Goal: Information Seeking & Learning: Find specific fact

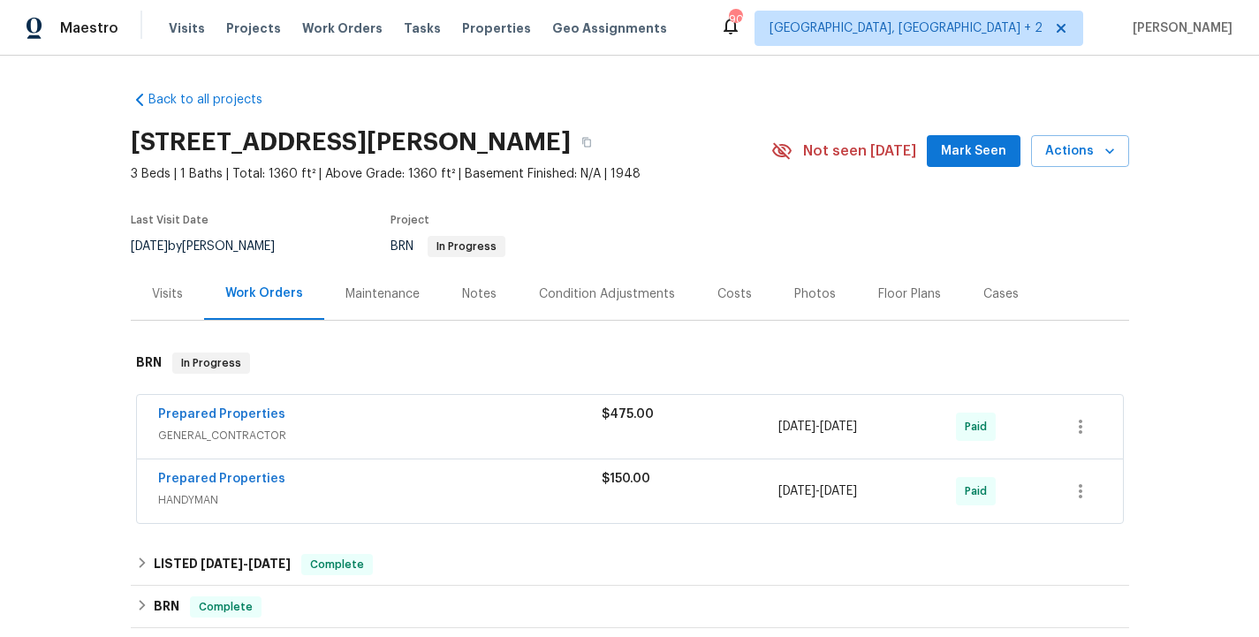
click at [718, 297] on div "Costs" at bounding box center [734, 294] width 34 height 18
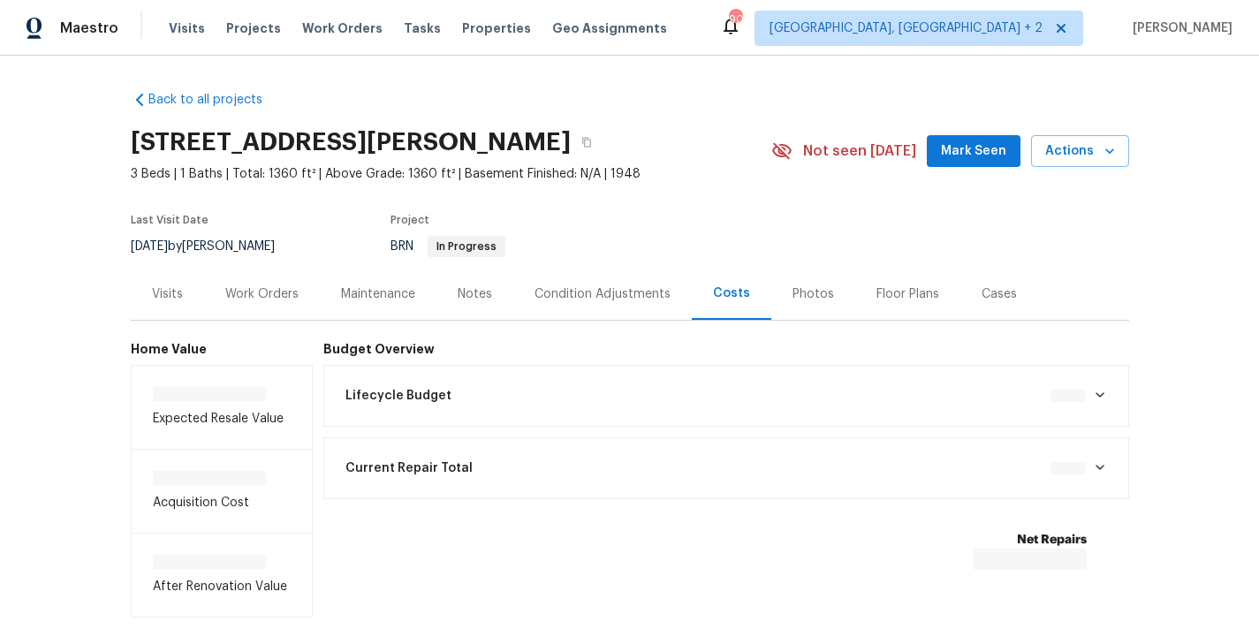
scroll to position [87, 0]
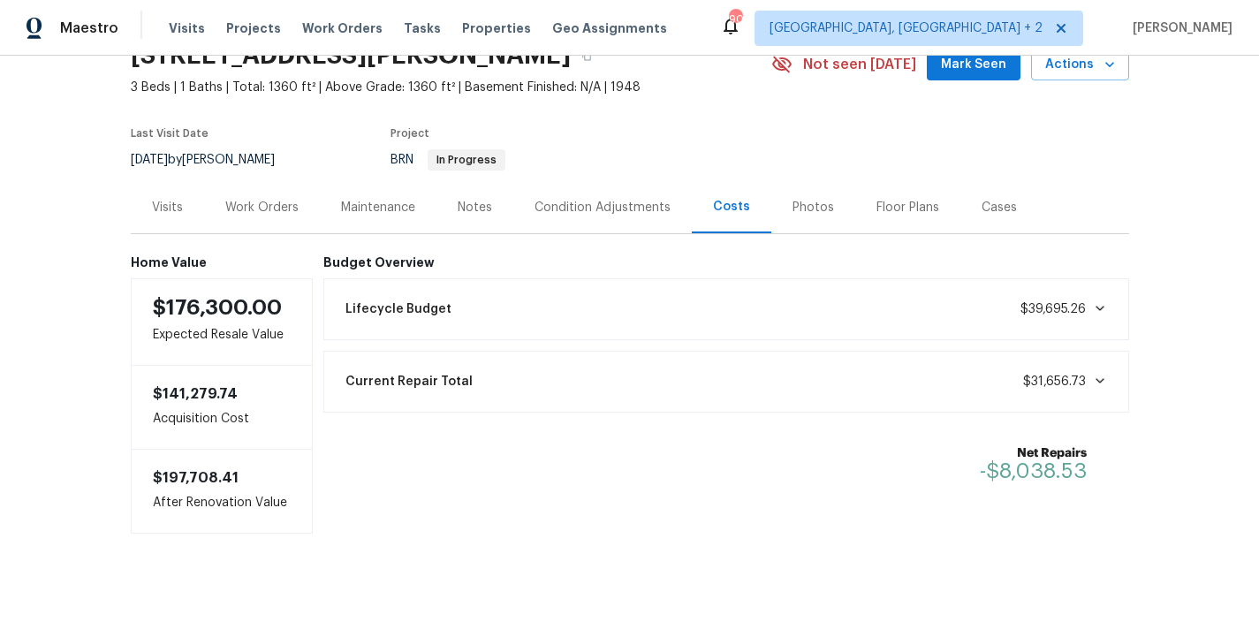
click at [1109, 380] on div "Current Repair Total $31,656.73" at bounding box center [726, 381] width 783 height 39
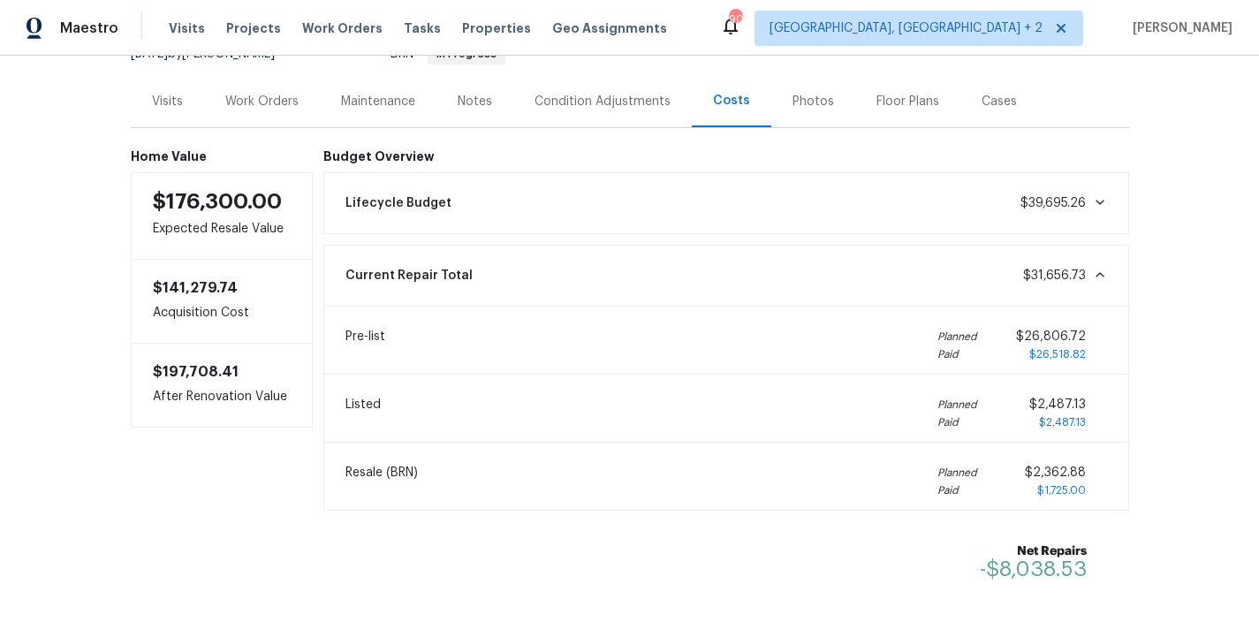
scroll to position [219, 0]
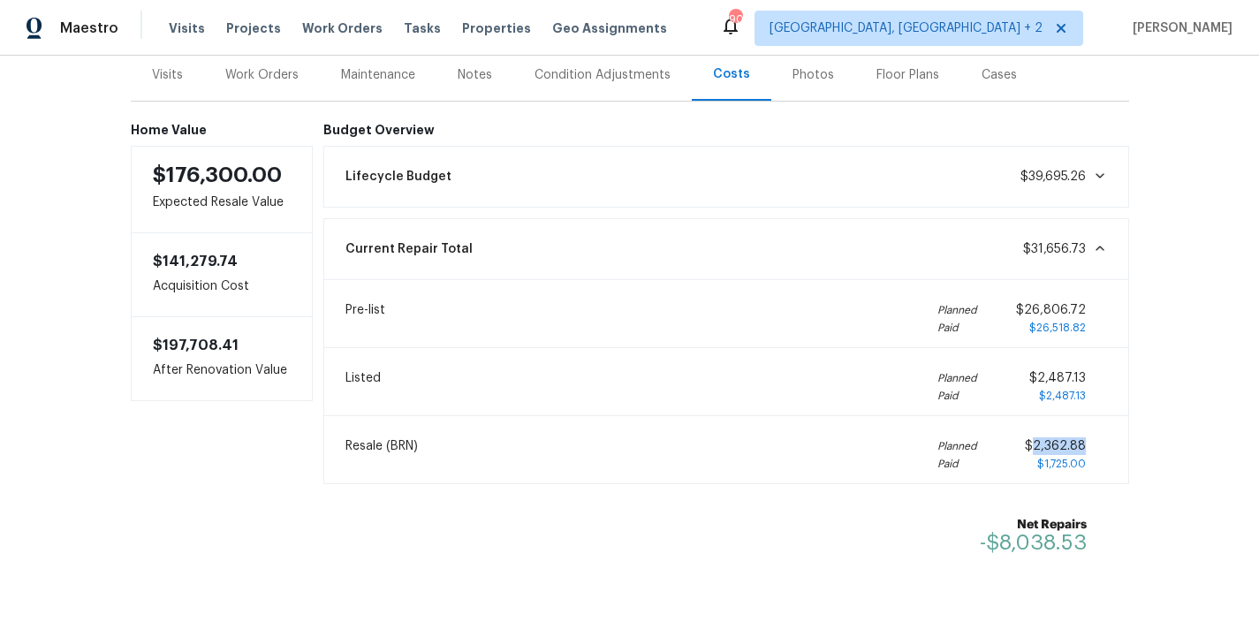
drag, startPoint x: 1091, startPoint y: 445, endPoint x: 1037, endPoint y: 450, distance: 54.1
click at [1037, 450] on div "$2,362.88 $1,725.00" at bounding box center [1066, 454] width 82 height 35
copy span "2,362.88"
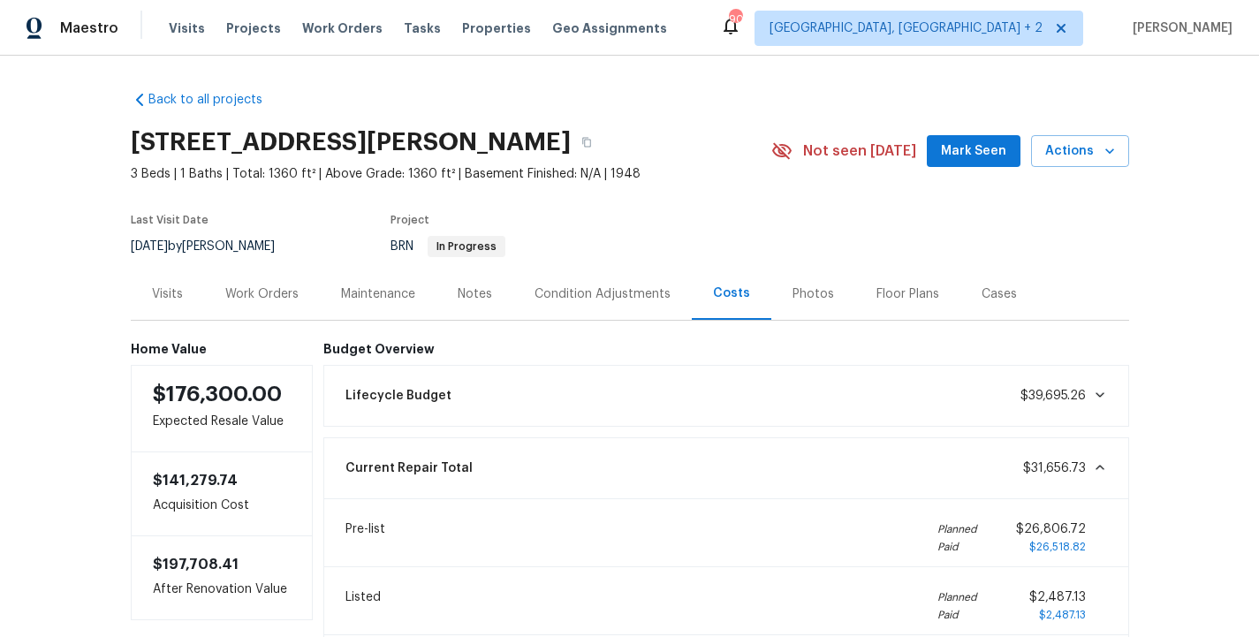
click at [247, 300] on div "Work Orders" at bounding box center [261, 294] width 73 height 18
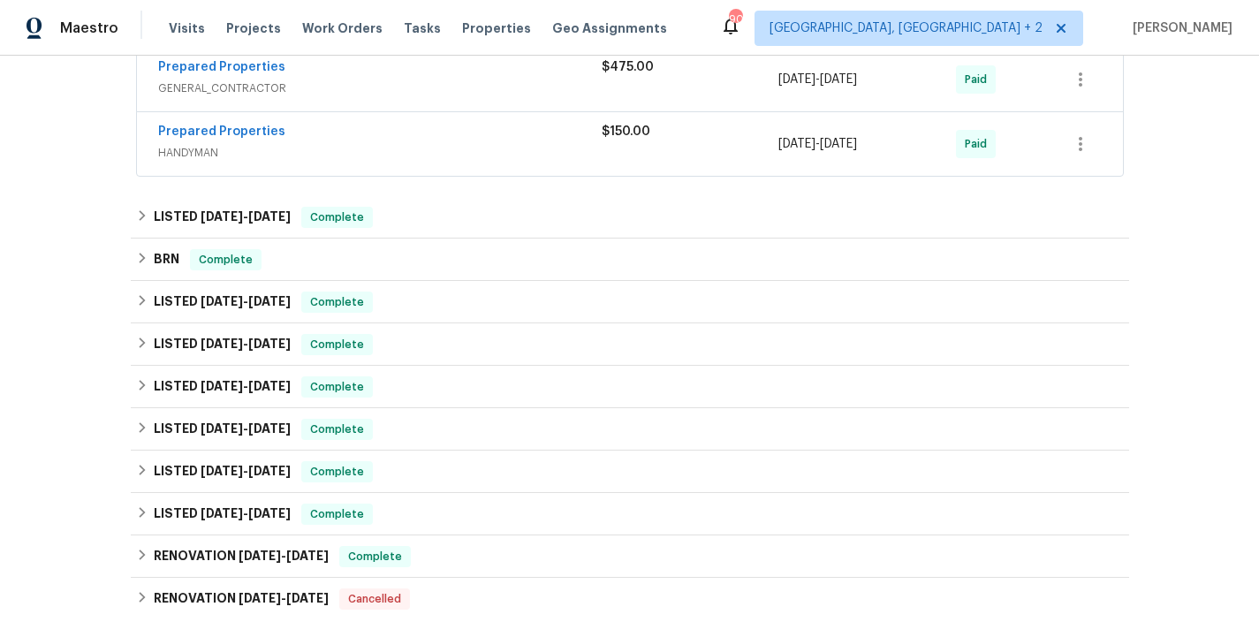
scroll to position [353, 0]
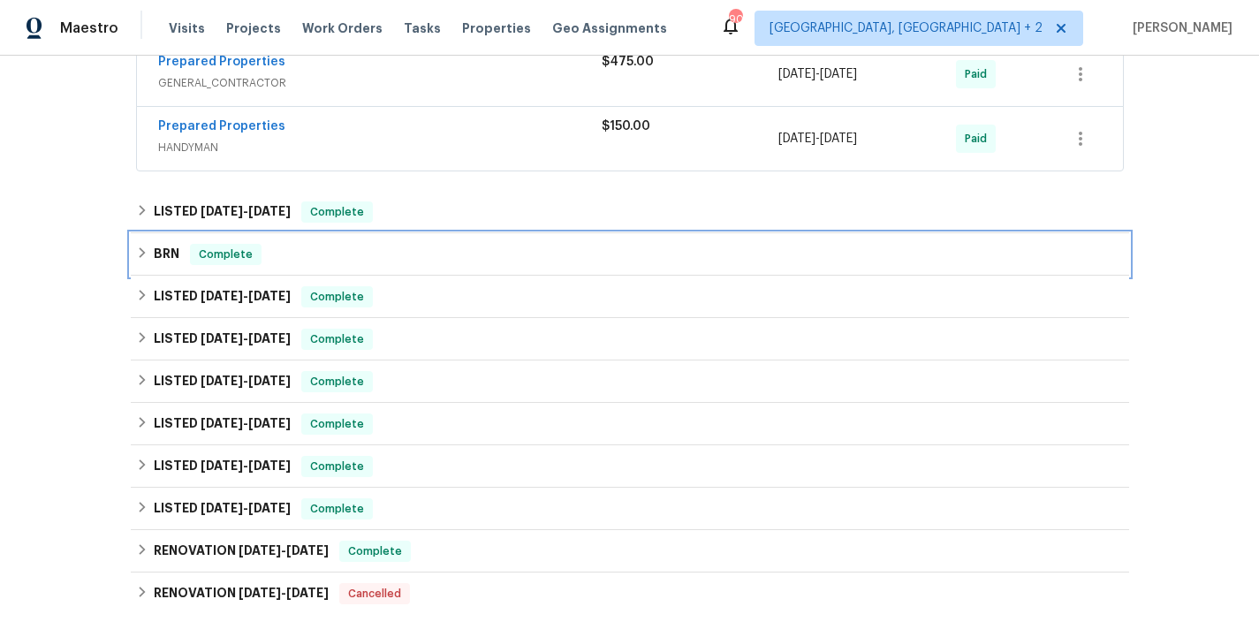
click at [288, 255] on div "BRN Complete" at bounding box center [630, 254] width 988 height 21
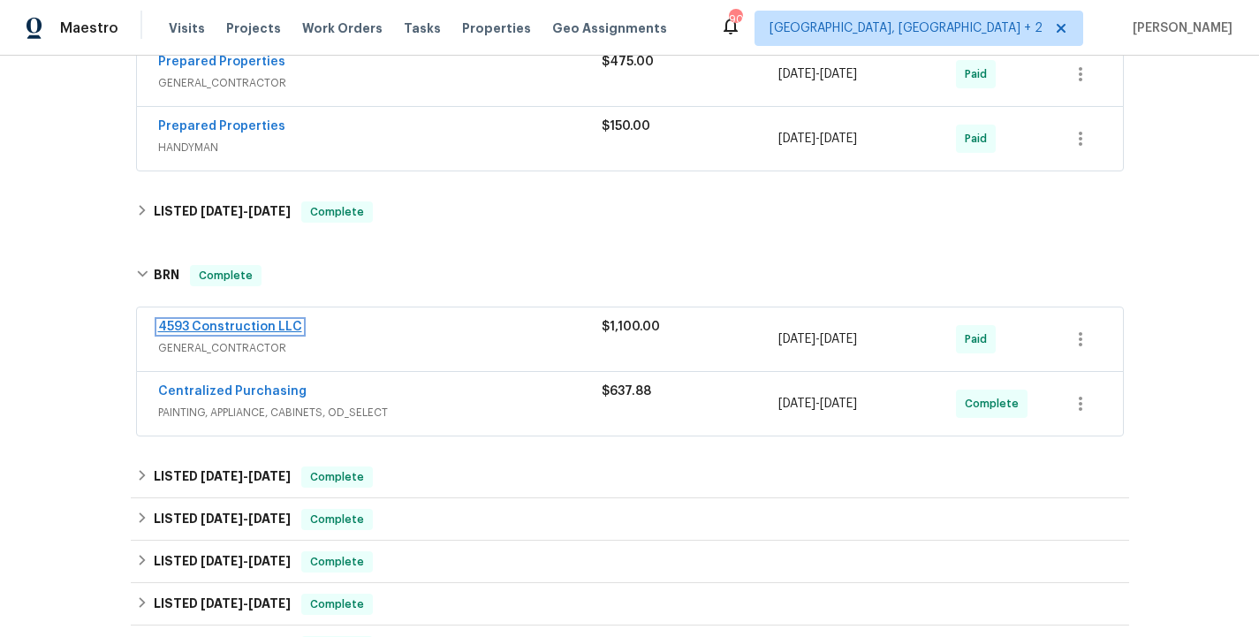
click at [277, 328] on link "4593 Construction LLC" at bounding box center [230, 327] width 144 height 12
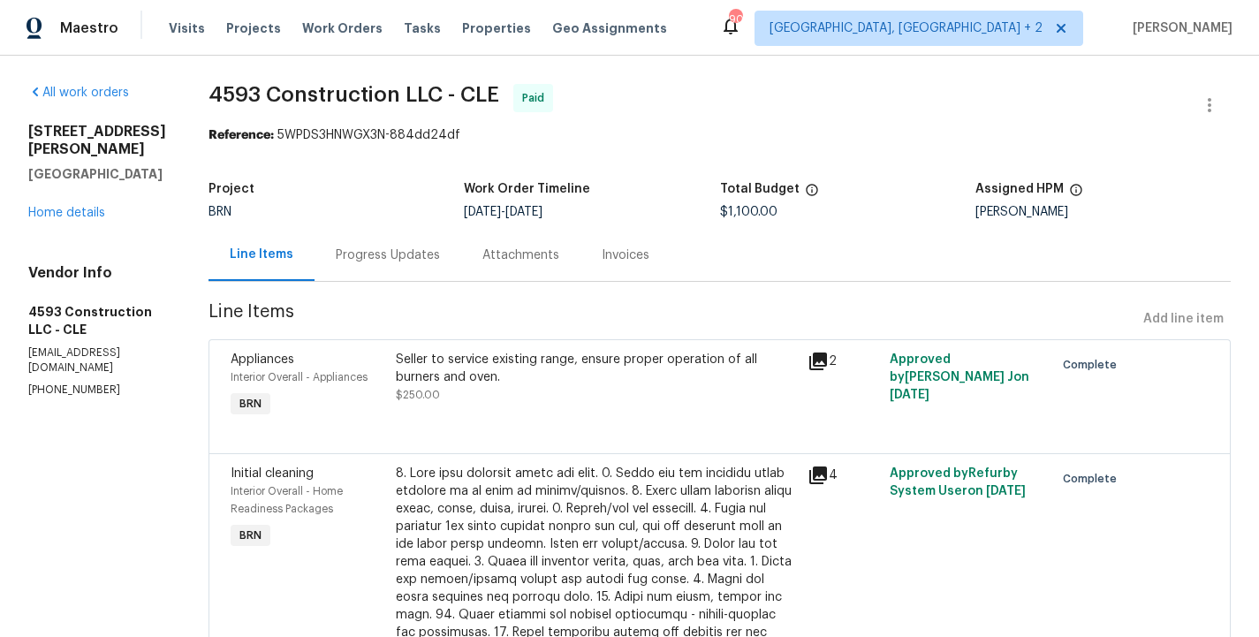
click at [414, 251] on div "Progress Updates" at bounding box center [388, 256] width 104 height 18
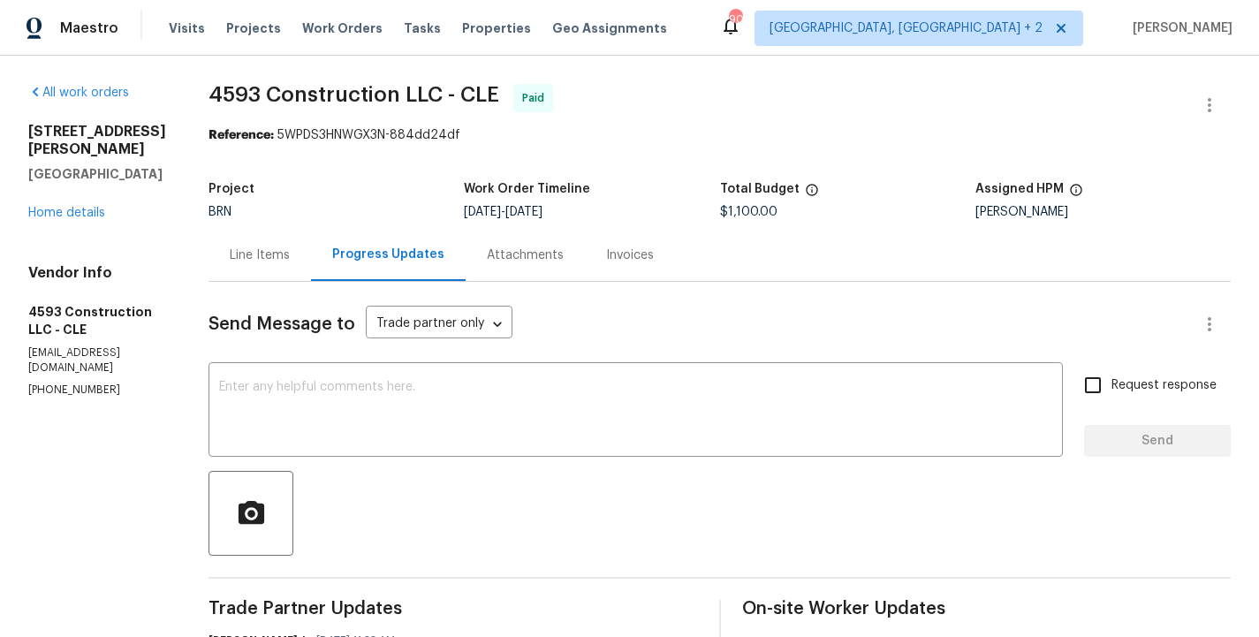
click at [269, 95] on span "4593 Construction LLC - CLE" at bounding box center [354, 94] width 291 height 21
copy span "4593 Construction LLC - CLE"
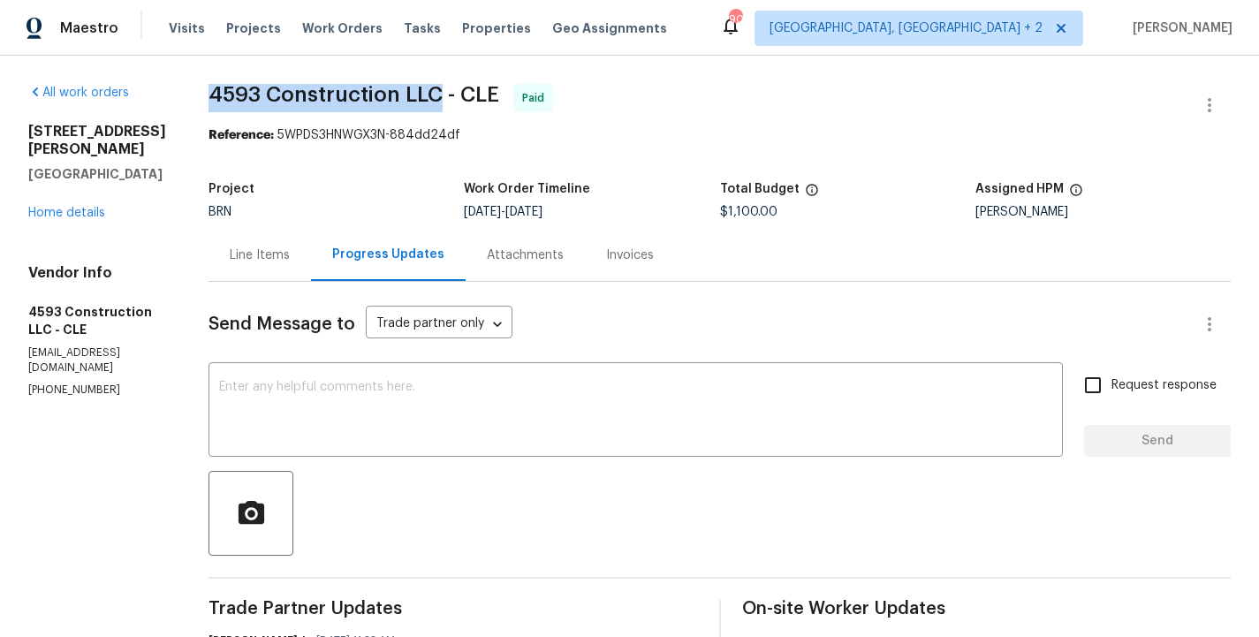
drag, startPoint x: 225, startPoint y: 95, endPoint x: 459, endPoint y: 91, distance: 233.3
click at [459, 91] on span "4593 Construction LLC - CLE" at bounding box center [354, 94] width 291 height 21
copy span "4593 Construction LLC"
click at [264, 260] on div "Line Items" at bounding box center [260, 256] width 60 height 18
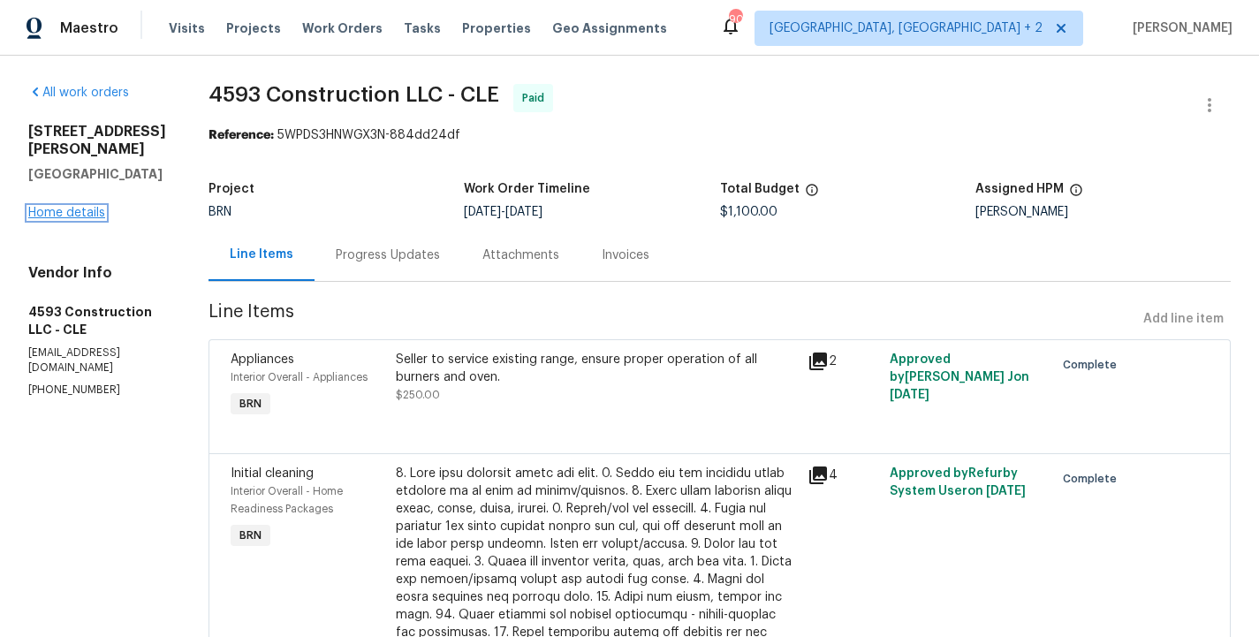
click at [61, 207] on link "Home details" at bounding box center [66, 213] width 77 height 12
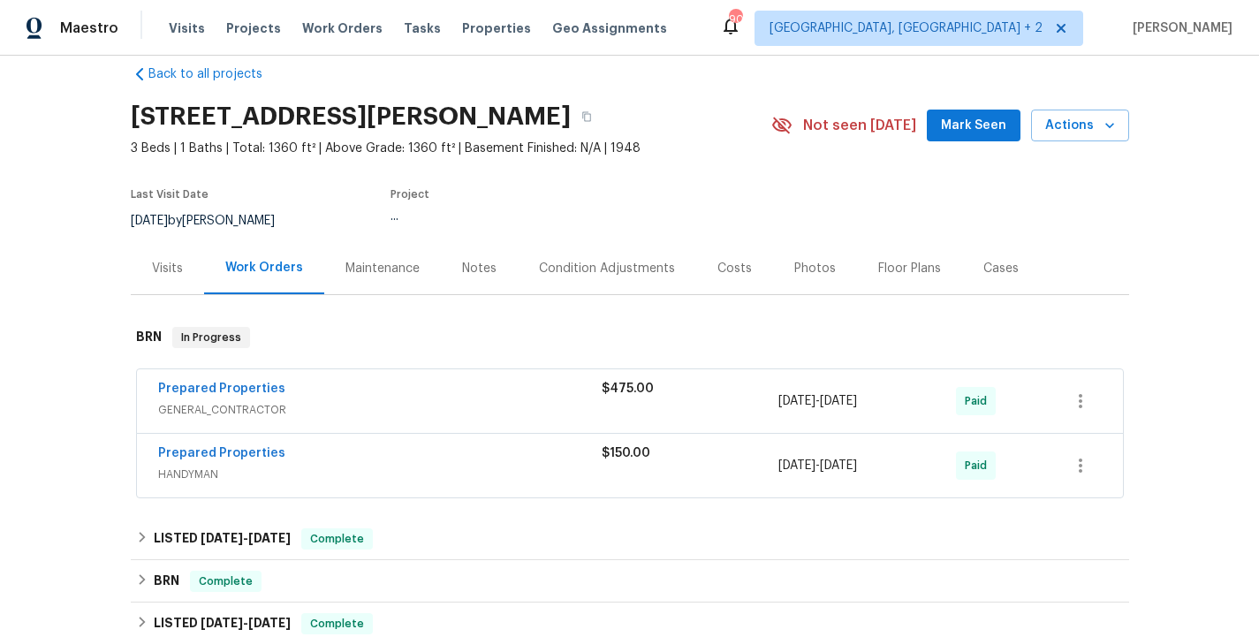
scroll to position [34, 0]
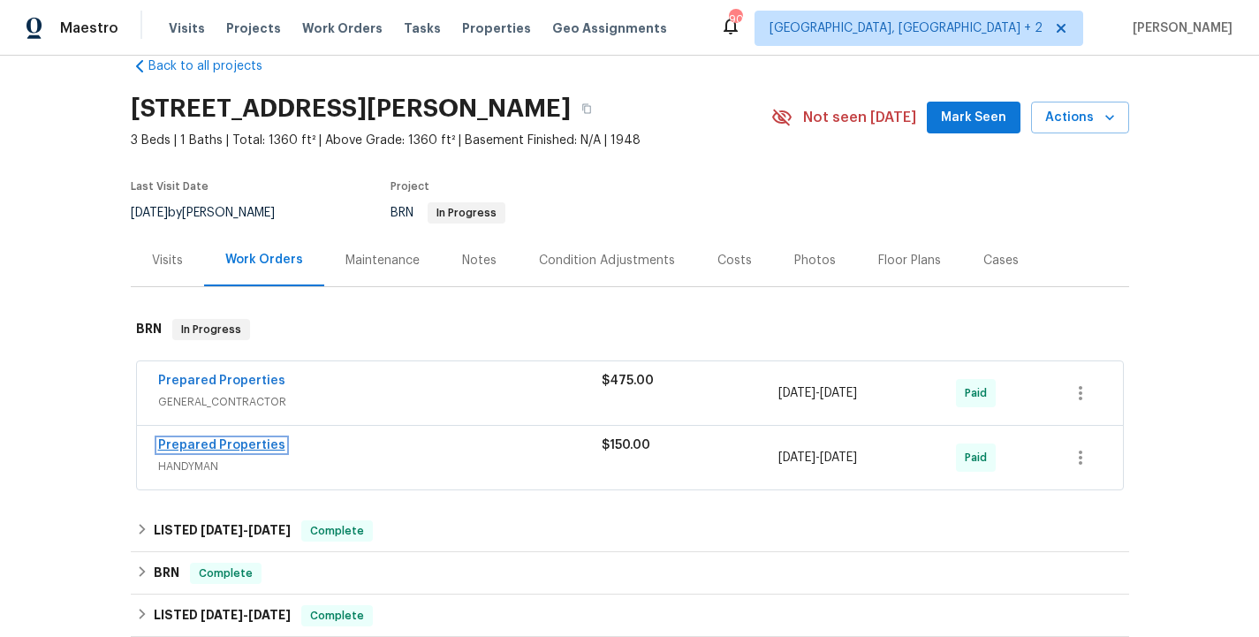
click at [221, 440] on link "Prepared Properties" at bounding box center [221, 445] width 127 height 12
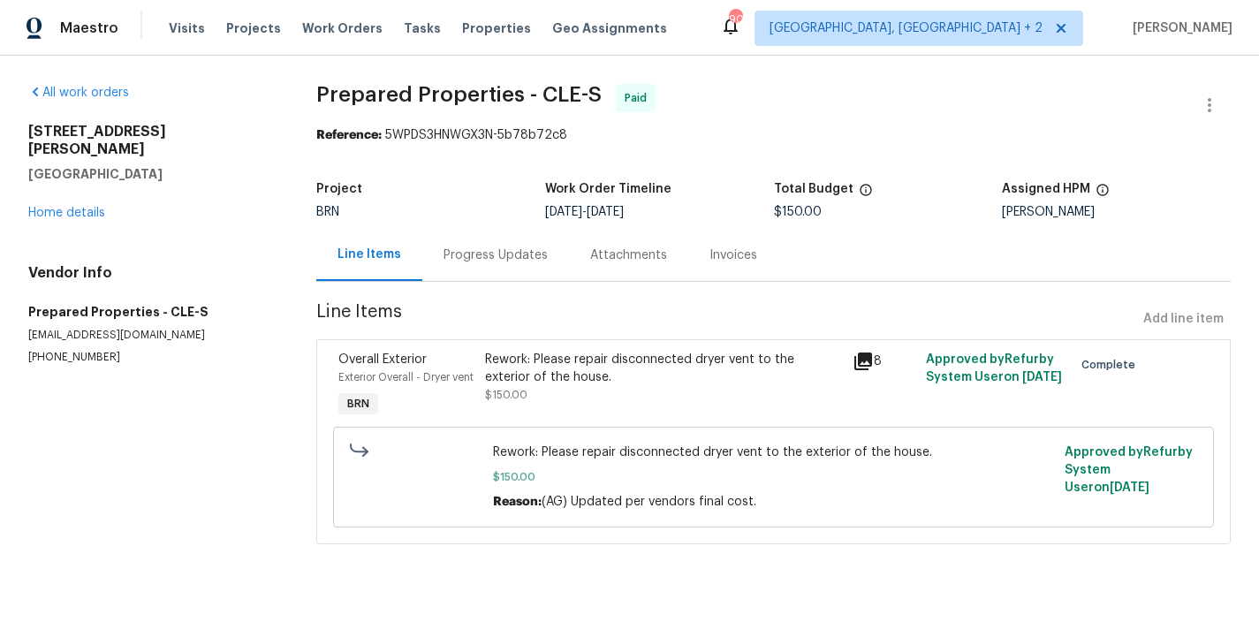
click at [462, 376] on div "Exterior Overall - Dryer vent" at bounding box center [406, 377] width 136 height 18
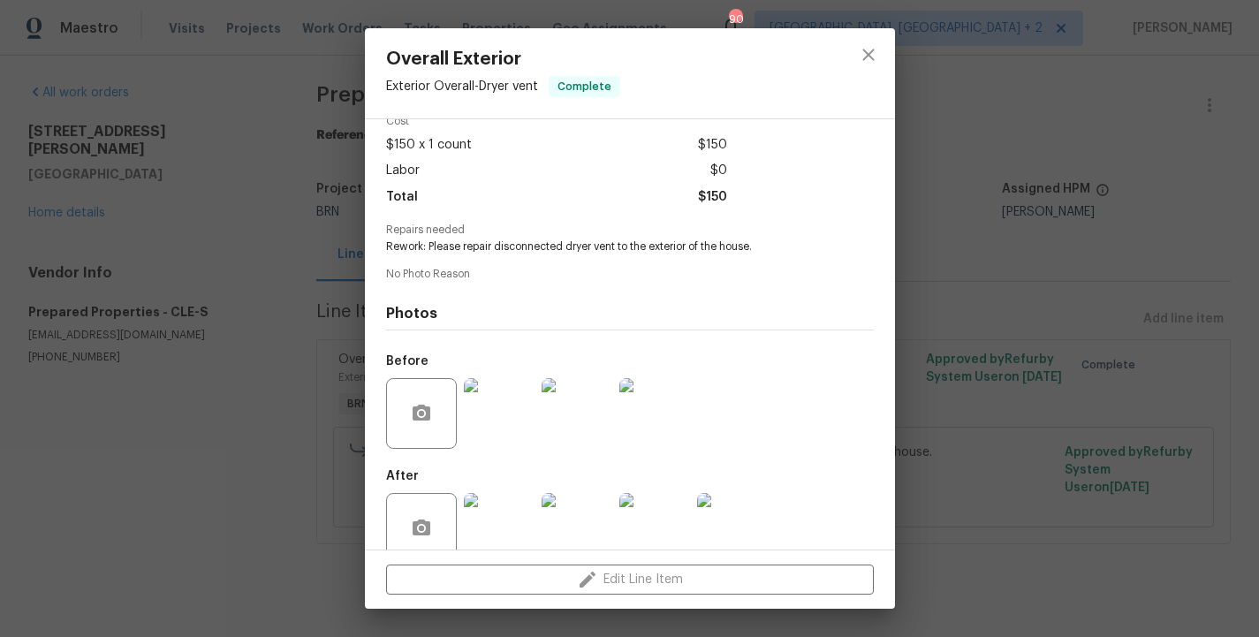
scroll to position [118, 0]
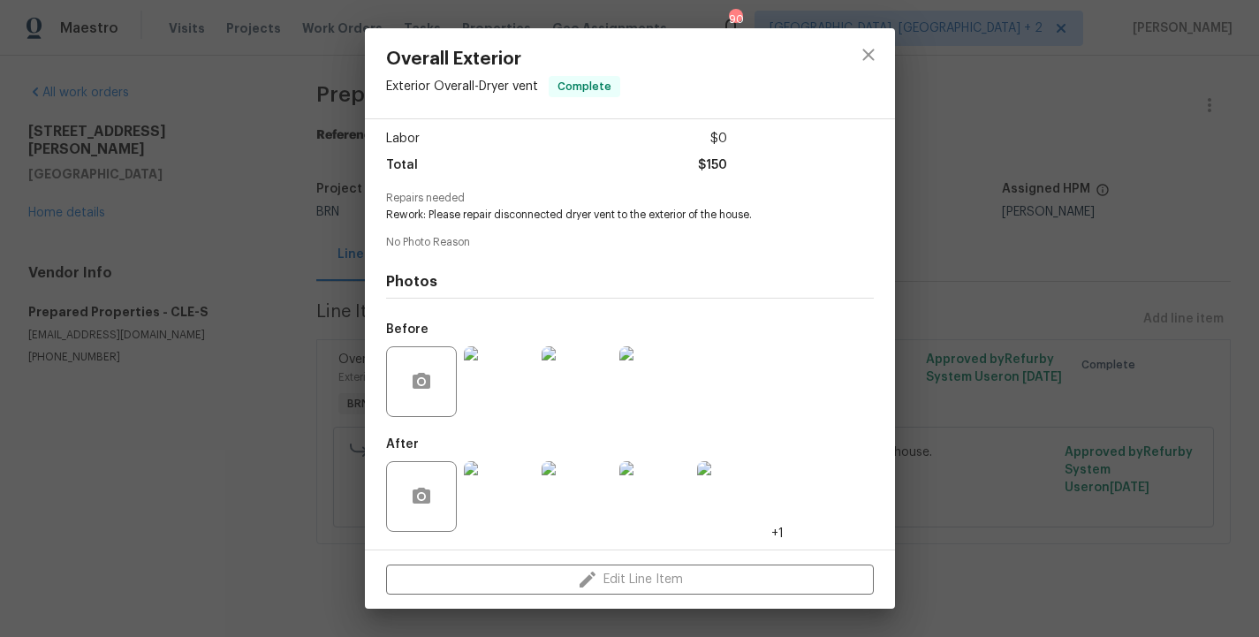
click at [307, 360] on div "Overall Exterior Exterior Overall - Dryer vent Complete Vendor Prepared Propert…" at bounding box center [629, 318] width 1259 height 637
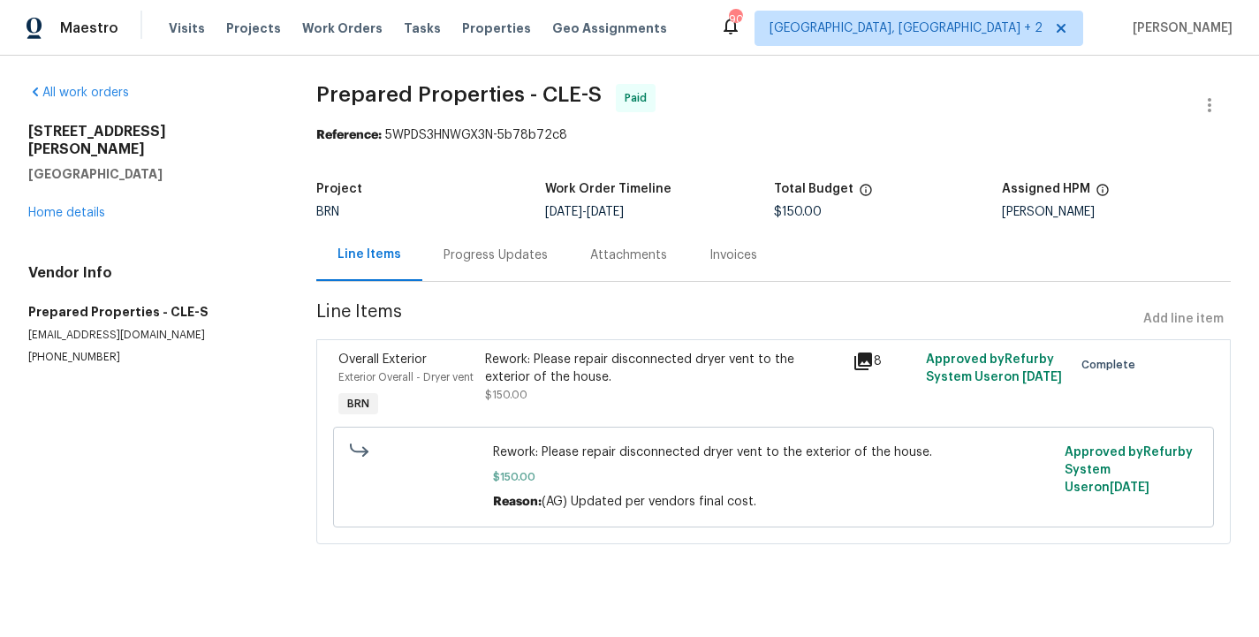
click at [524, 253] on div "Progress Updates" at bounding box center [496, 256] width 104 height 18
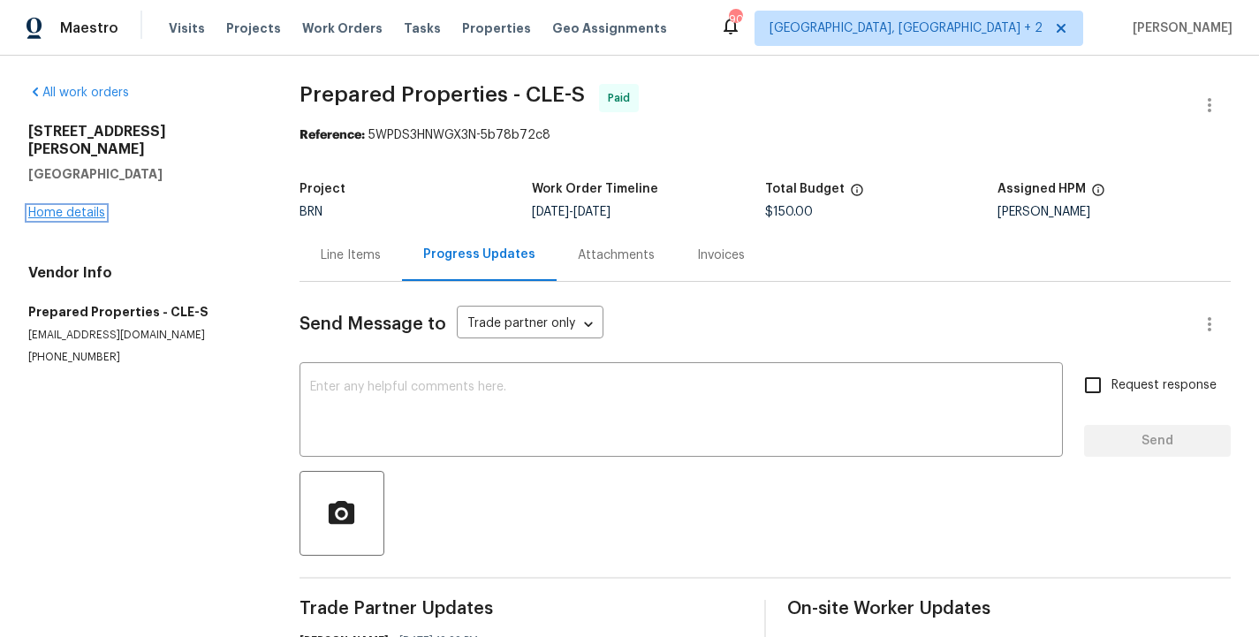
click at [57, 207] on link "Home details" at bounding box center [66, 213] width 77 height 12
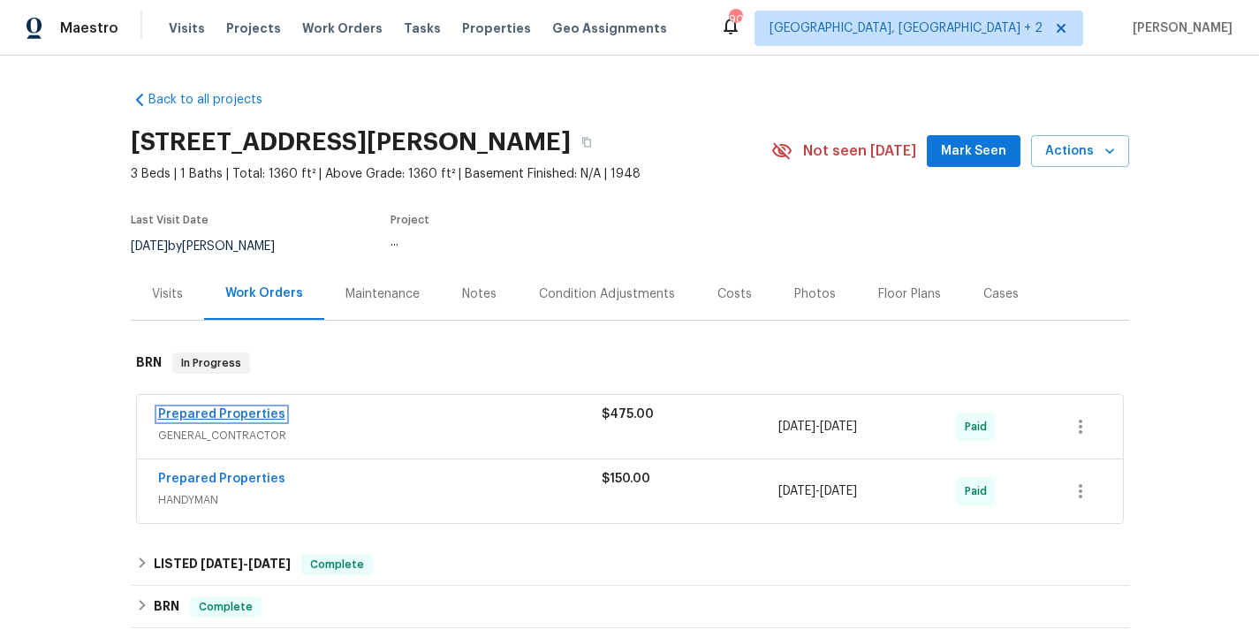
click at [237, 411] on link "Prepared Properties" at bounding box center [221, 414] width 127 height 12
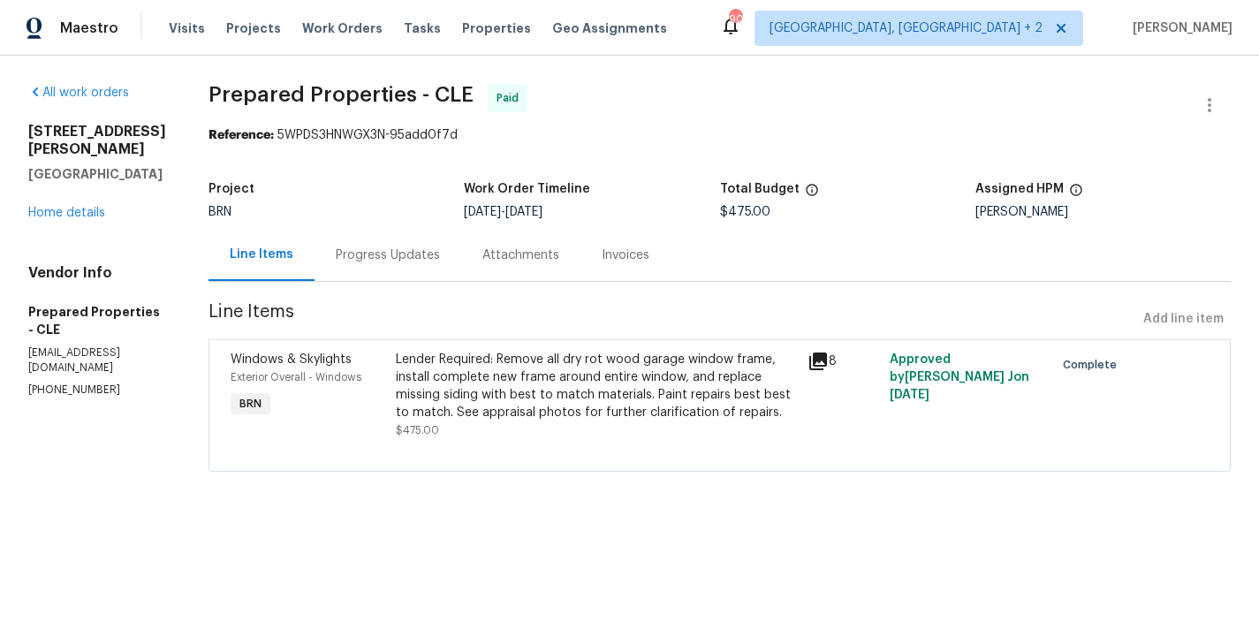
click at [454, 265] on div "Progress Updates" at bounding box center [388, 255] width 147 height 52
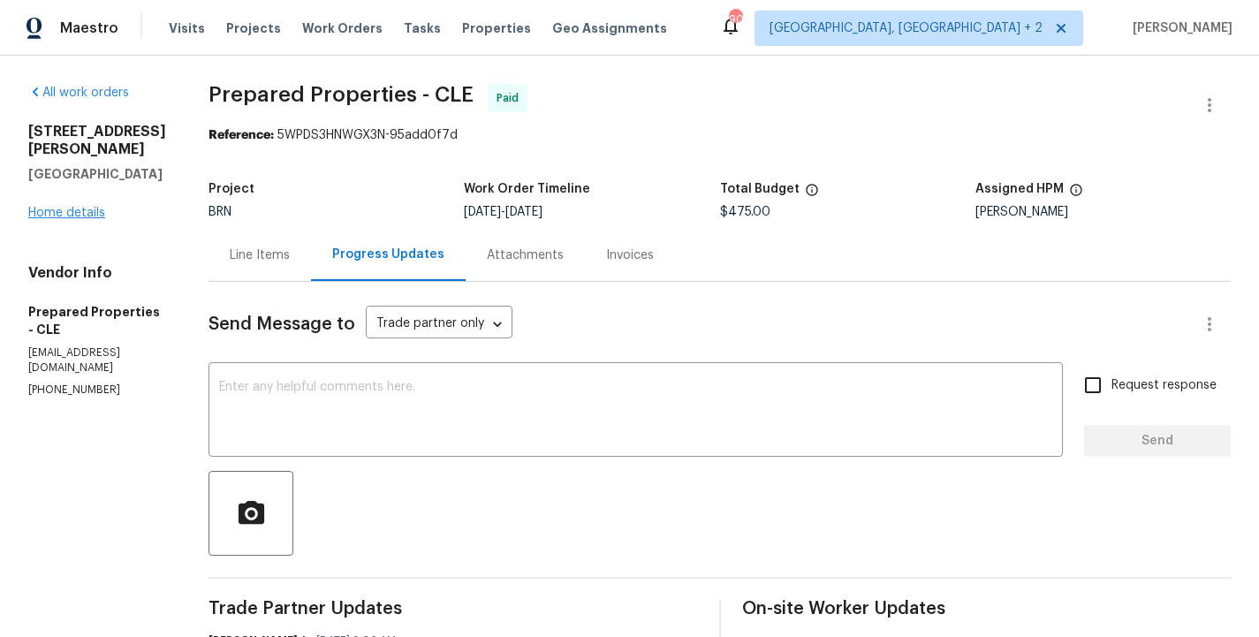
click at [67, 207] on link "Home details" at bounding box center [66, 213] width 77 height 12
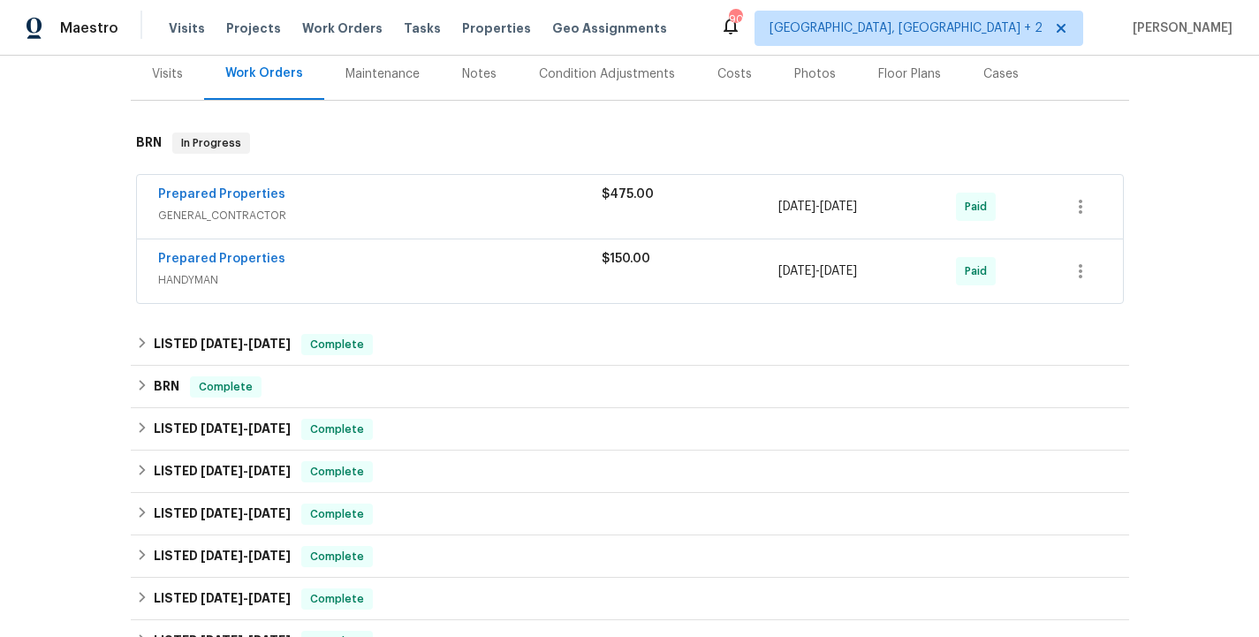
scroll to position [227, 0]
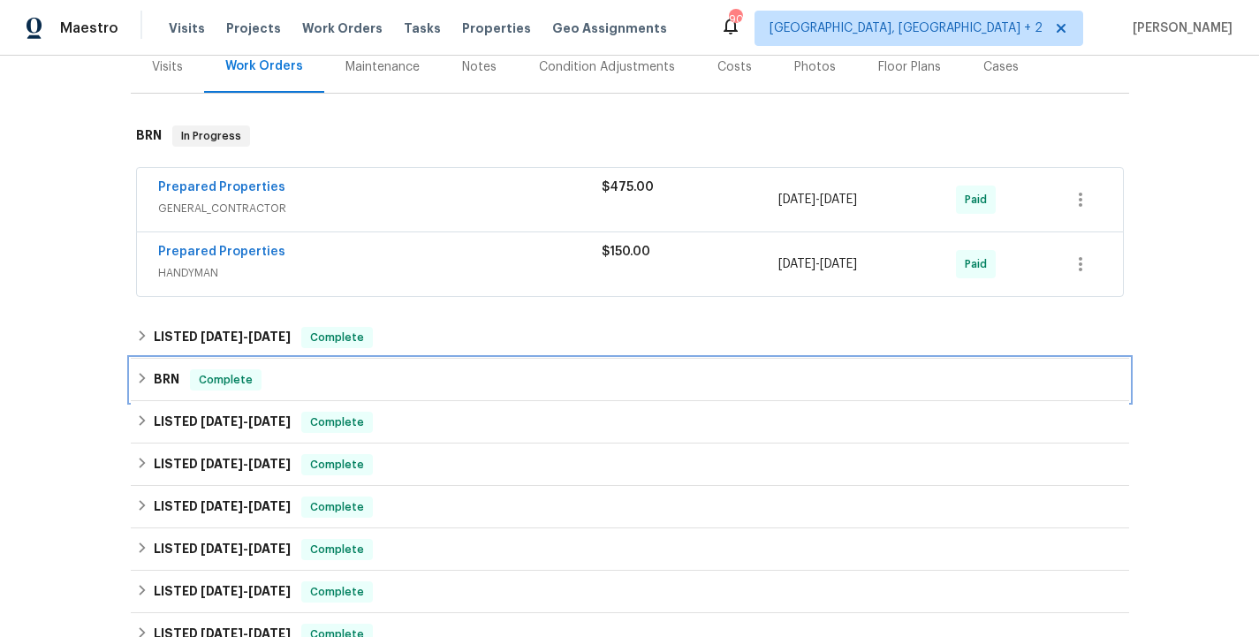
click at [319, 382] on div "BRN Complete" at bounding box center [630, 379] width 988 height 21
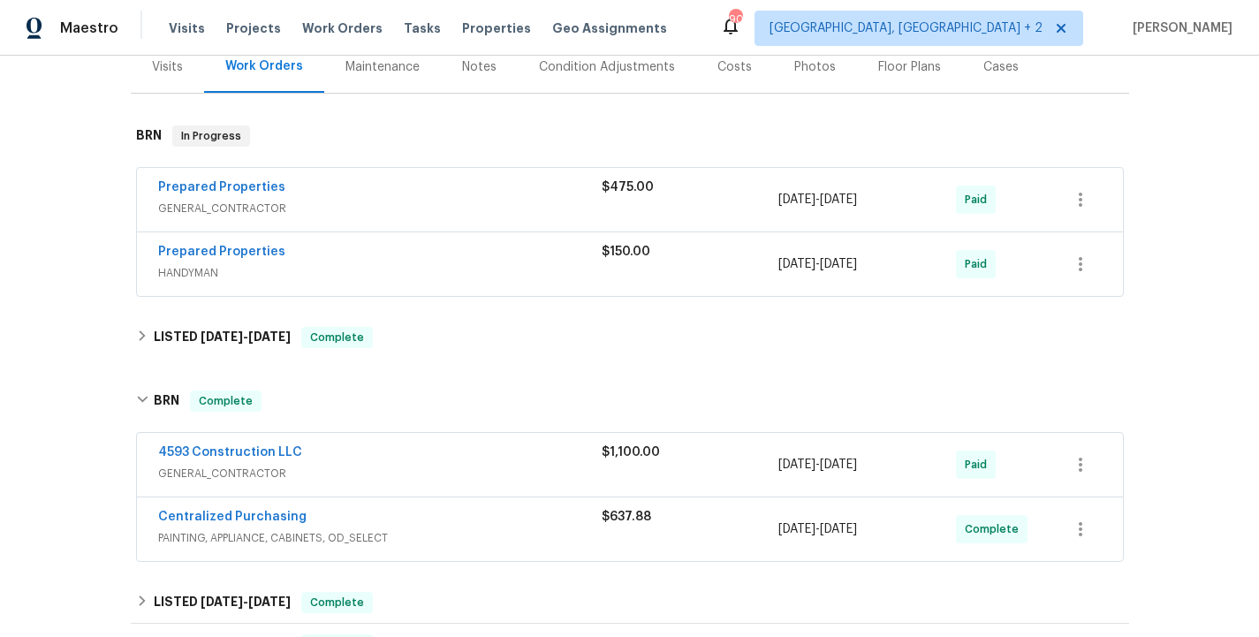
click at [233, 245] on span "Prepared Properties" at bounding box center [221, 252] width 127 height 18
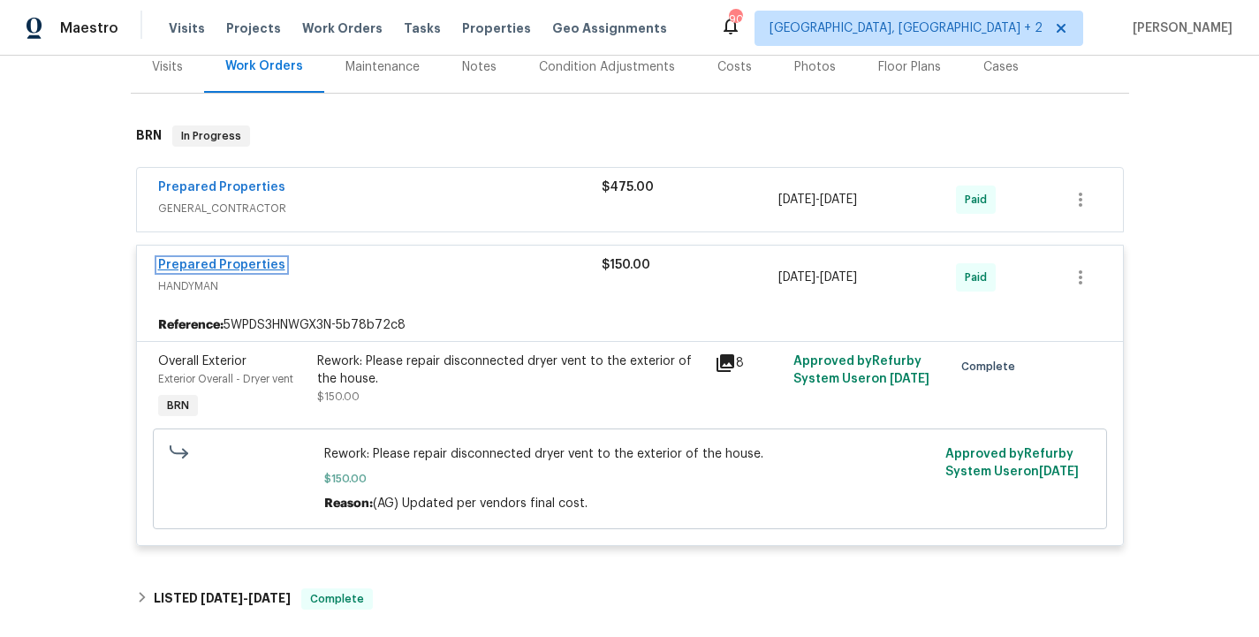
click at [254, 269] on link "Prepared Properties" at bounding box center [221, 265] width 127 height 12
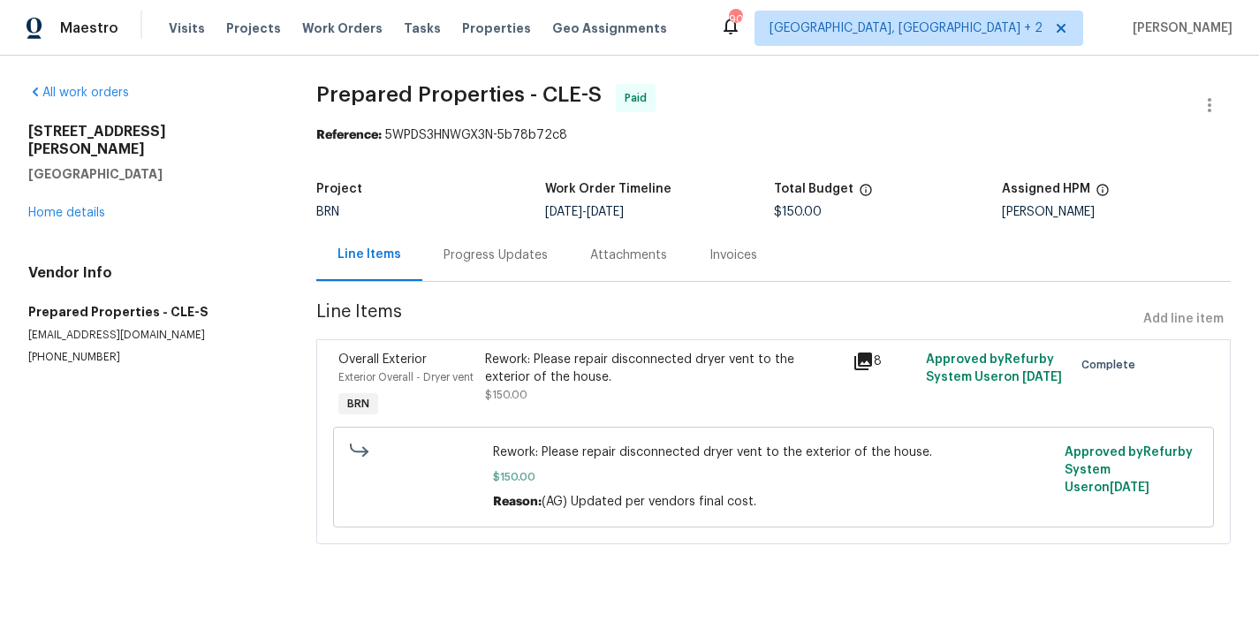
click at [479, 254] on div "Progress Updates" at bounding box center [496, 256] width 104 height 18
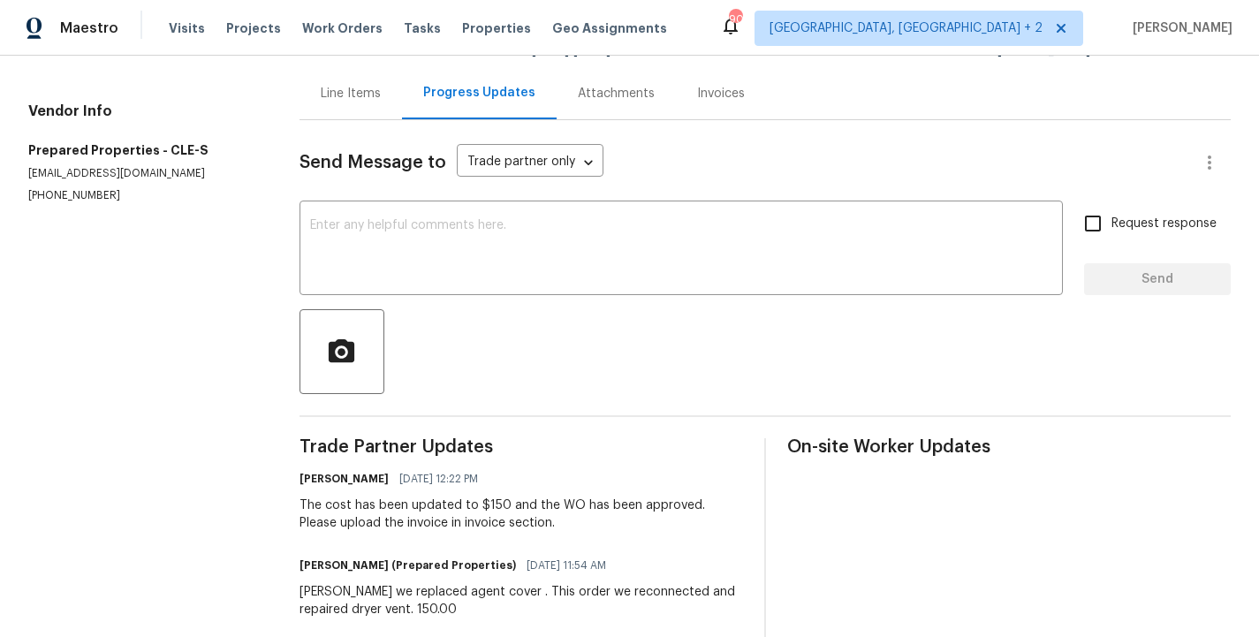
scroll to position [57, 0]
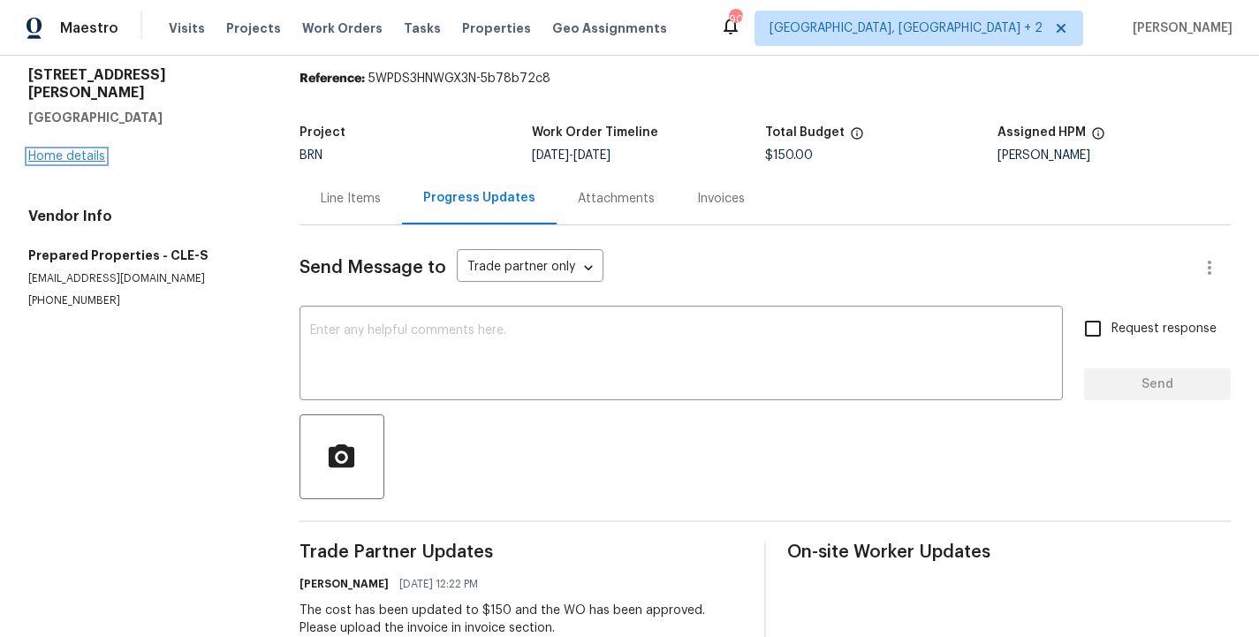
click at [77, 150] on link "Home details" at bounding box center [66, 156] width 77 height 12
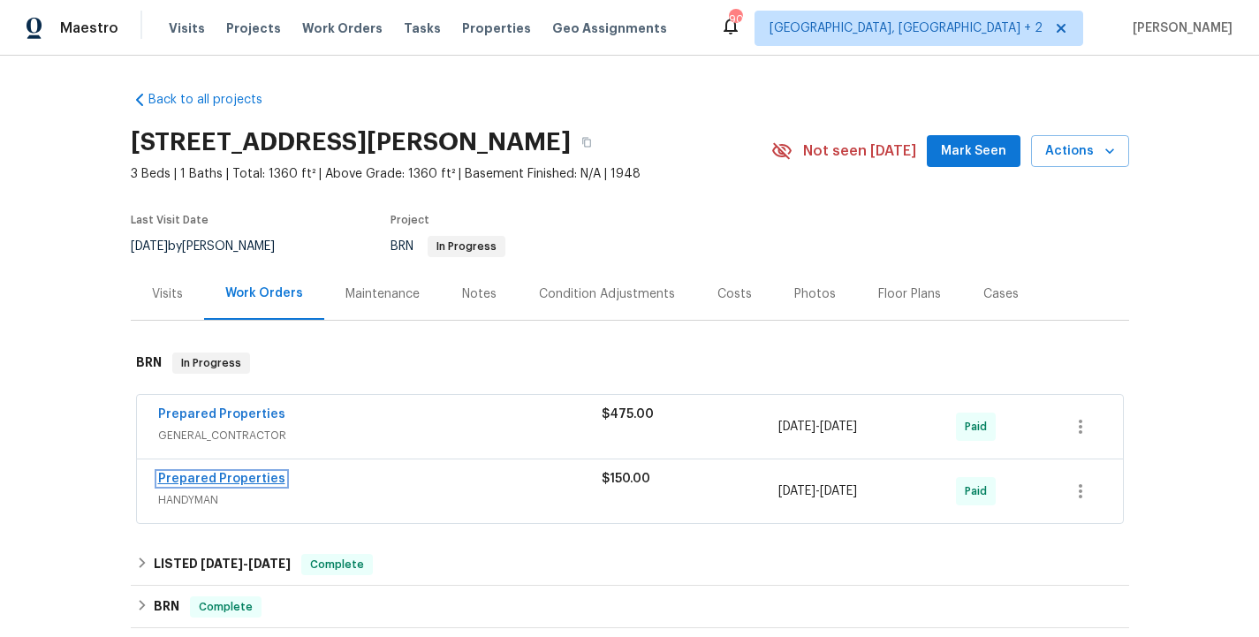
click at [245, 478] on link "Prepared Properties" at bounding box center [221, 479] width 127 height 12
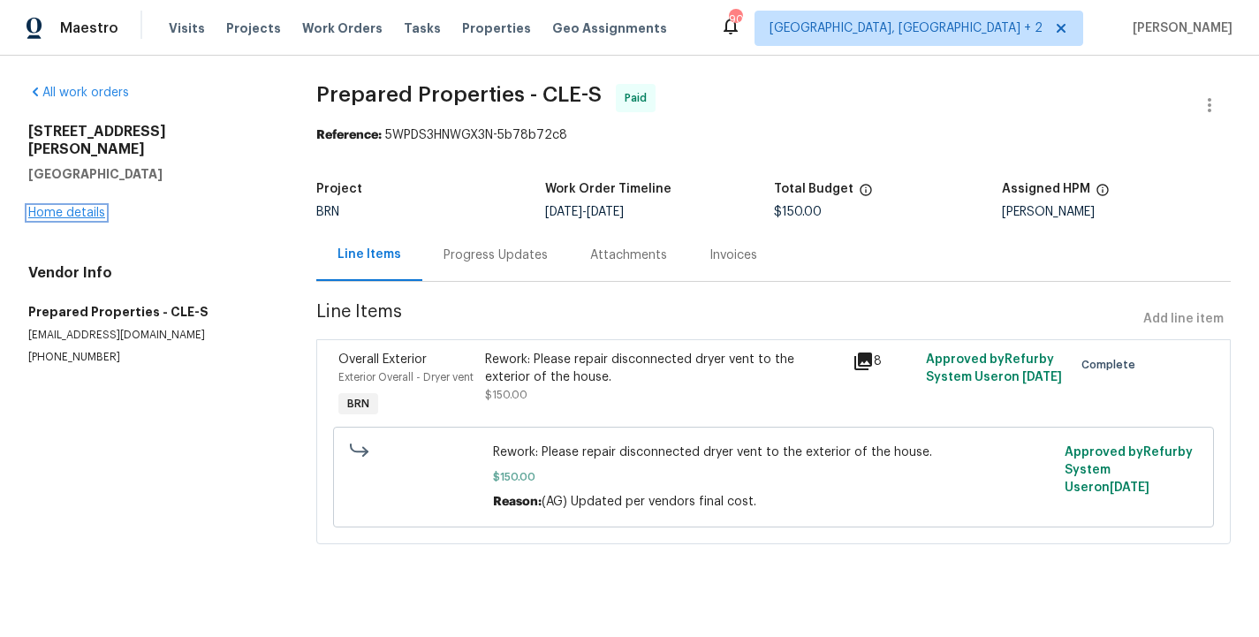
click at [61, 207] on link "Home details" at bounding box center [66, 213] width 77 height 12
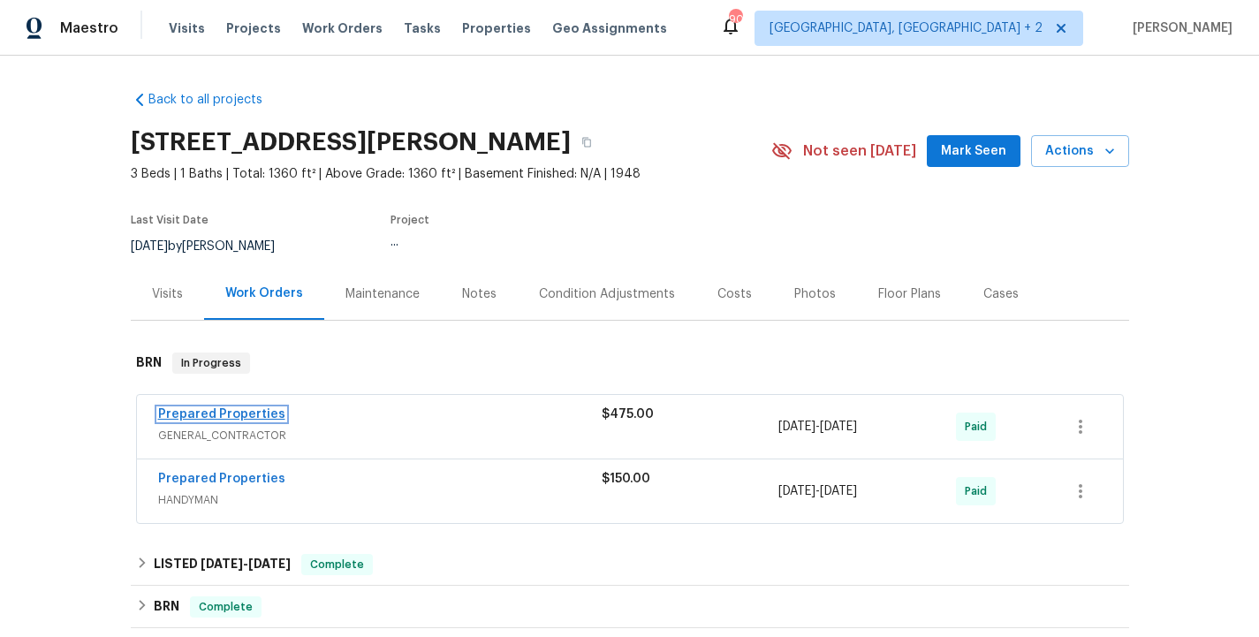
click at [239, 419] on link "Prepared Properties" at bounding box center [221, 414] width 127 height 12
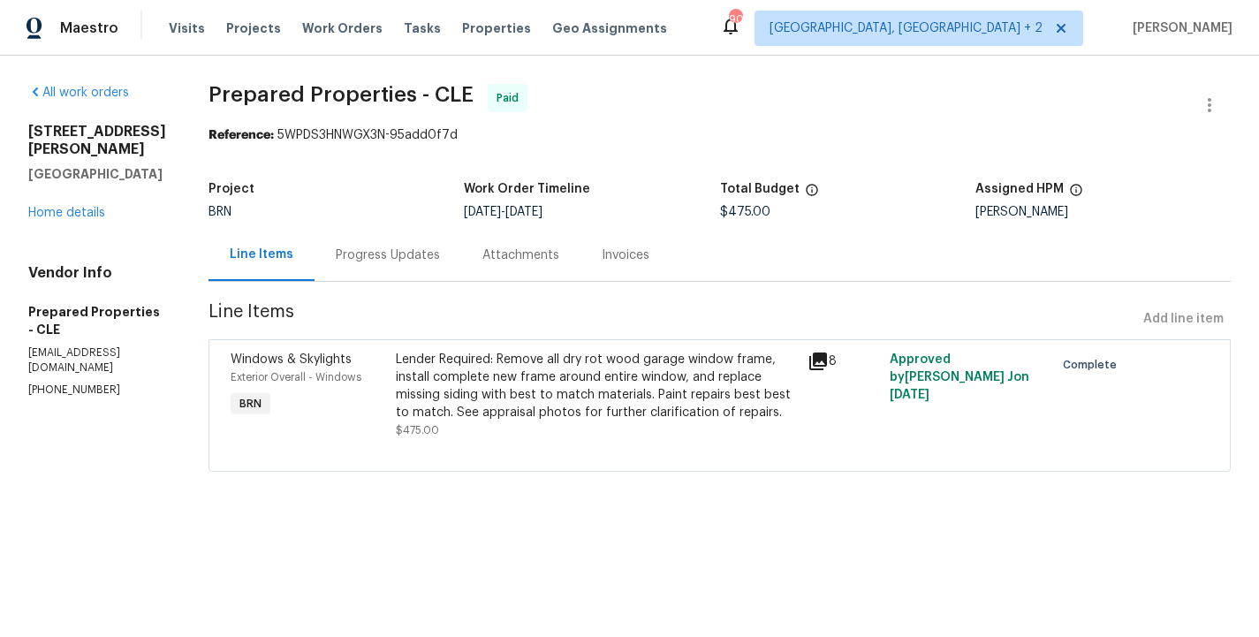
click at [423, 395] on div "Lender Required: Remove all dry rot wood garage window frame, install complete …" at bounding box center [597, 394] width 412 height 99
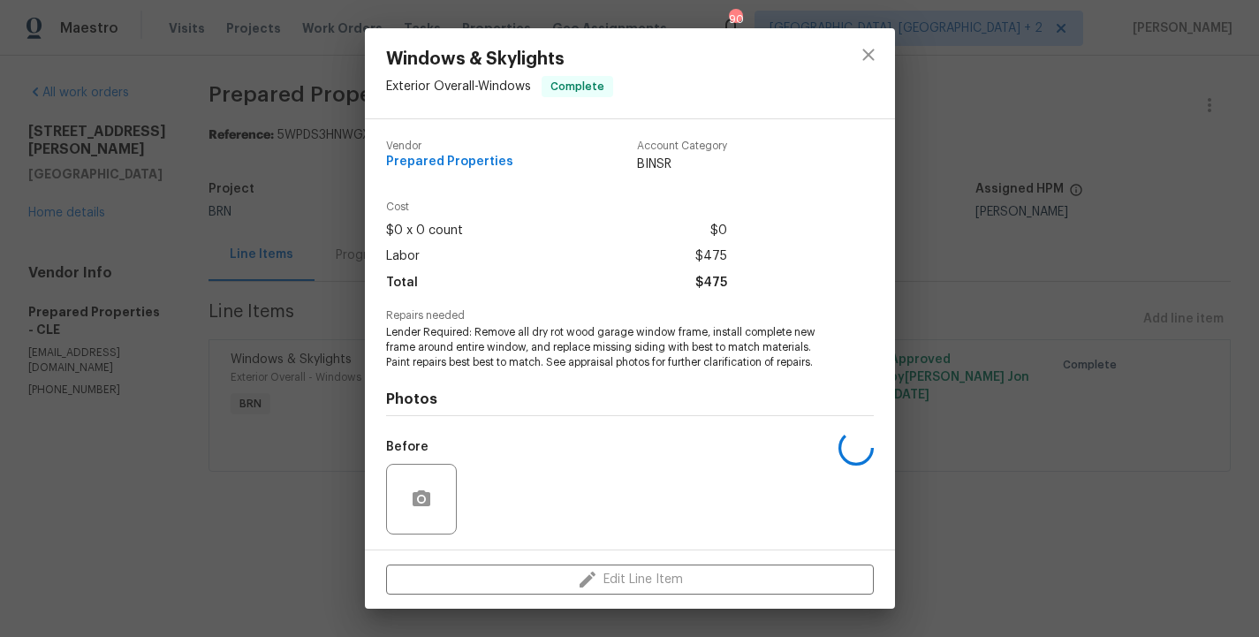
scroll to position [118, 0]
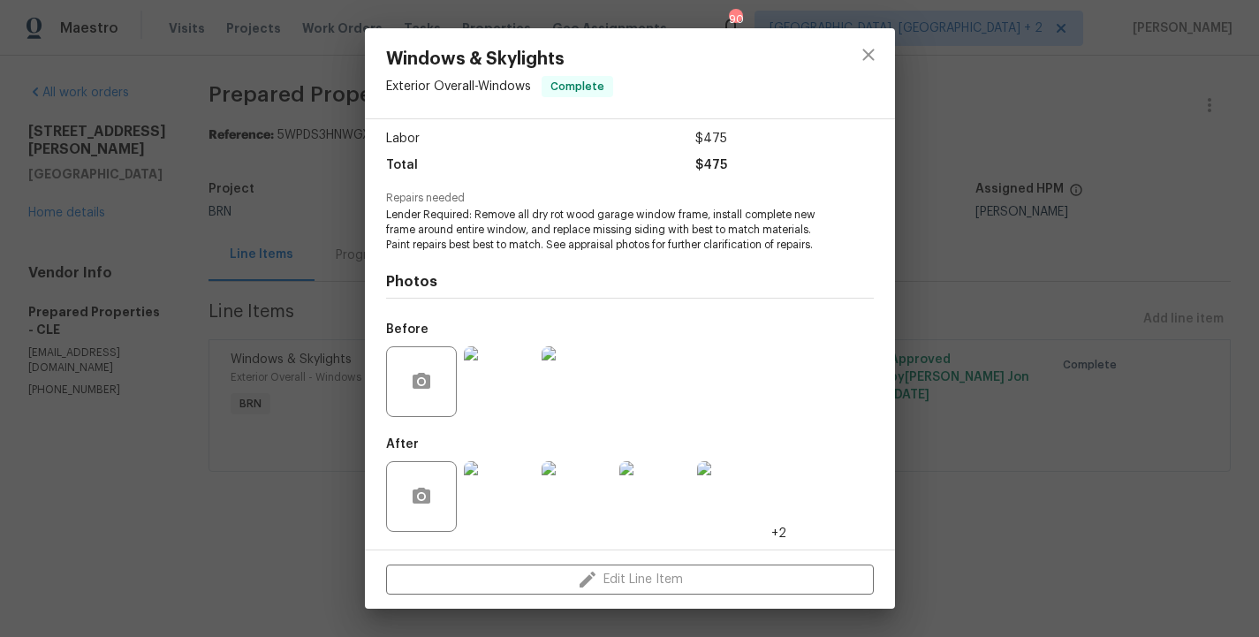
click at [224, 430] on div "Windows & Skylights Exterior Overall - Windows Complete Vendor Prepared Propert…" at bounding box center [629, 318] width 1259 height 637
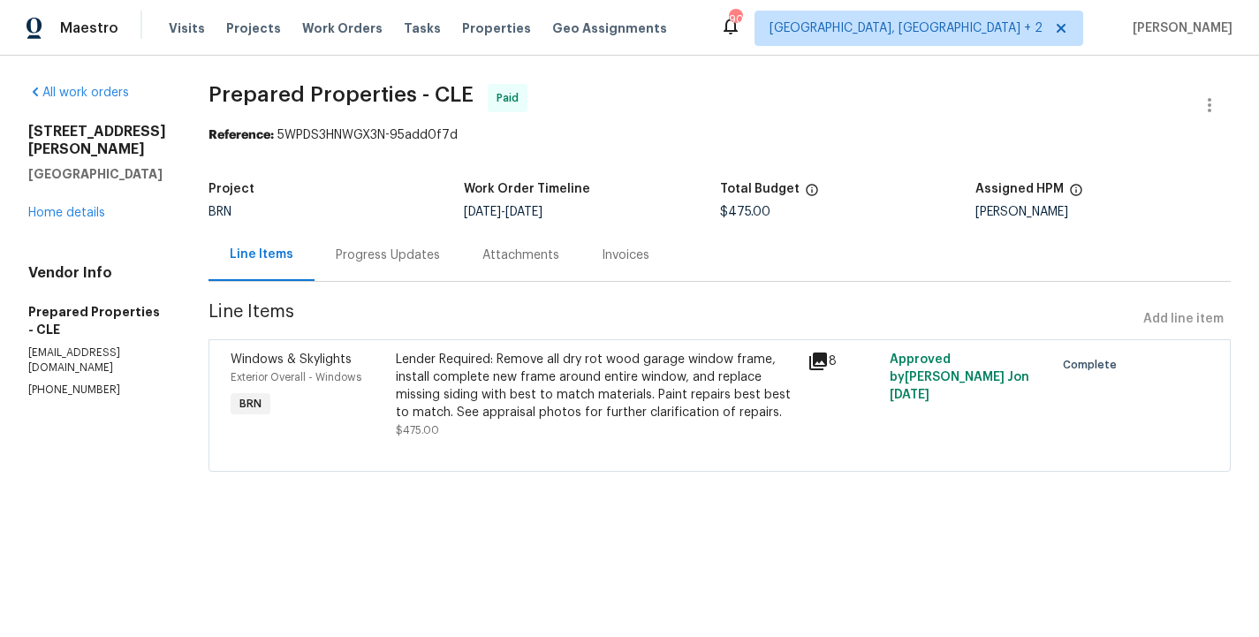
click at [429, 268] on div "Progress Updates" at bounding box center [388, 255] width 147 height 52
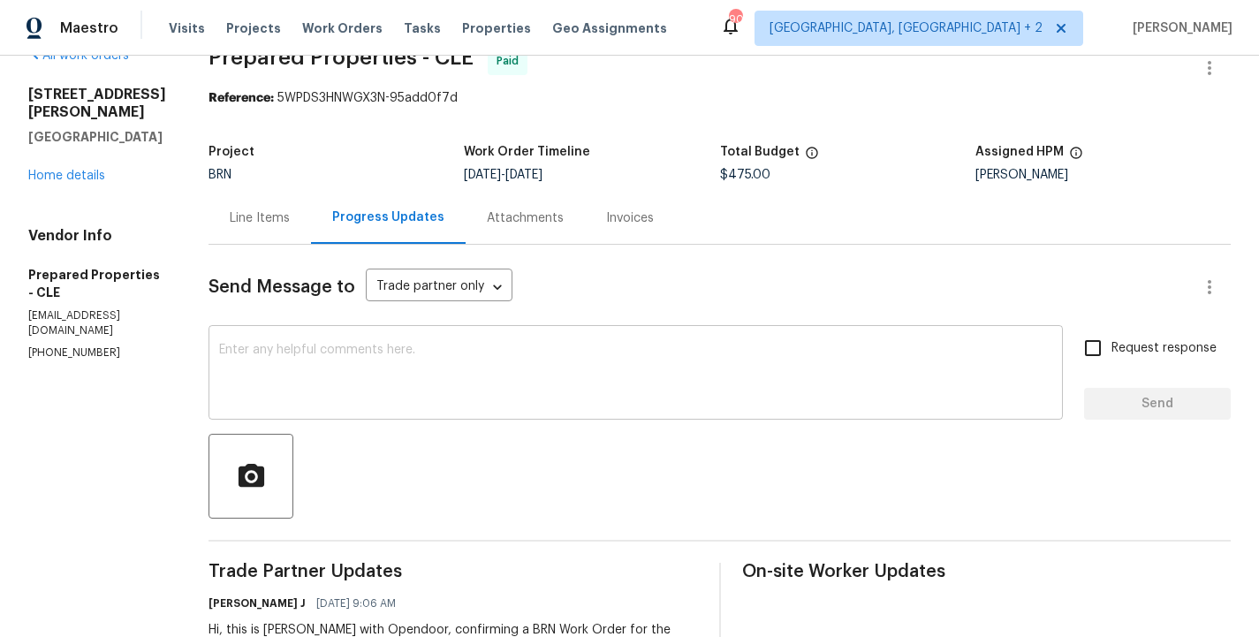
scroll to position [22, 0]
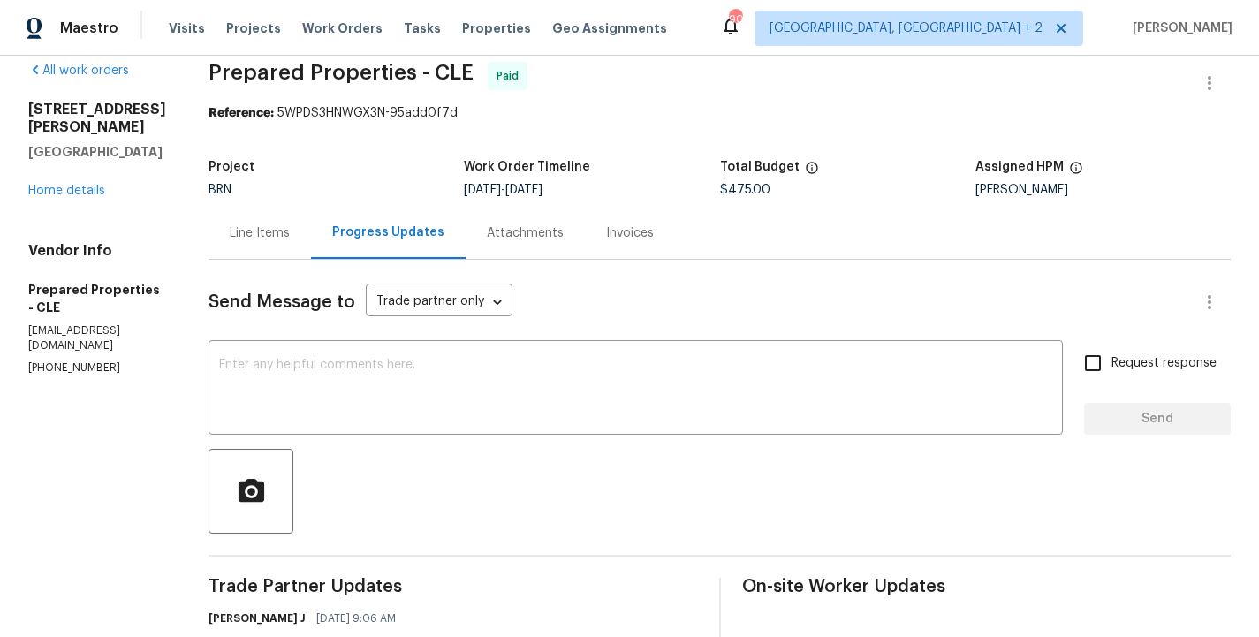
click at [309, 252] on div "Line Items" at bounding box center [260, 233] width 102 height 52
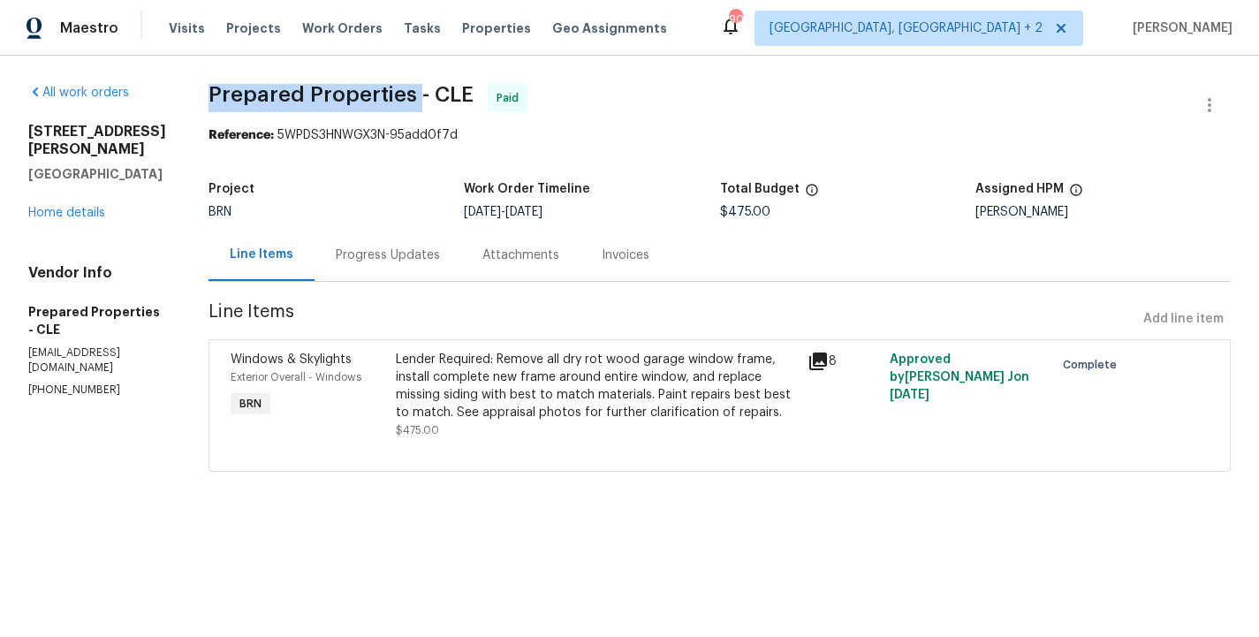
drag, startPoint x: 239, startPoint y: 99, endPoint x: 450, endPoint y: 97, distance: 210.3
click at [450, 97] on div "All work orders 3665 Marcella Ave Stow, OH 44224 Home details Vendor Info Prepa…" at bounding box center [629, 289] width 1259 height 466
copy span "Prepared Properties"
click at [84, 207] on link "Home details" at bounding box center [66, 213] width 77 height 12
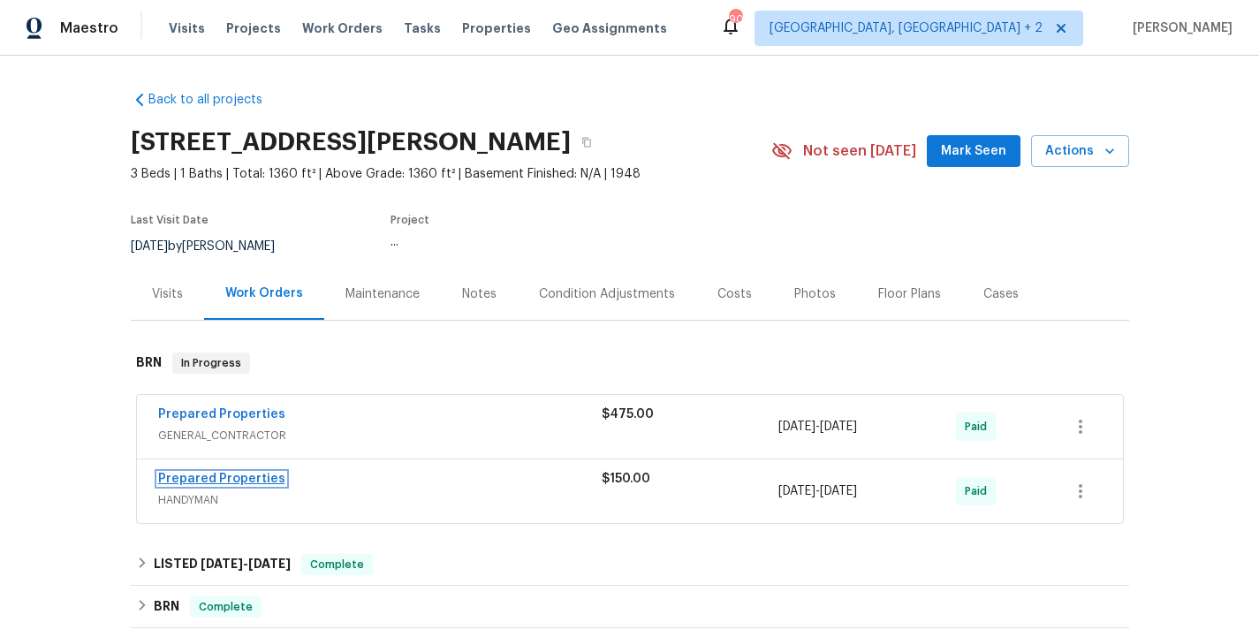
click at [239, 482] on link "Prepared Properties" at bounding box center [221, 479] width 127 height 12
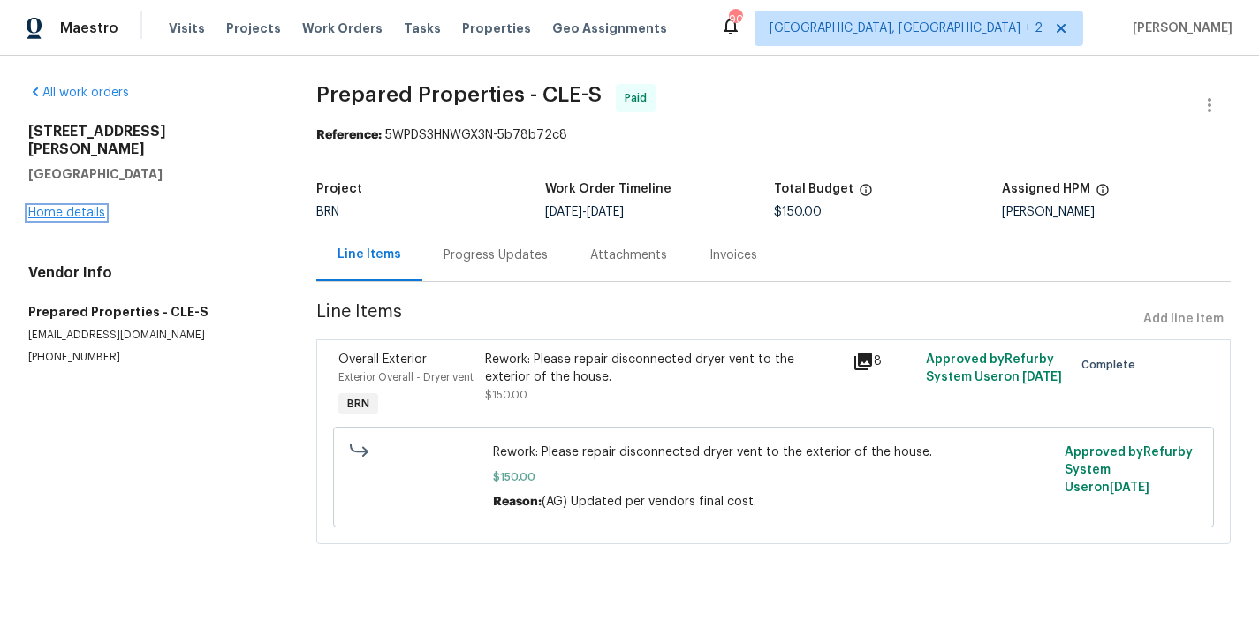
click at [74, 207] on link "Home details" at bounding box center [66, 213] width 77 height 12
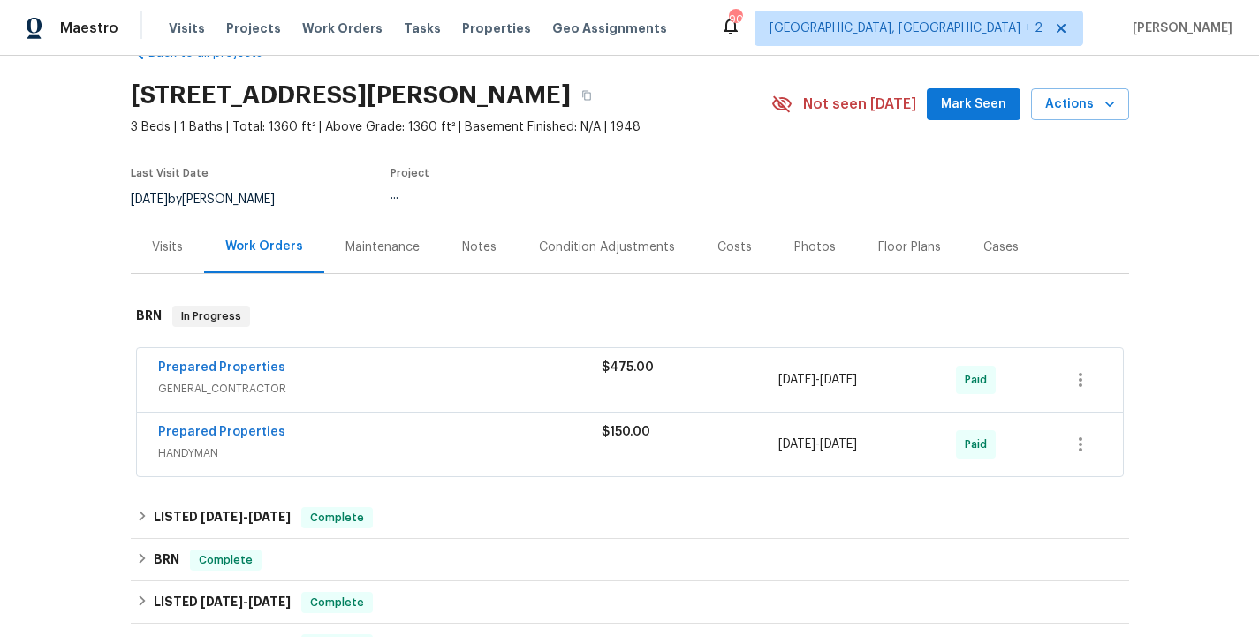
scroll to position [49, 0]
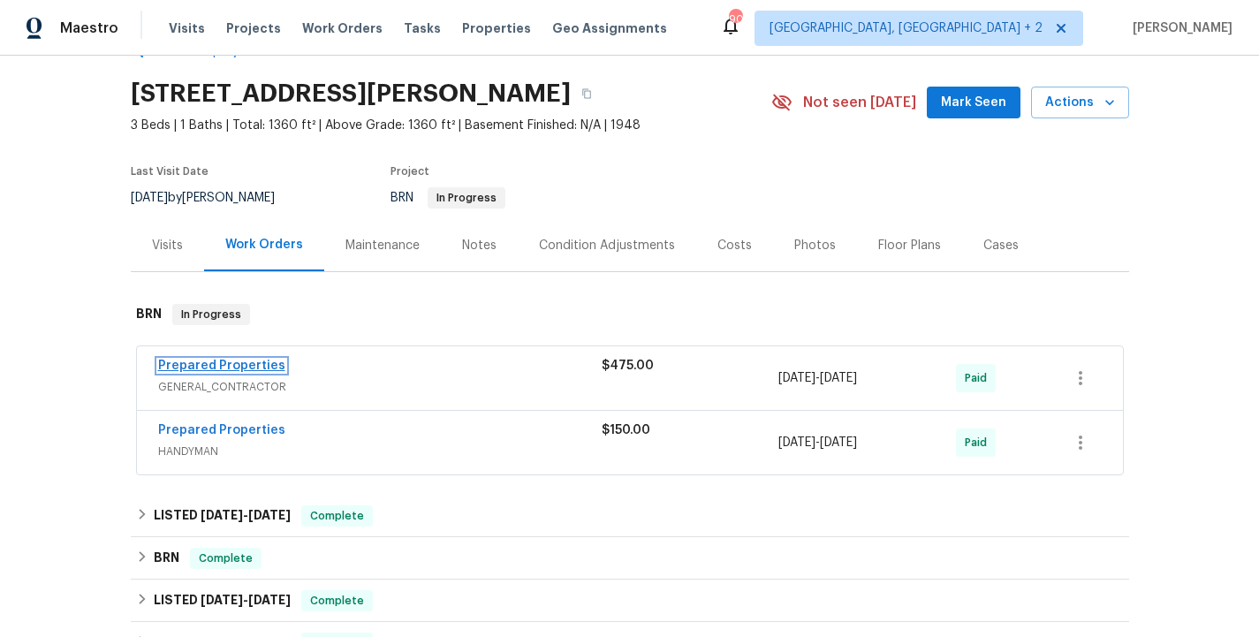
click at [238, 368] on link "Prepared Properties" at bounding box center [221, 366] width 127 height 12
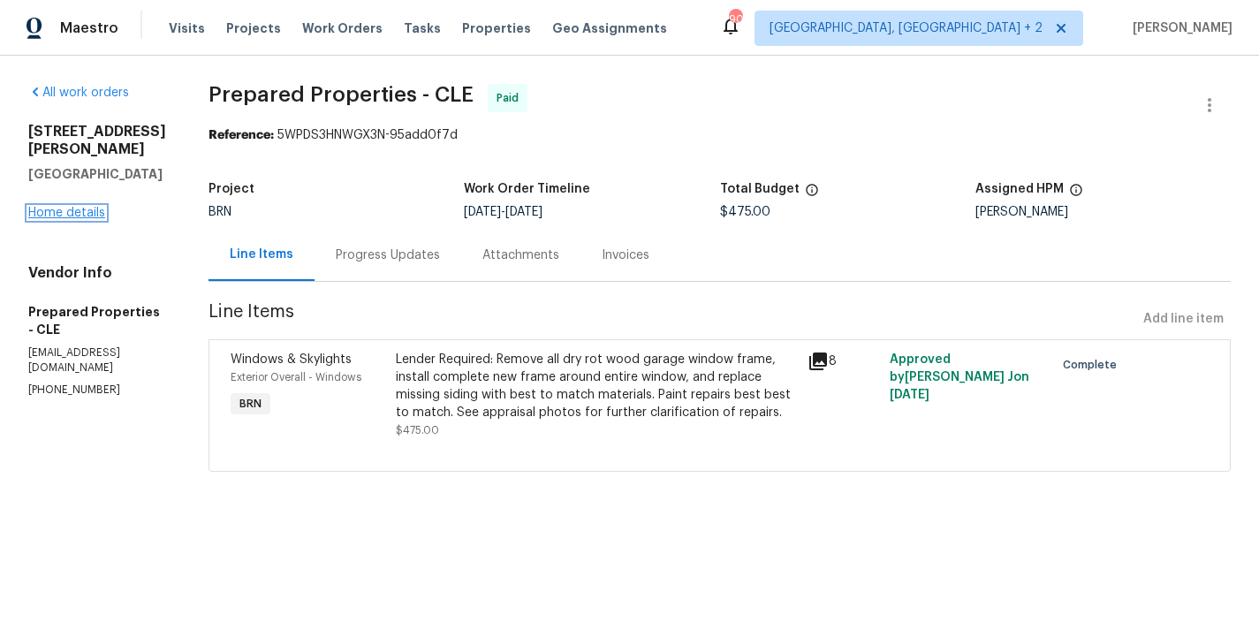
click at [90, 207] on link "Home details" at bounding box center [66, 213] width 77 height 12
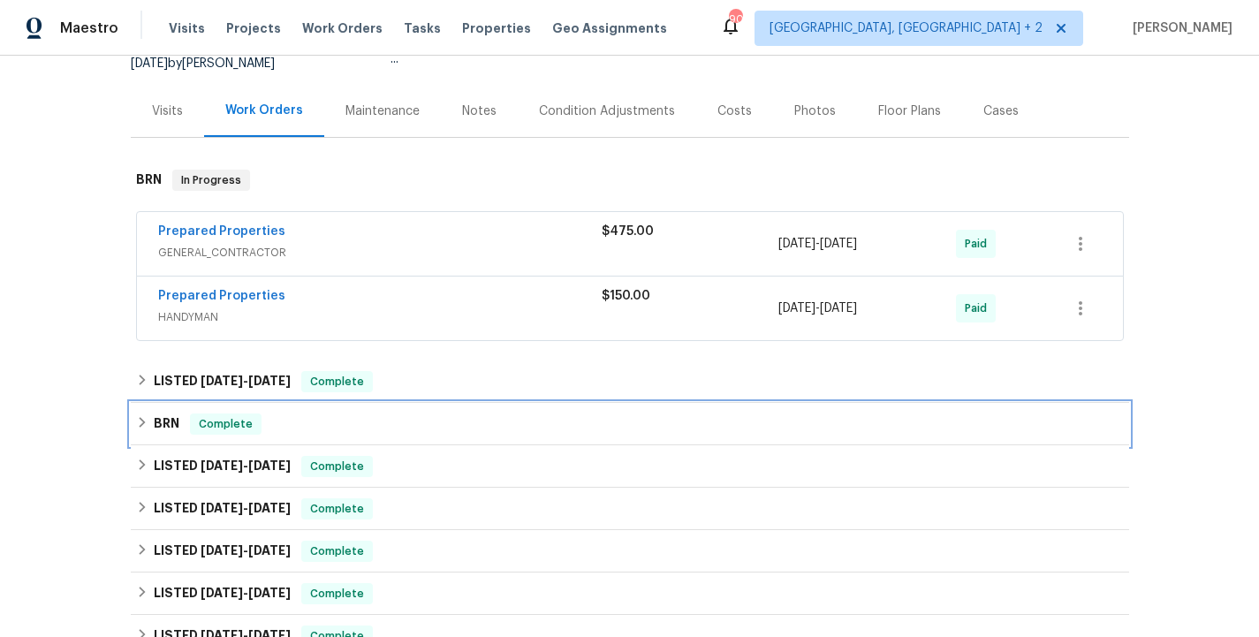
click at [330, 420] on div "BRN Complete" at bounding box center [630, 423] width 988 height 21
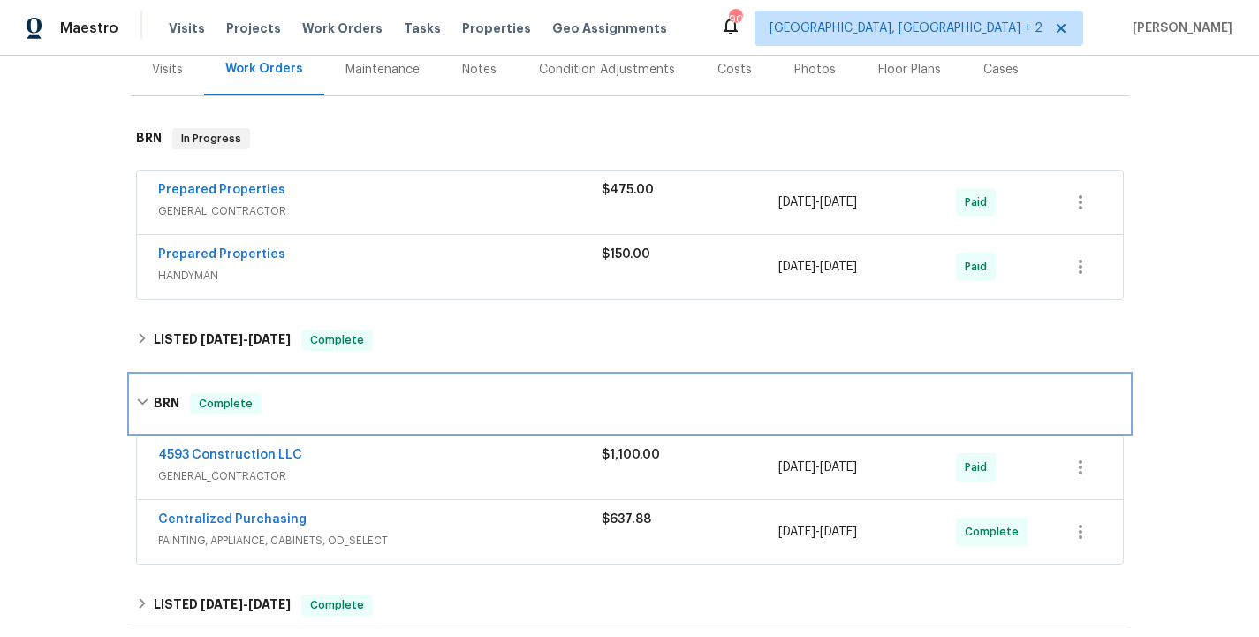
scroll to position [244, 0]
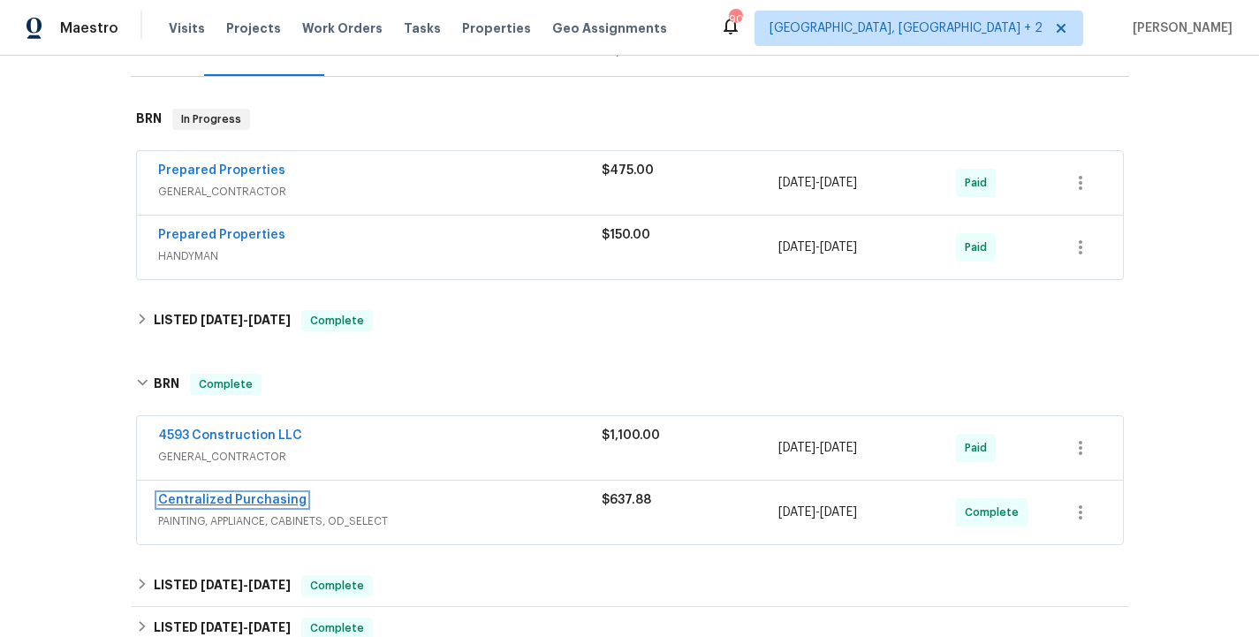
click at [261, 504] on link "Centralized Purchasing" at bounding box center [232, 500] width 148 height 12
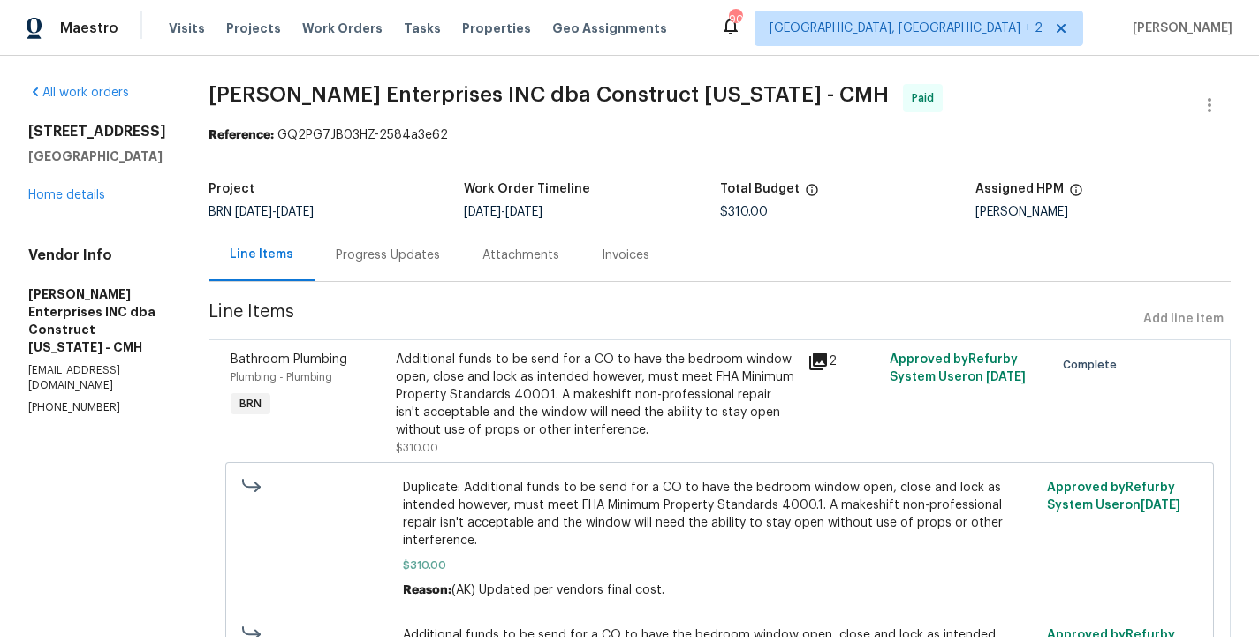
drag, startPoint x: 171, startPoint y: 177, endPoint x: 19, endPoint y: 133, distance: 158.0
click at [19, 133] on div "All work orders 5002 Smoketalk Ln Unit 3 Westerville, OH 43081 Home details Ven…" at bounding box center [629, 434] width 1259 height 756
copy div "5002 Smoketalk Ln Unit 3 Westerville, OH 43081"
click at [73, 204] on div "5002 Smoketalk Ln Unit 3 Westerville, OH 43081 Home details" at bounding box center [97, 163] width 138 height 81
click at [70, 201] on link "Home details" at bounding box center [66, 195] width 77 height 12
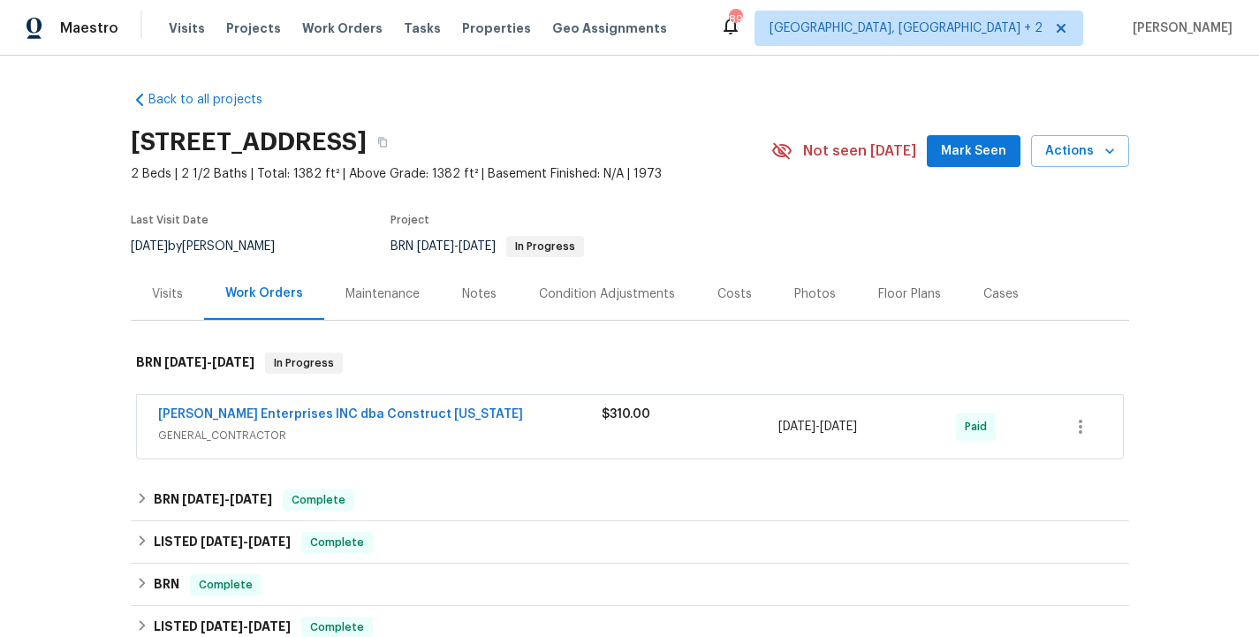
click at [736, 294] on div "Costs" at bounding box center [734, 294] width 34 height 18
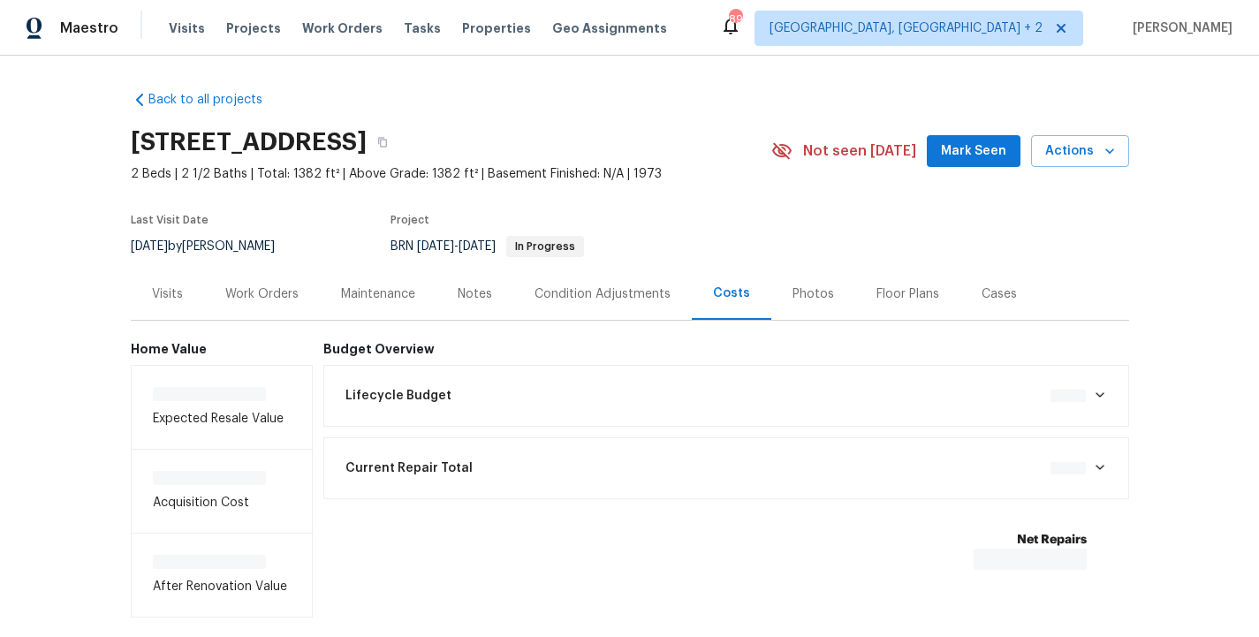
scroll to position [90, 0]
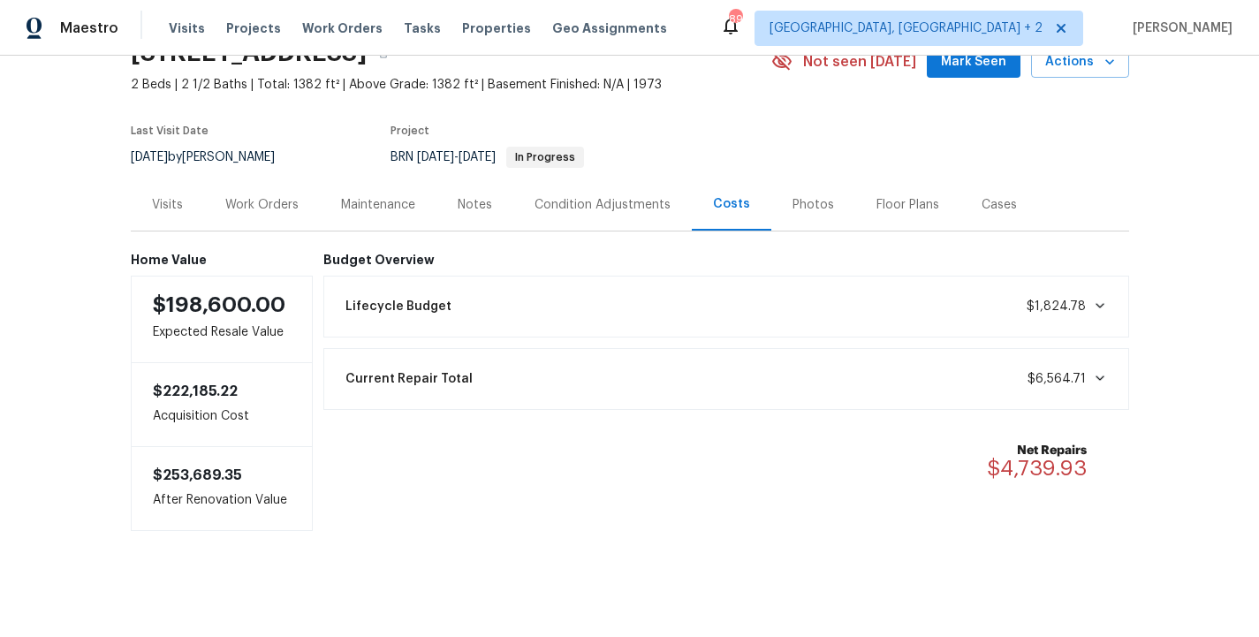
click at [1104, 380] on icon at bounding box center [1100, 378] width 14 height 14
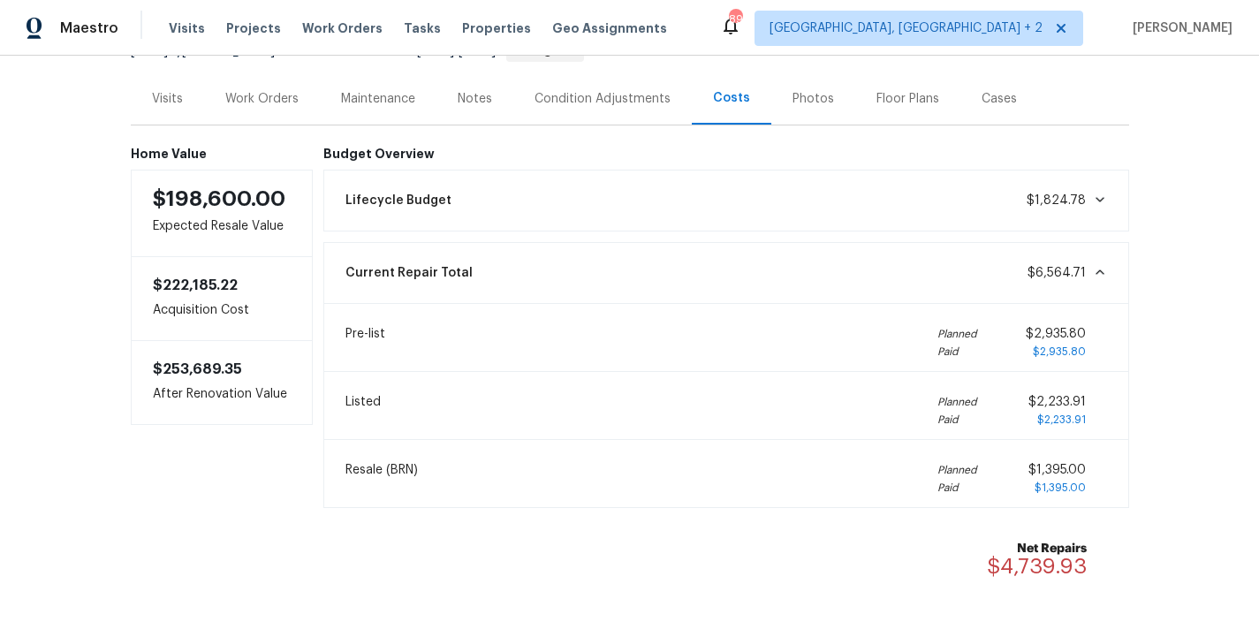
scroll to position [197, 0]
drag, startPoint x: 1086, startPoint y: 467, endPoint x: 1036, endPoint y: 467, distance: 49.5
click at [1036, 467] on div "$1,395.00 $1,395.00" at bounding box center [1067, 476] width 79 height 35
copy span "1,395.00"
click at [225, 95] on div "Work Orders" at bounding box center [261, 97] width 73 height 18
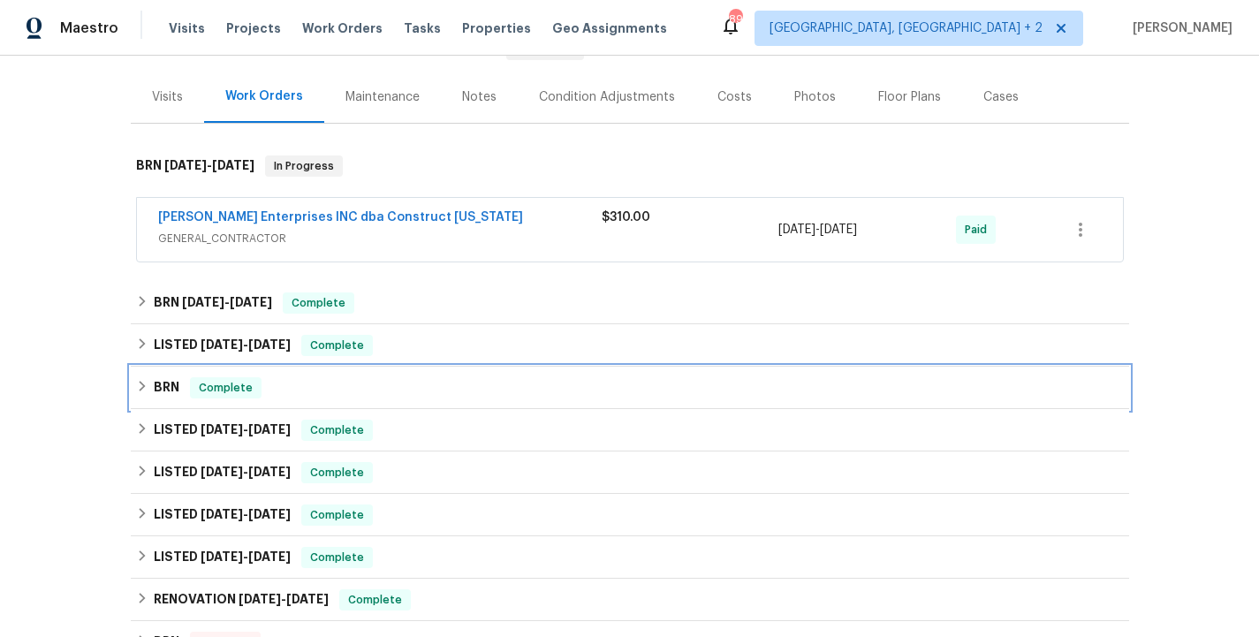
click at [338, 377] on div "BRN Complete" at bounding box center [630, 387] width 988 height 21
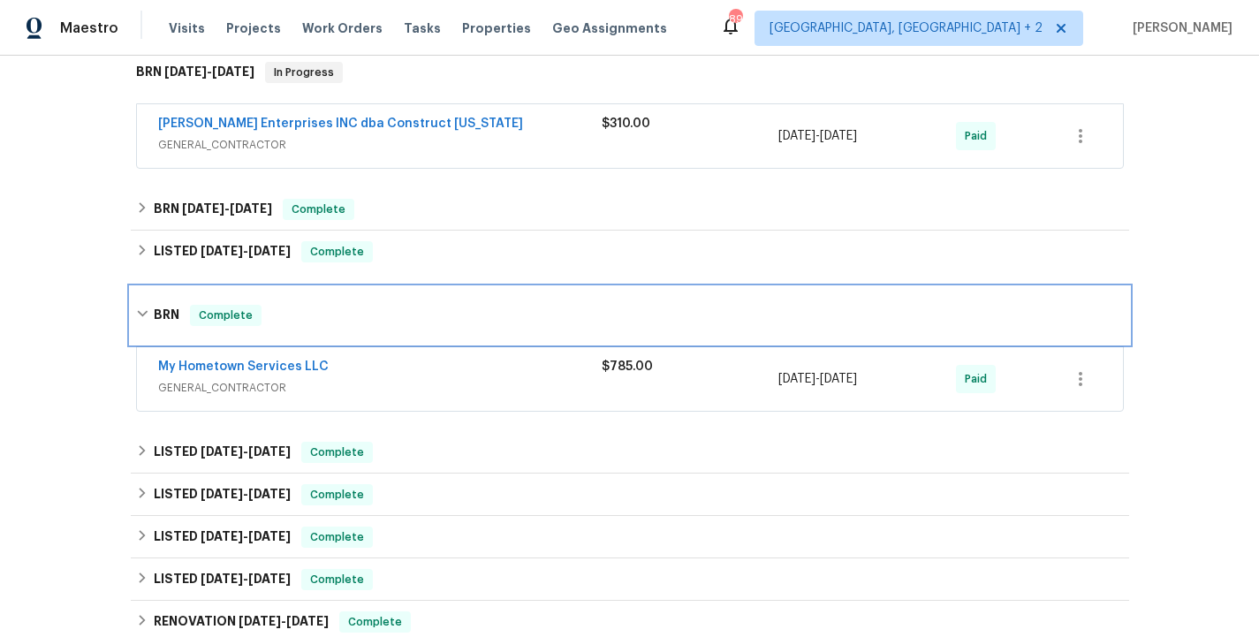
scroll to position [295, 0]
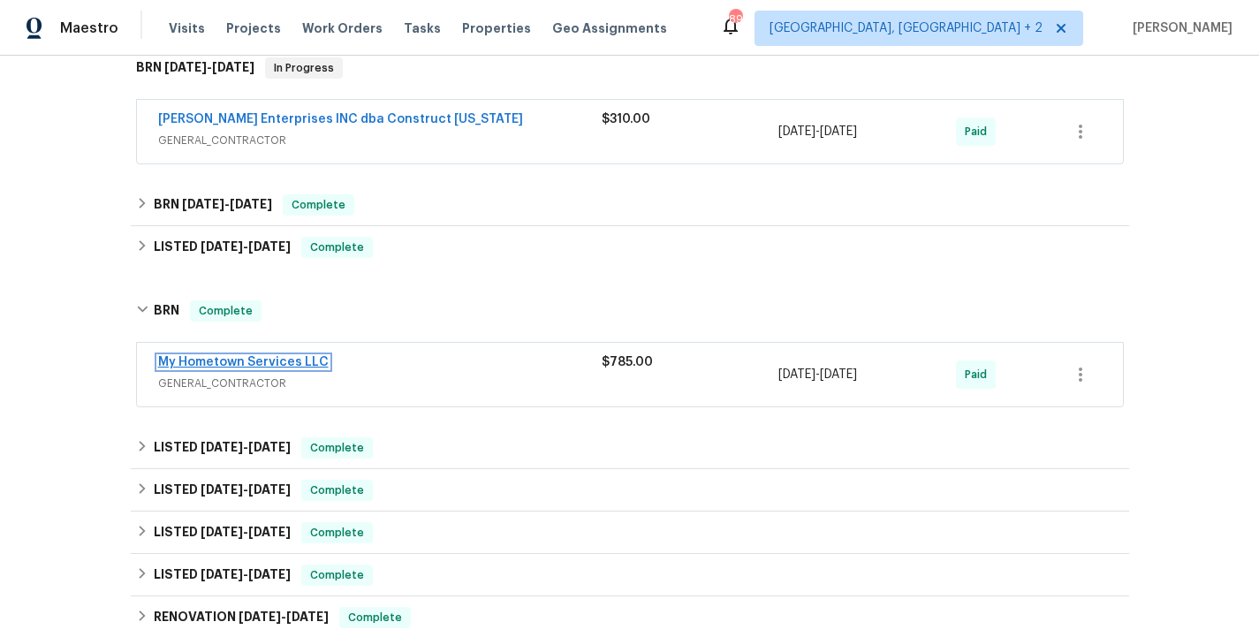
click at [300, 360] on link "My Hometown Services LLC" at bounding box center [243, 362] width 171 height 12
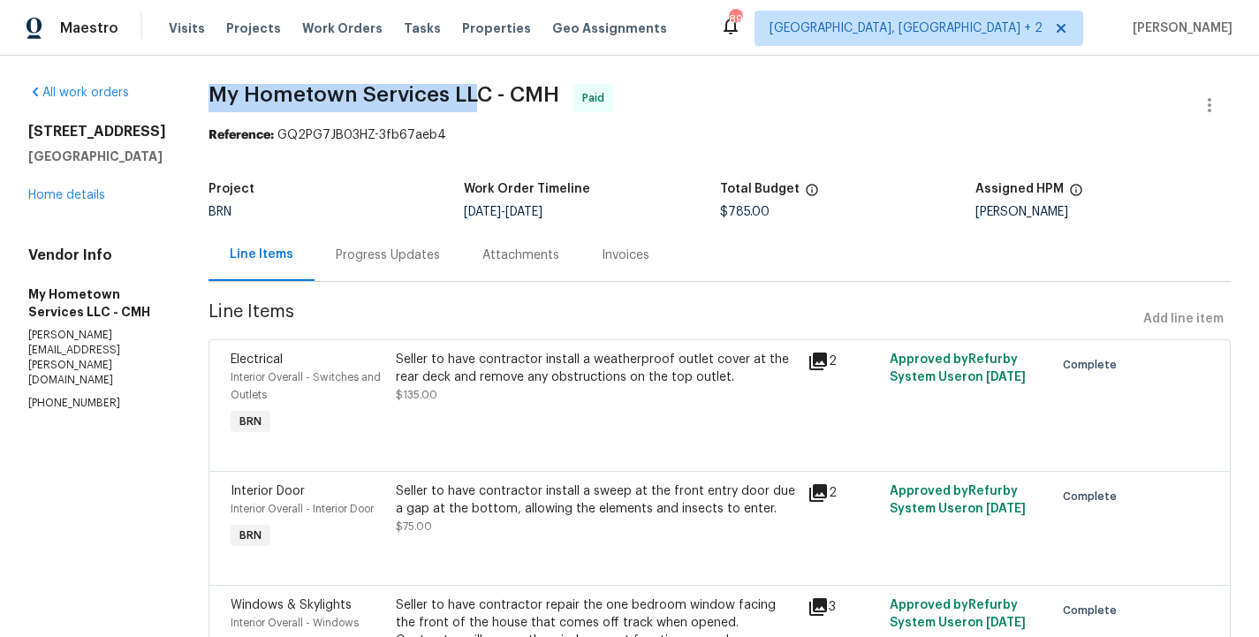
drag, startPoint x: 201, startPoint y: 96, endPoint x: 477, endPoint y: 95, distance: 275.7
click at [477, 95] on div "All work orders 5002 Smoketalk Ln Unit 3 Westerville, OH 43081 Home details Ven…" at bounding box center [629, 582] width 1259 height 1053
copy span "My Hometown Services LLC"
click at [319, 178] on div "Project BRN Work Order Timeline 7/9/2025 - 7/10/2025 Total Budget $785.00 Assig…" at bounding box center [720, 200] width 1022 height 57
drag, startPoint x: 207, startPoint y: 95, endPoint x: 483, endPoint y: 94, distance: 276.5
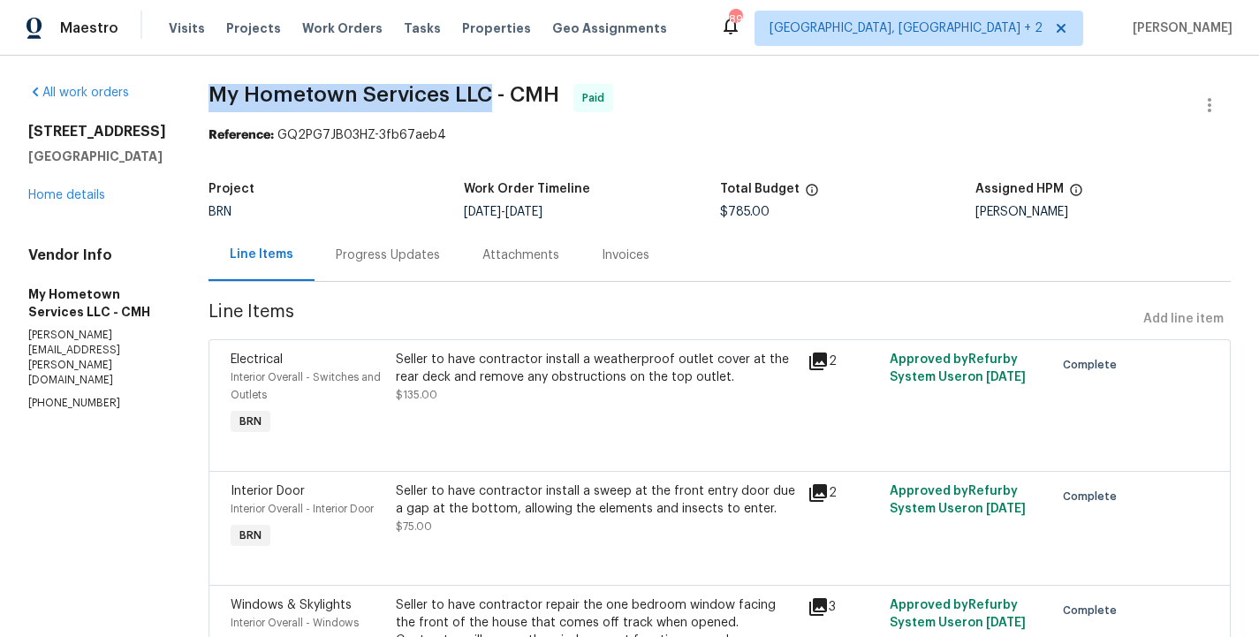
click at [483, 94] on span "My Hometown Services LLC - CMH" at bounding box center [384, 94] width 351 height 21
copy span "My Hometown Services LLC"
click at [142, 225] on div "All work orders 5002 Smoketalk Ln Unit 3 Westerville, OH 43081 Home details Ven…" at bounding box center [97, 247] width 138 height 327
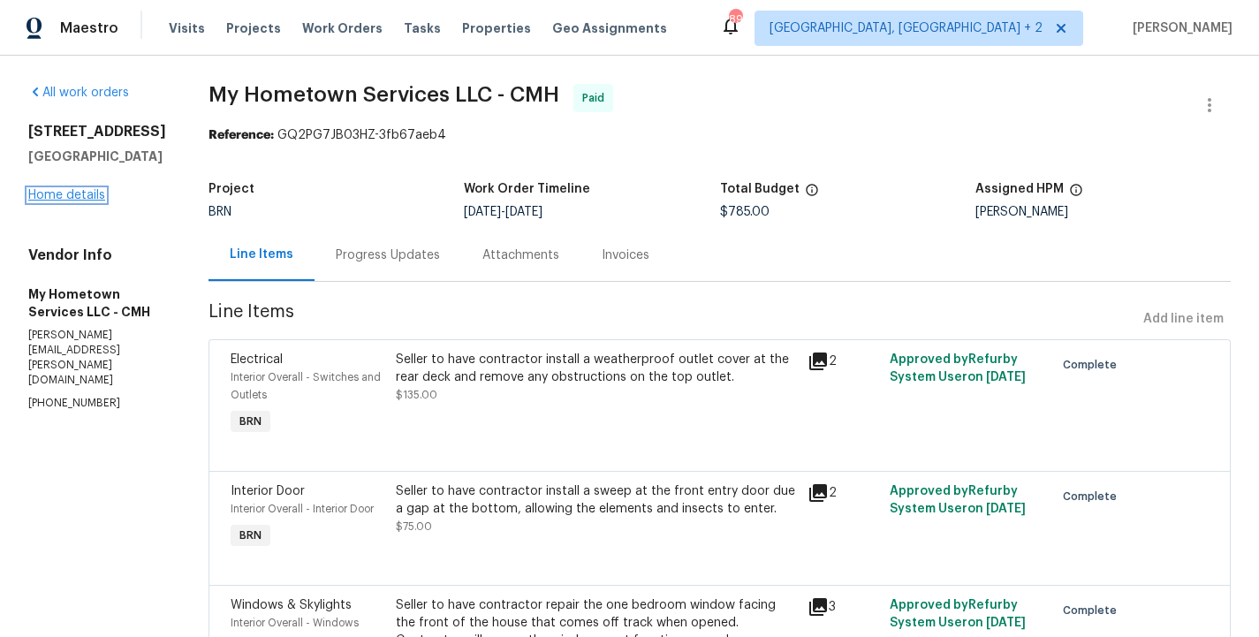
click at [82, 201] on link "Home details" at bounding box center [66, 195] width 77 height 12
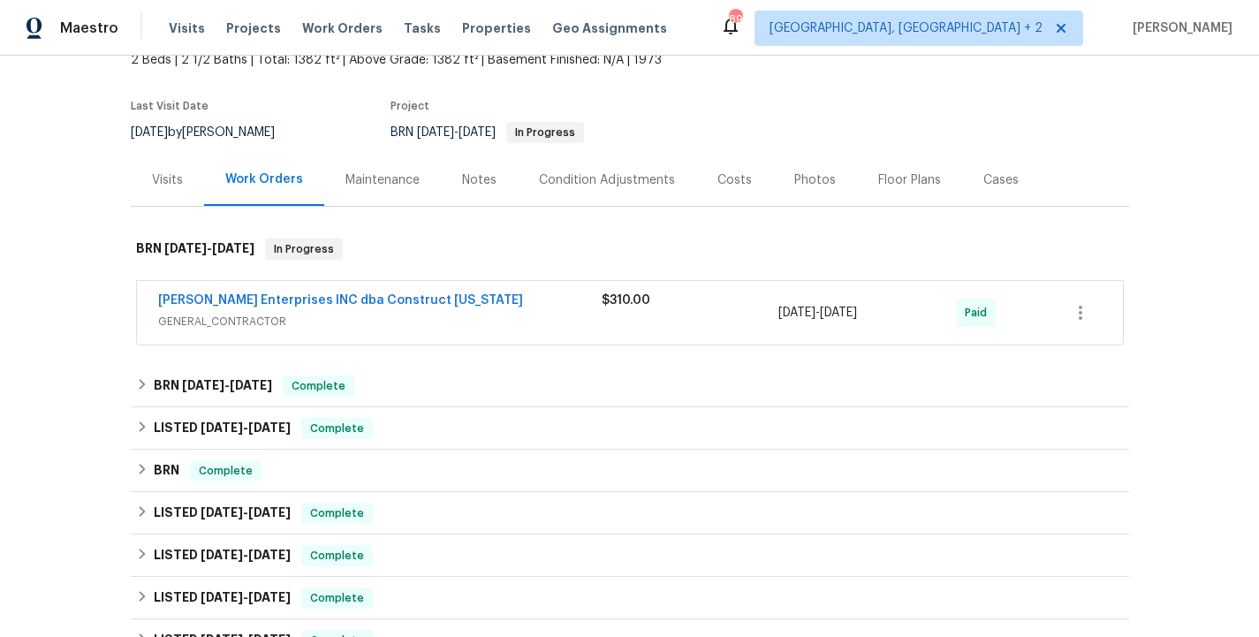
scroll to position [156, 0]
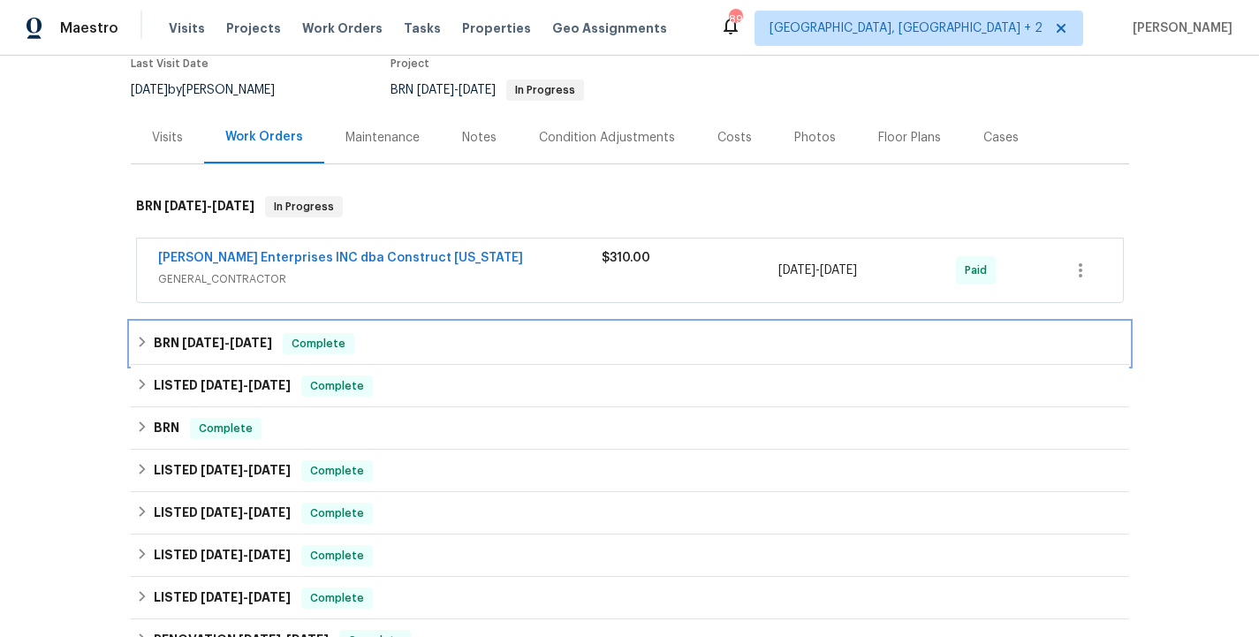
click at [414, 357] on div "BRN 7/19/25 - 7/31/25 Complete" at bounding box center [630, 343] width 998 height 42
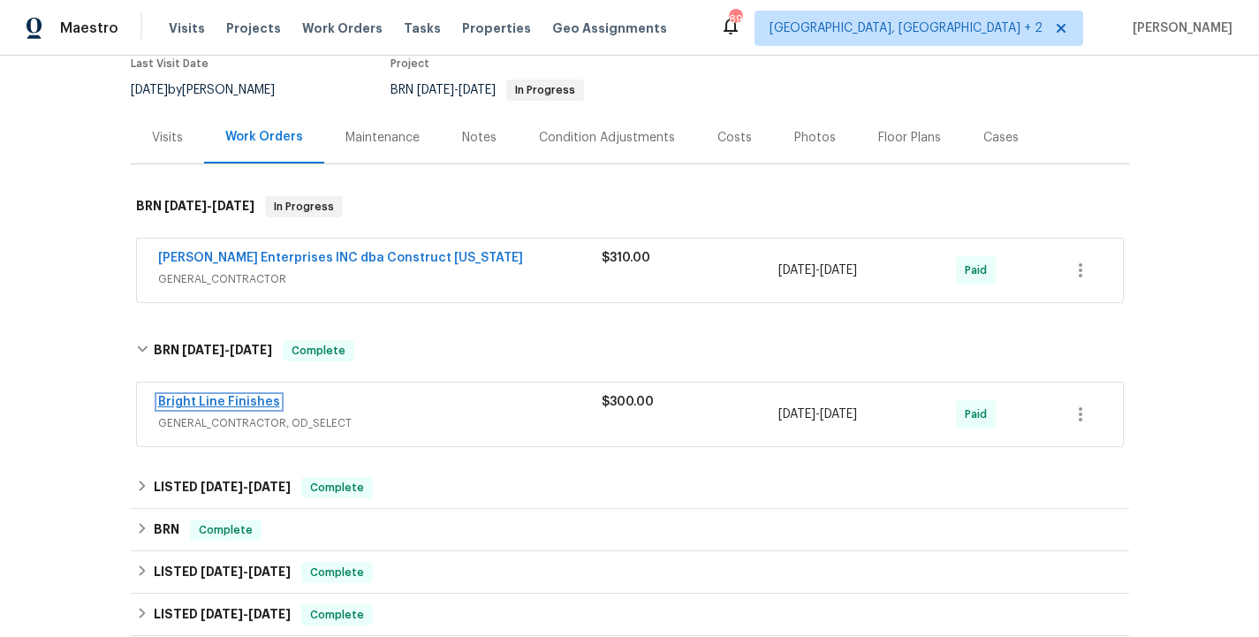
click at [229, 397] on link "Bright Line Finishes" at bounding box center [219, 402] width 122 height 12
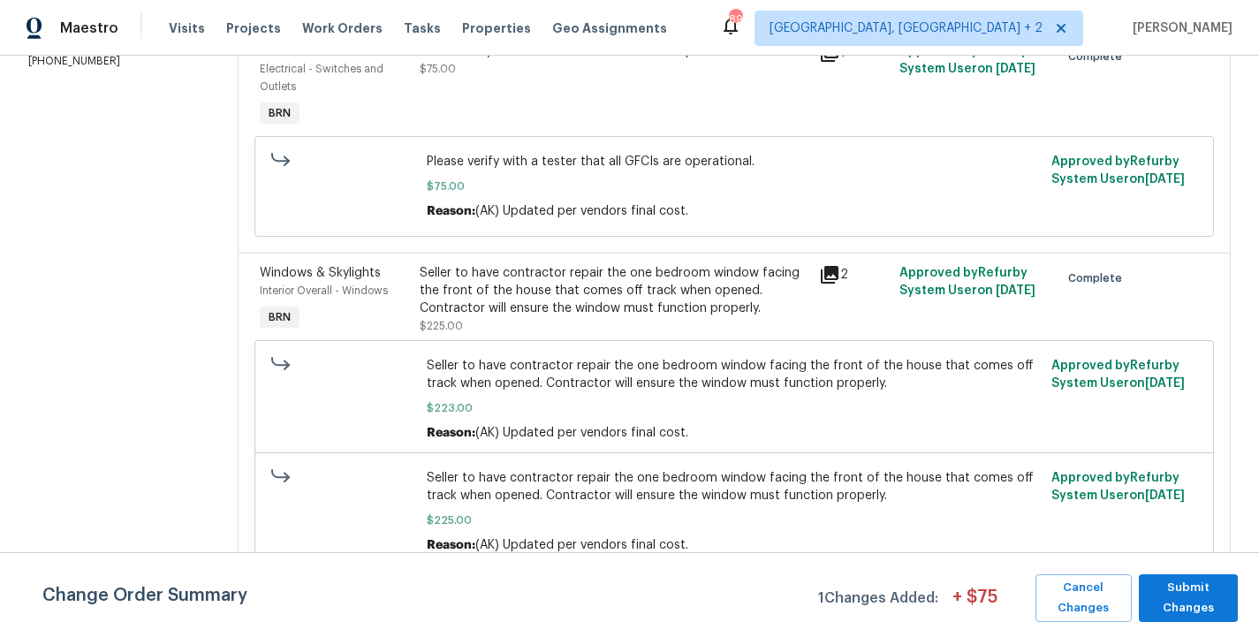
scroll to position [311, 0]
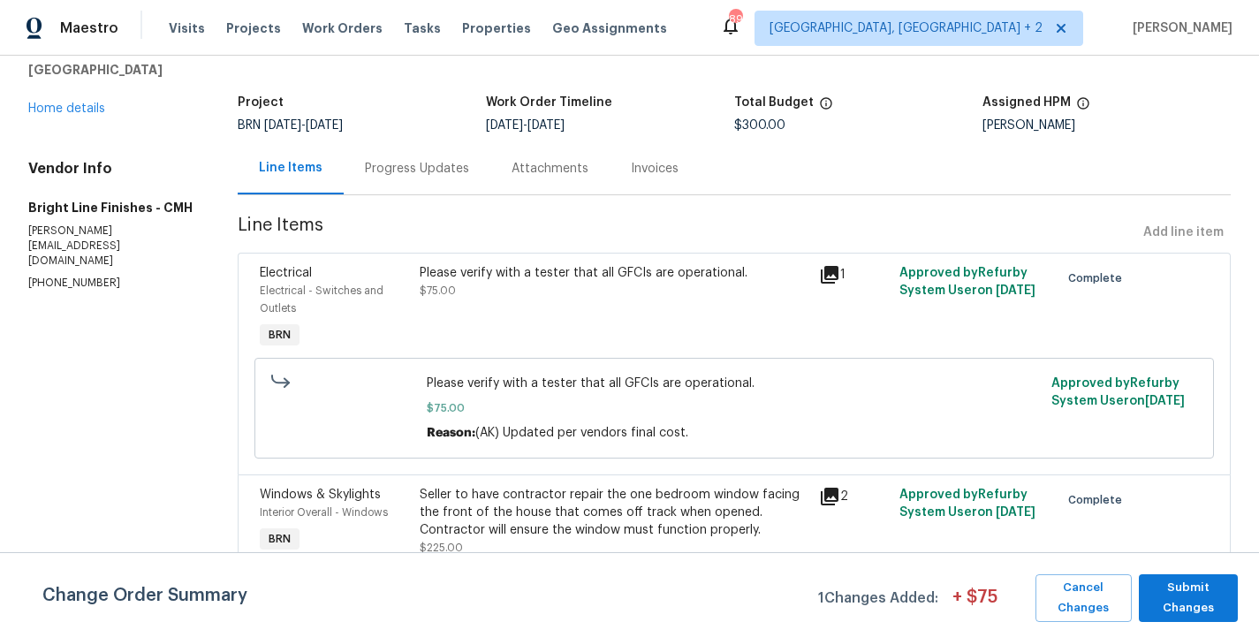
click at [415, 181] on div "Progress Updates" at bounding box center [417, 168] width 147 height 52
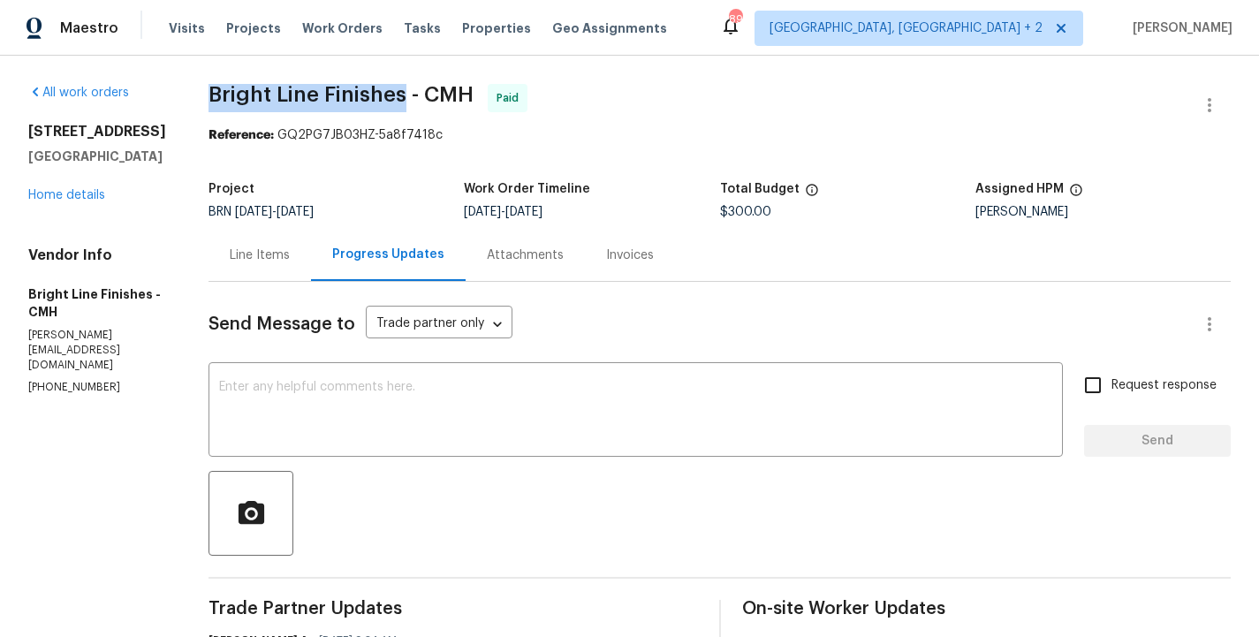
drag, startPoint x: 204, startPoint y: 97, endPoint x: 398, endPoint y: 95, distance: 194.4
copy span "Bright Line Finishes"
click at [68, 201] on link "Home details" at bounding box center [66, 195] width 77 height 12
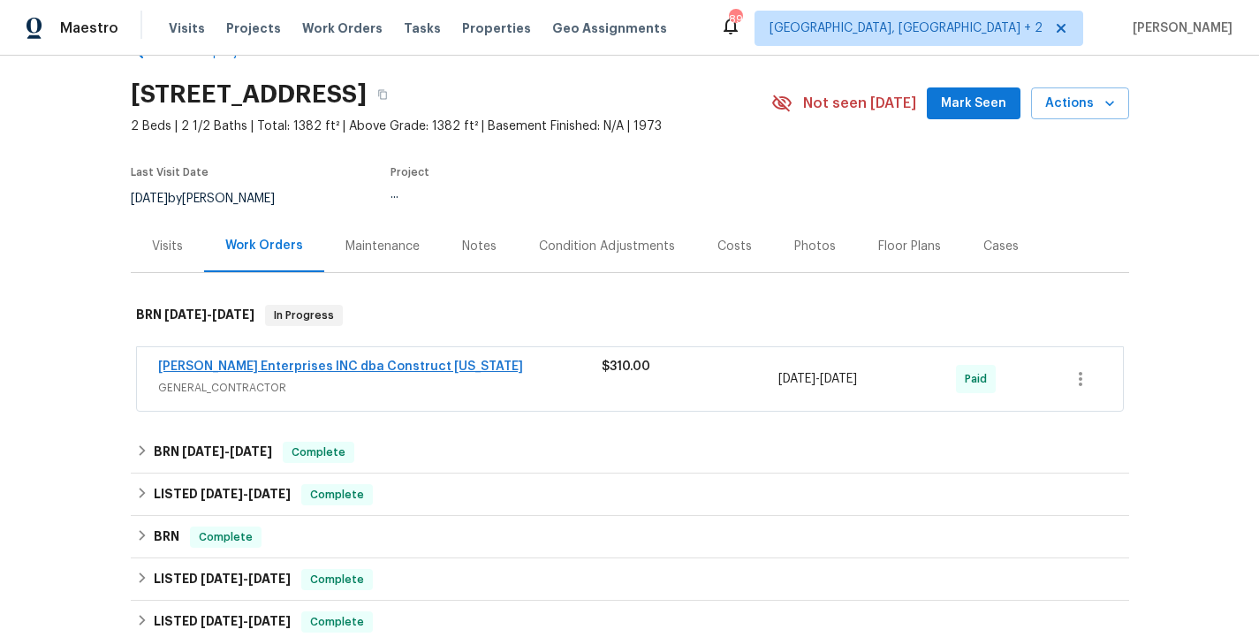
scroll to position [140, 0]
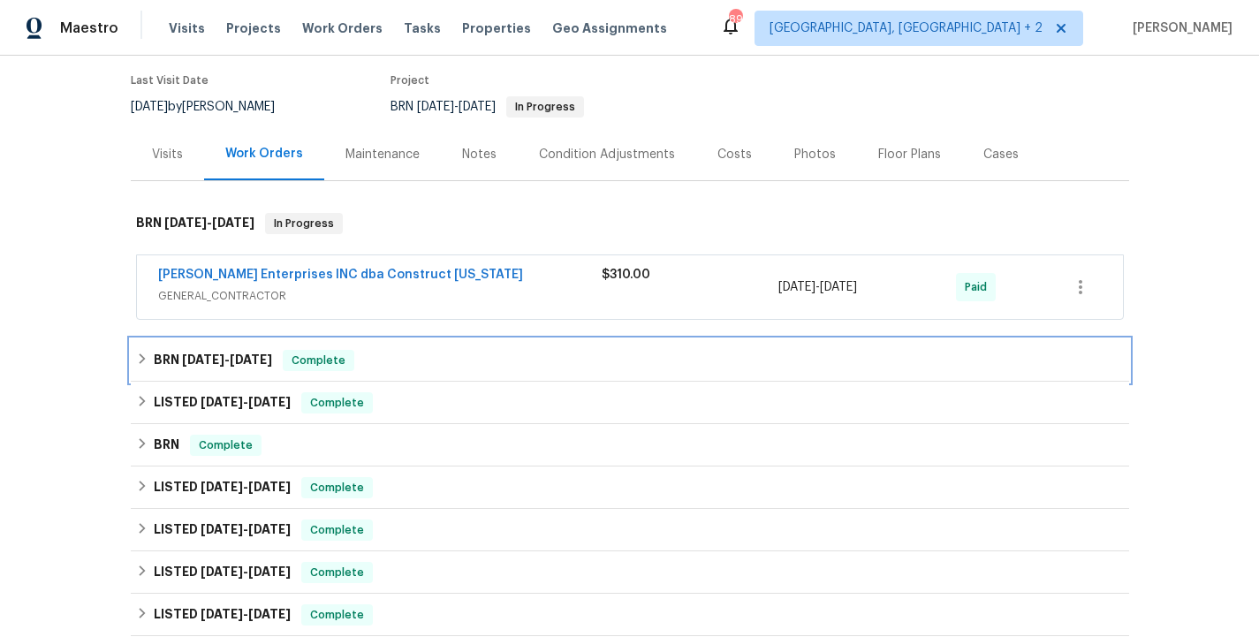
click at [382, 355] on div "BRN 7/19/25 - 7/31/25 Complete" at bounding box center [630, 360] width 988 height 21
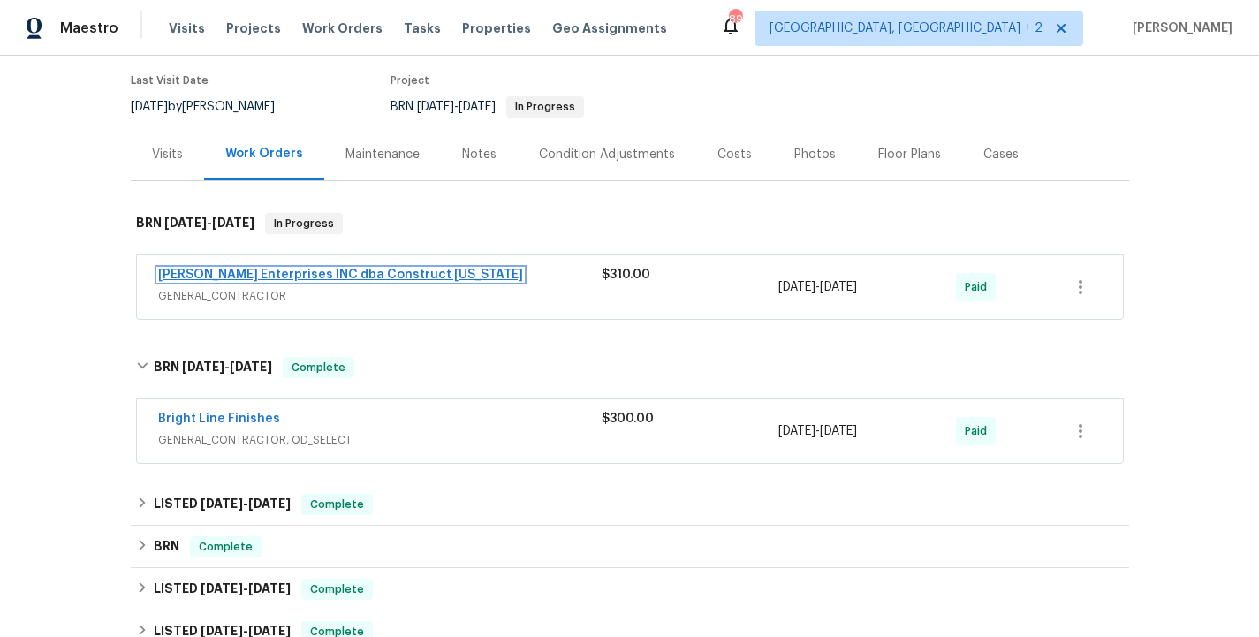
click at [365, 276] on link "Strick Enterprises INC dba Construct Ohio" at bounding box center [340, 275] width 365 height 12
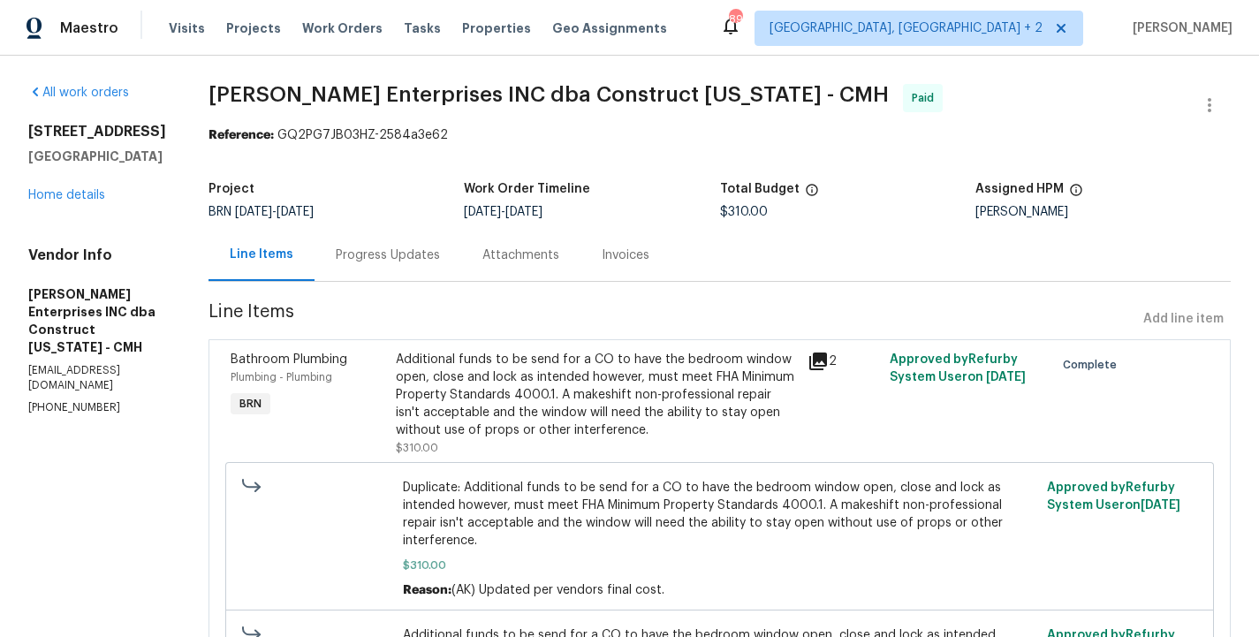
click at [357, 314] on span "Line Items" at bounding box center [673, 319] width 928 height 33
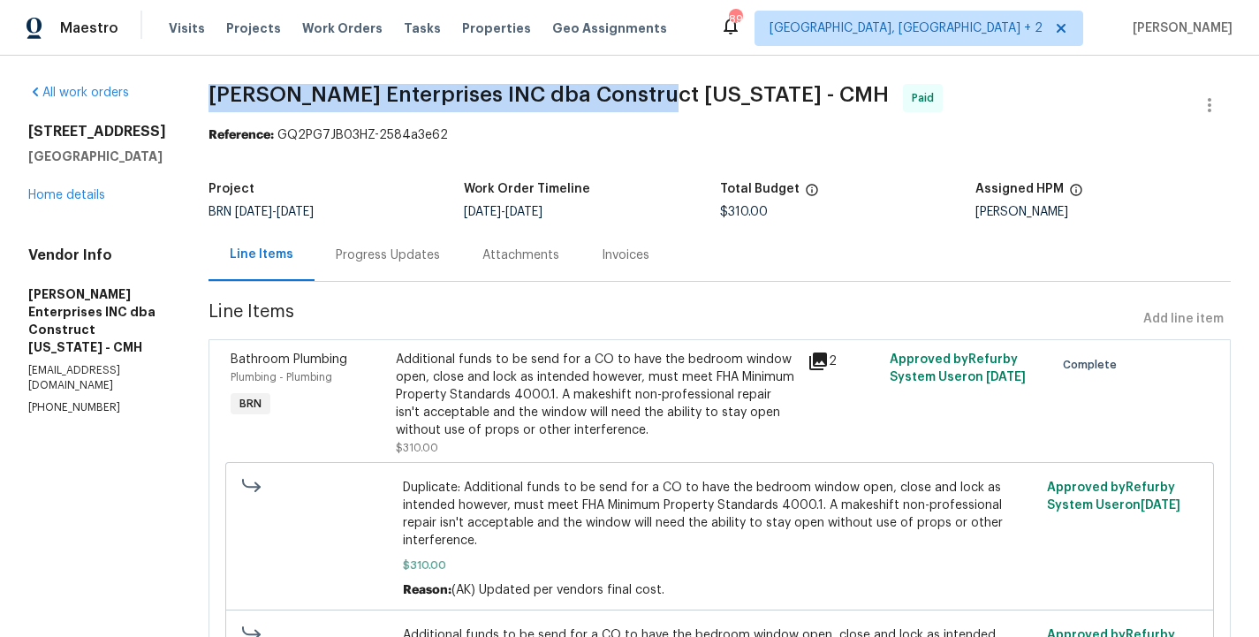
drag, startPoint x: 216, startPoint y: 96, endPoint x: 637, endPoint y: 91, distance: 421.5
click at [637, 91] on div "All work orders 5002 Smoketalk Ln Unit 3 Westerville, OH 43081 Home details Ven…" at bounding box center [629, 434] width 1259 height 756
copy span "Strick Enterprises INC dba Construct Ohio"
click at [363, 251] on div "Progress Updates" at bounding box center [388, 256] width 104 height 18
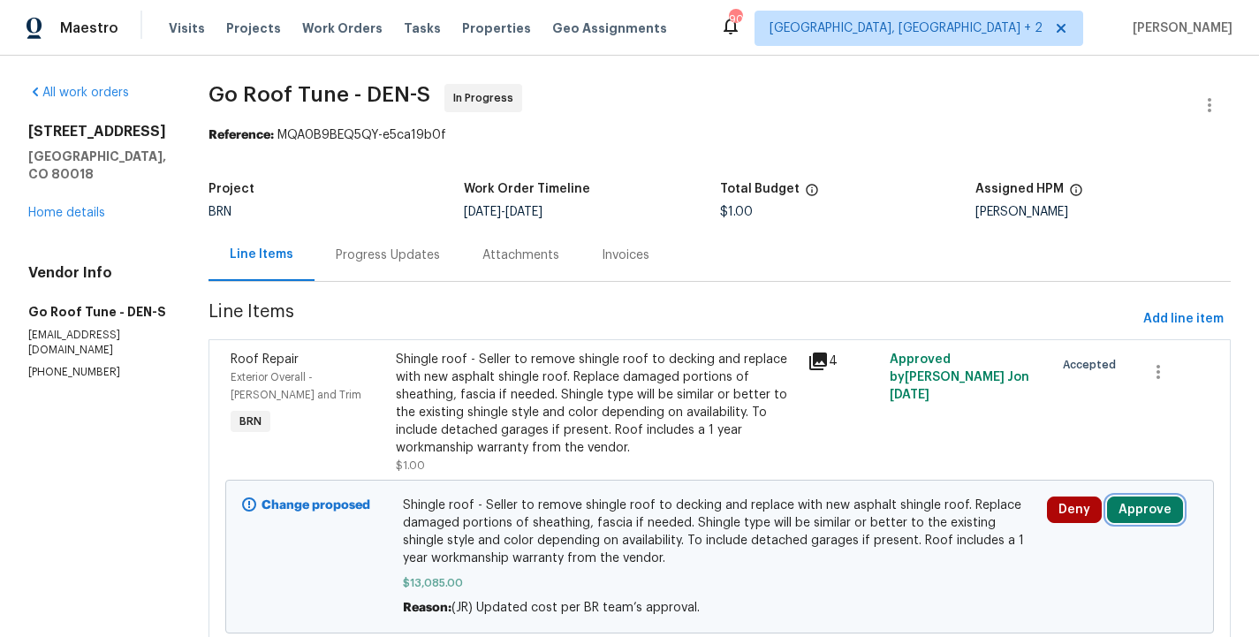
click at [1163, 507] on button "Approve" at bounding box center [1145, 510] width 76 height 27
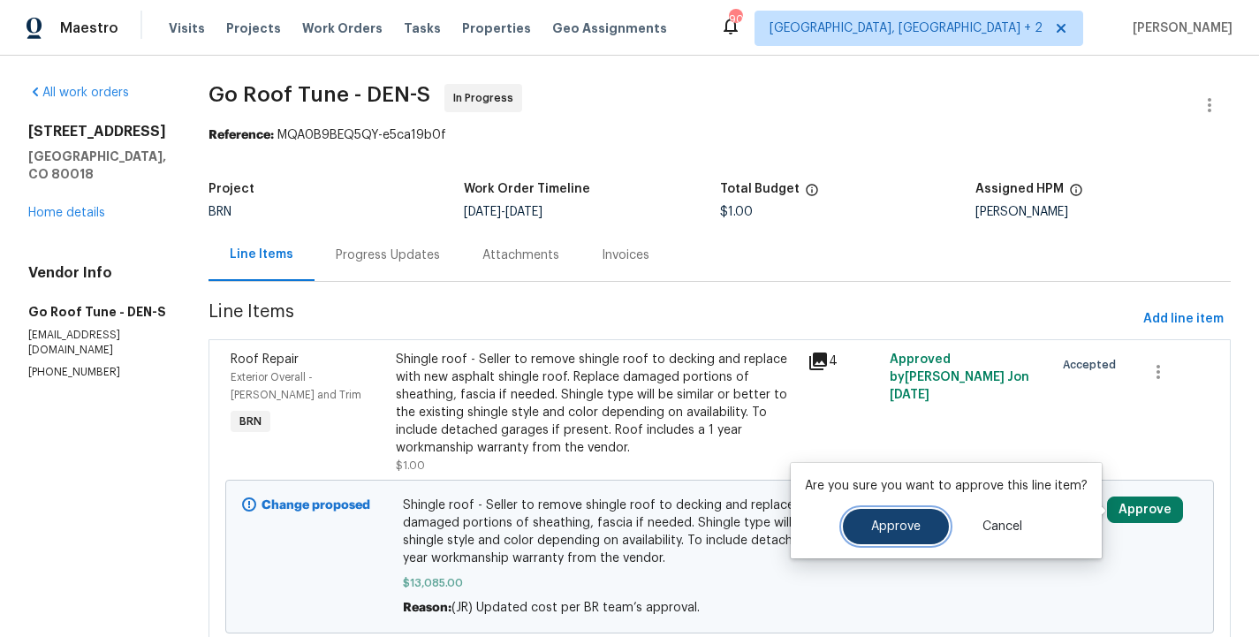
click at [885, 522] on span "Approve" at bounding box center [895, 526] width 49 height 13
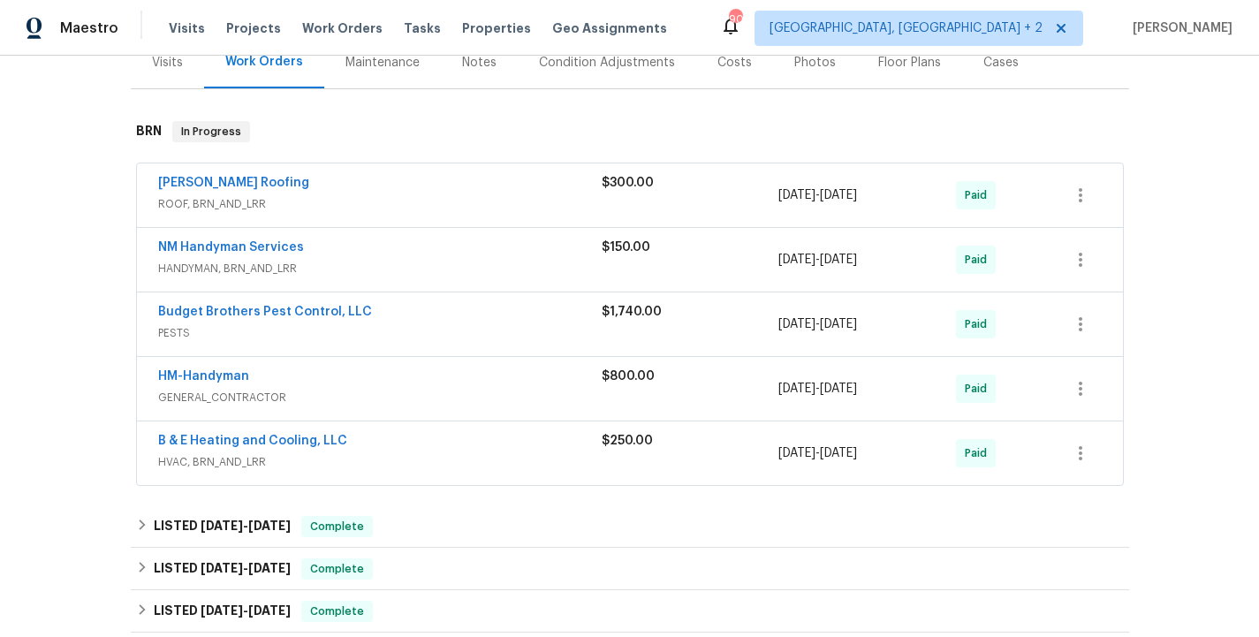
scroll to position [235, 0]
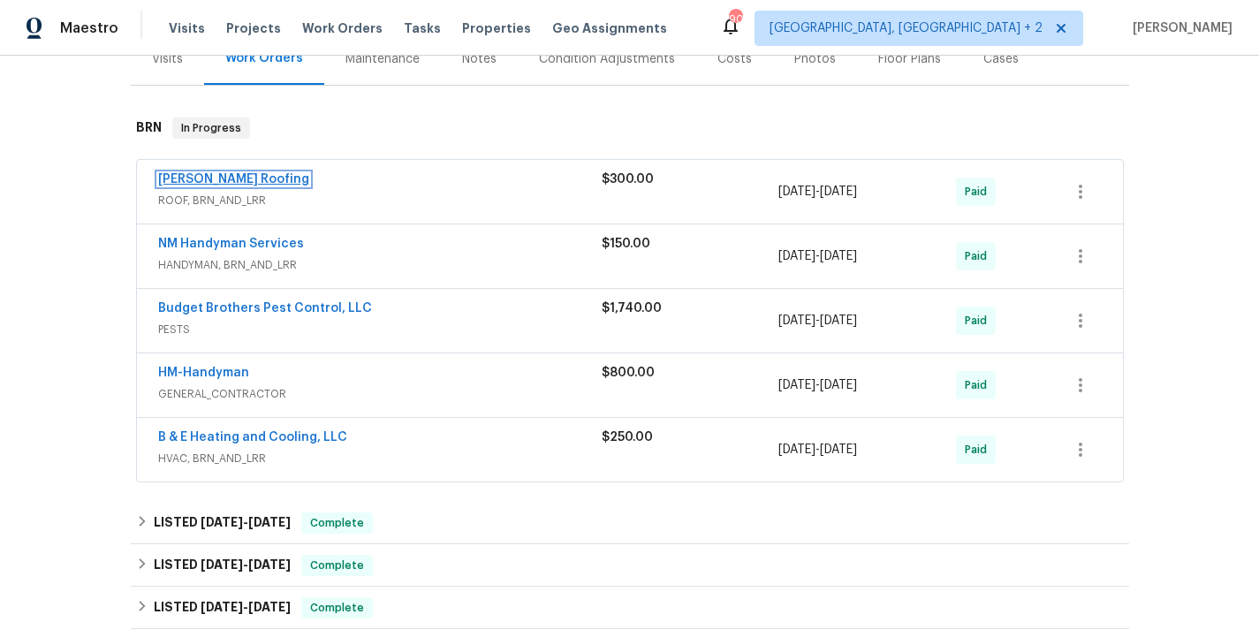
click at [209, 180] on link "Stout Roofing" at bounding box center [233, 179] width 151 height 12
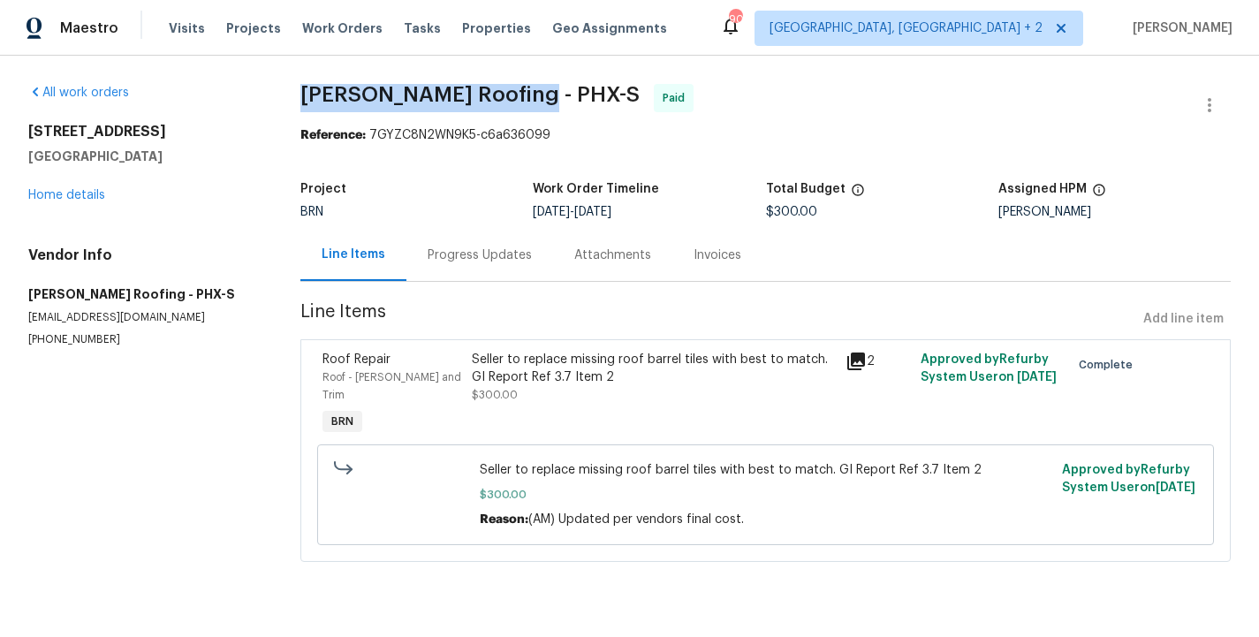
drag, startPoint x: 312, startPoint y: 87, endPoint x: 534, endPoint y: 86, distance: 221.8
click at [534, 86] on span "Stout Roofing - PHX-S Paid" at bounding box center [744, 105] width 888 height 42
copy span "Stout Roofing - PHX-S"
click at [57, 190] on link "Home details" at bounding box center [66, 195] width 77 height 12
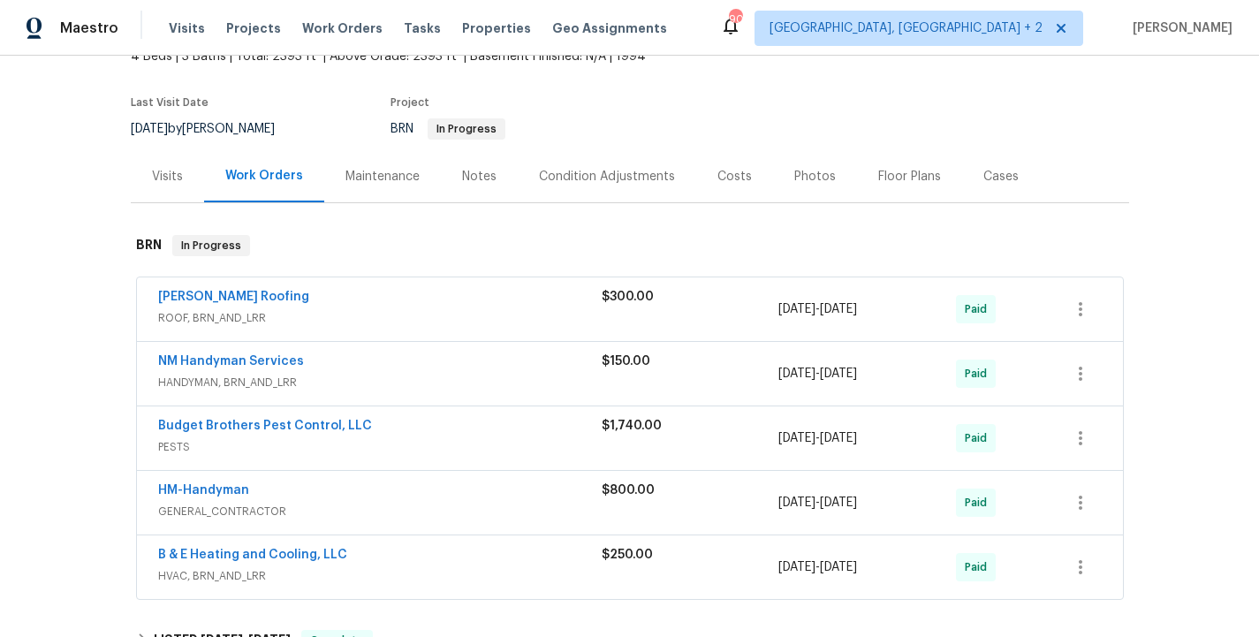
scroll to position [143, 0]
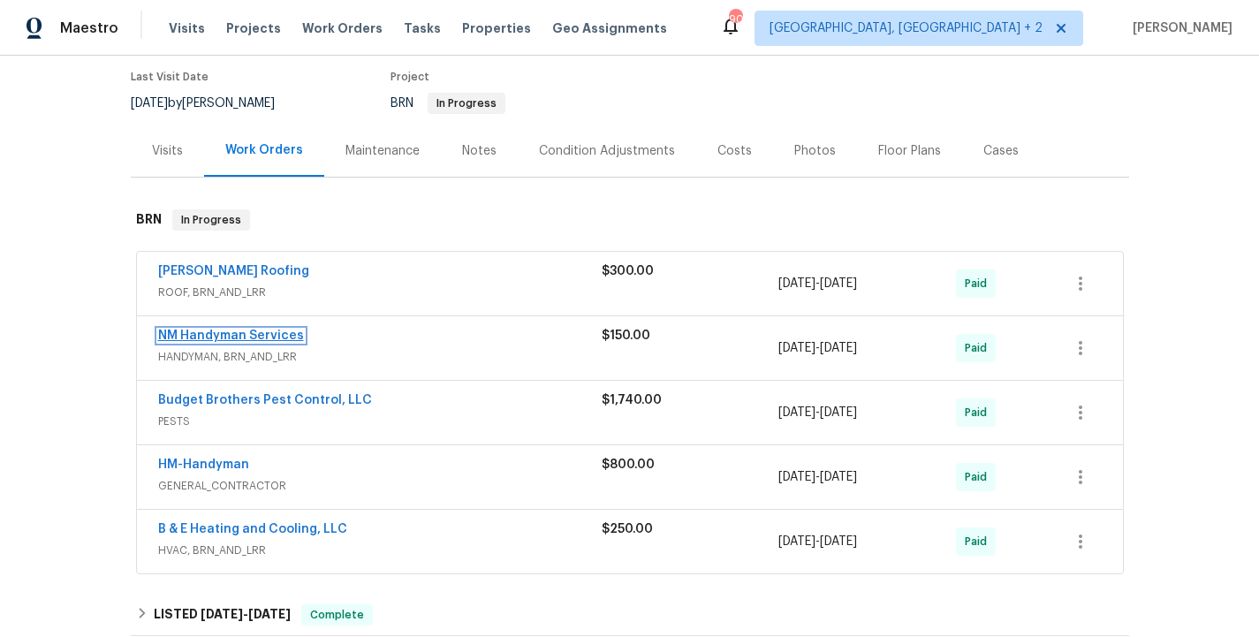
click at [236, 337] on link "NM Handyman Services" at bounding box center [231, 336] width 146 height 12
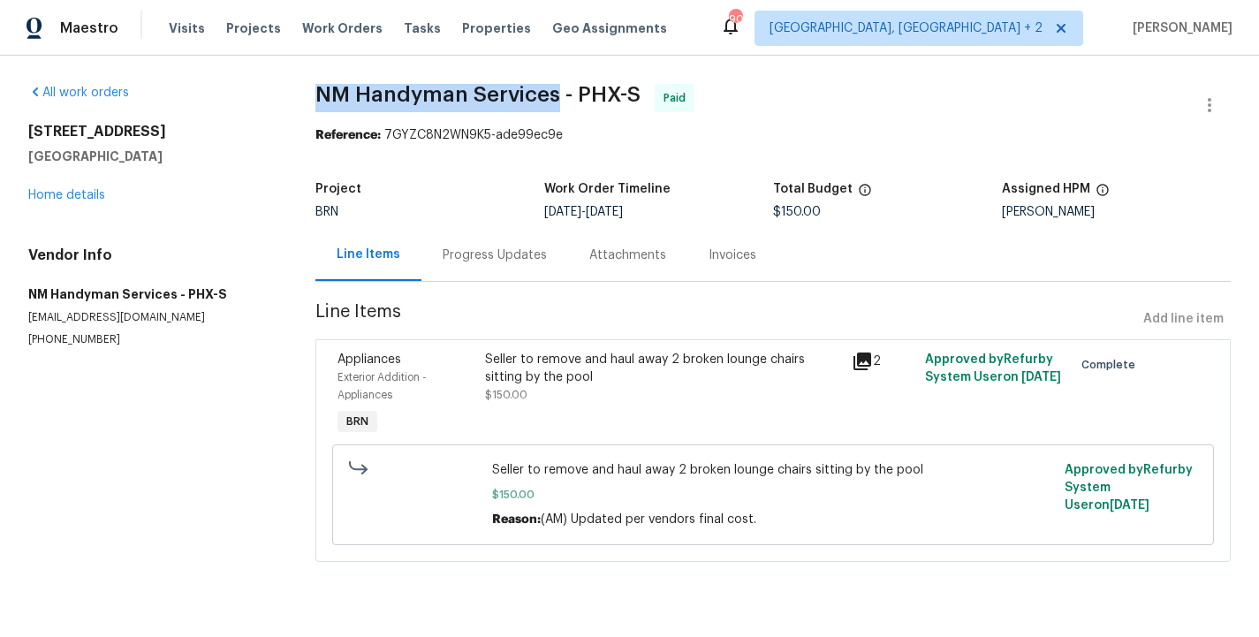
drag, startPoint x: 317, startPoint y: 96, endPoint x: 555, endPoint y: 91, distance: 237.7
click at [555, 91] on span "NM Handyman Services - PHX-S" at bounding box center [477, 94] width 325 height 21
copy span "NM Handyman Services"
click at [83, 200] on link "Home details" at bounding box center [66, 195] width 77 height 12
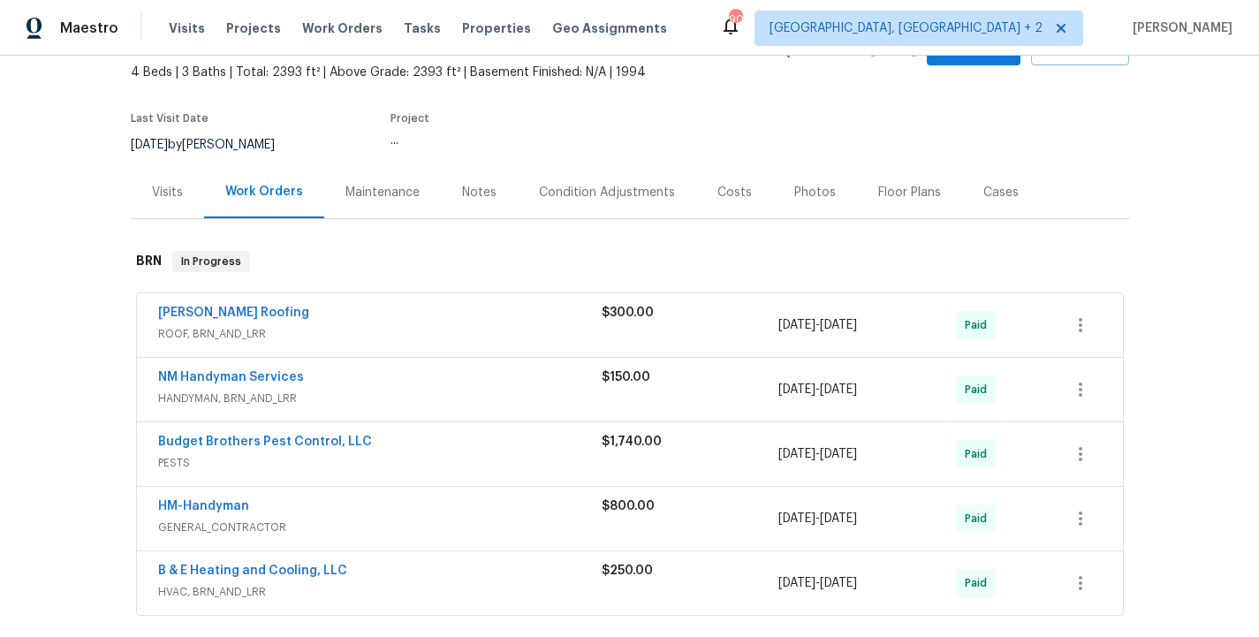
scroll to position [127, 0]
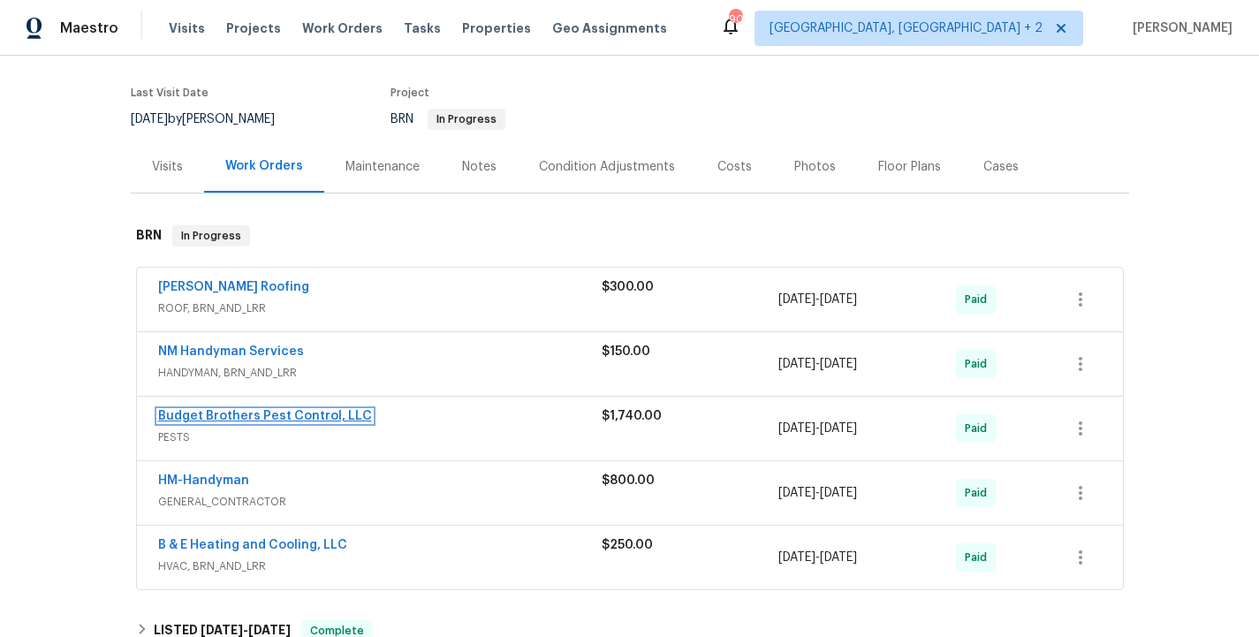
click at [254, 411] on link "Budget Brothers Pest Control, LLC" at bounding box center [265, 416] width 214 height 12
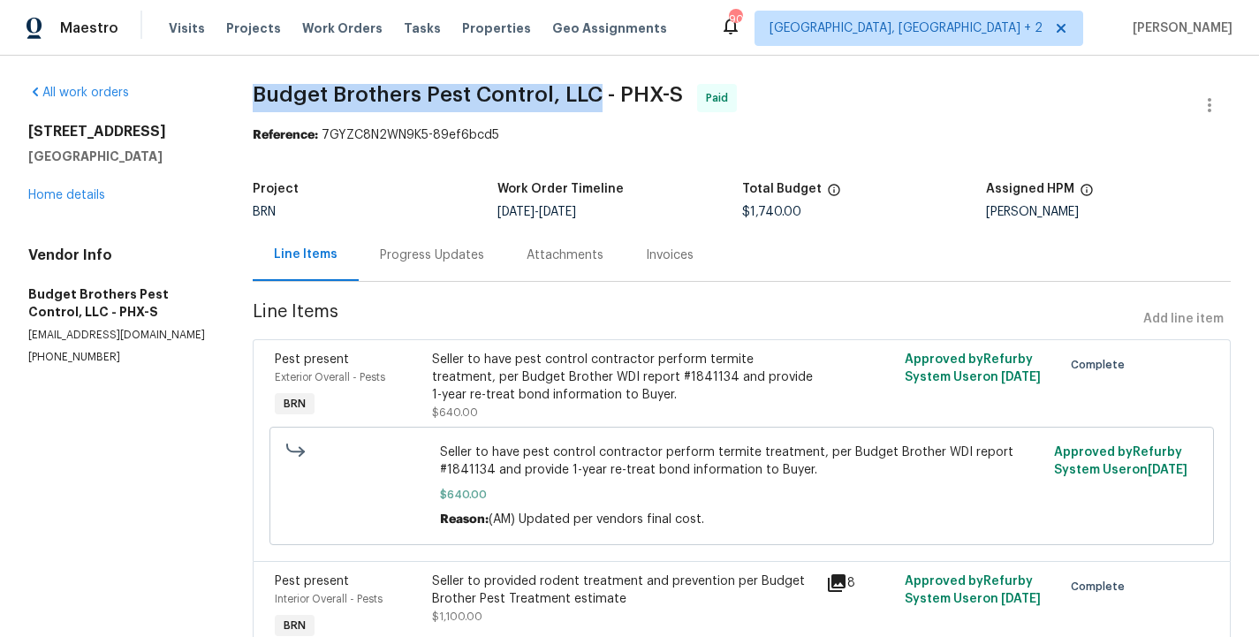
drag, startPoint x: 255, startPoint y: 90, endPoint x: 596, endPoint y: 87, distance: 341.0
click at [596, 87] on span "Budget Brothers Pest Control, LLC - PHX-S" at bounding box center [468, 94] width 430 height 21
copy span "Budget Brothers Pest Control, LLC"
click at [80, 193] on link "Home details" at bounding box center [66, 195] width 77 height 12
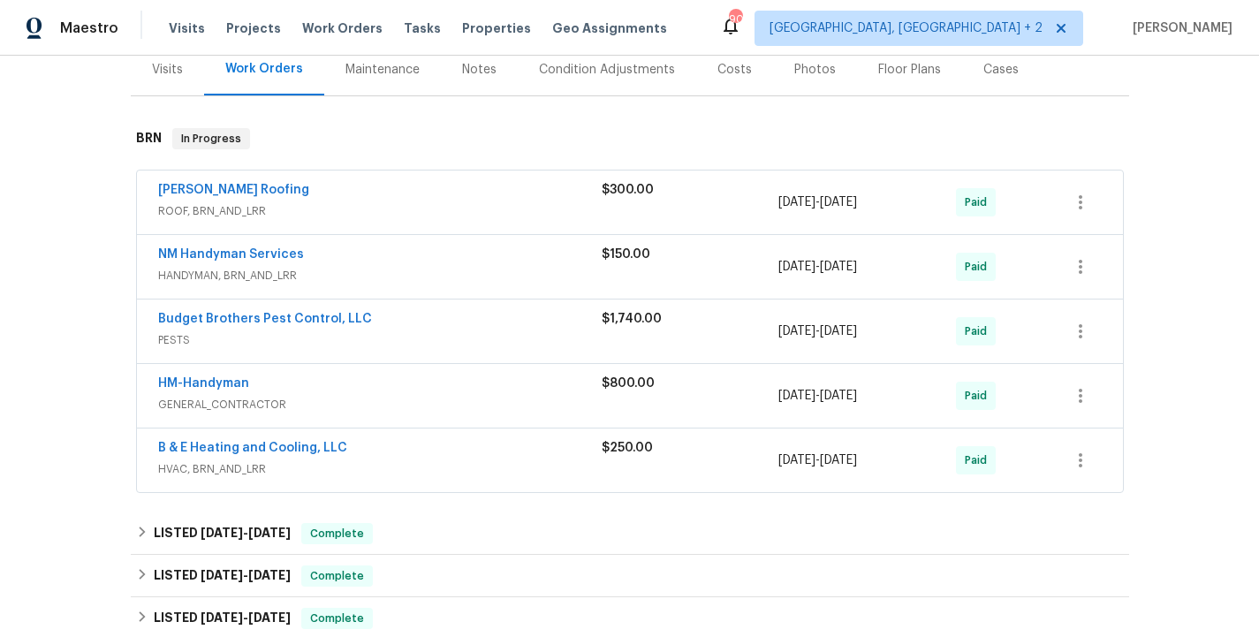
scroll to position [230, 0]
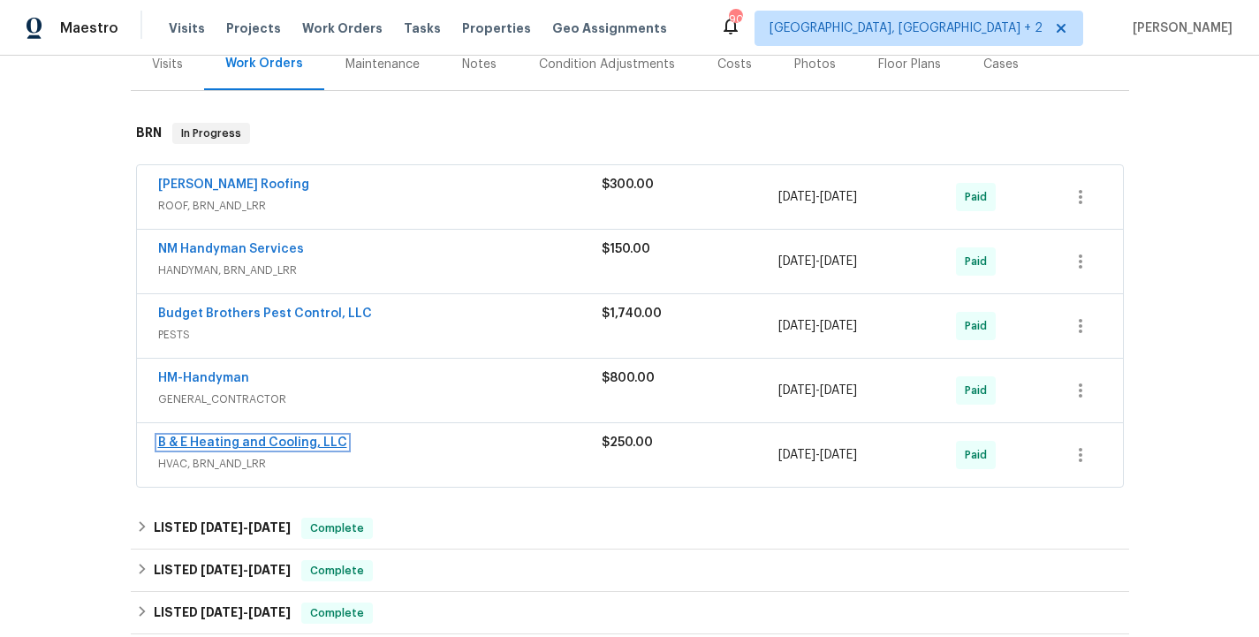
click at [283, 445] on link "B & E Heating and Cooling, LLC" at bounding box center [252, 442] width 189 height 12
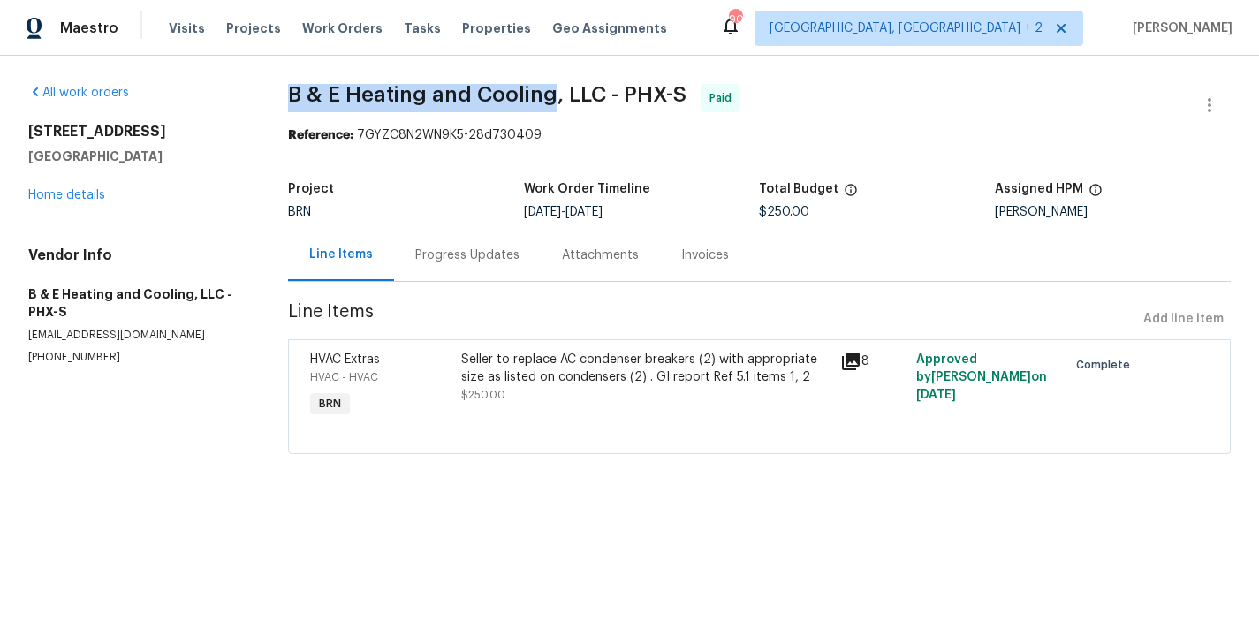
drag, startPoint x: 284, startPoint y: 95, endPoint x: 551, endPoint y: 95, distance: 266.8
click at [551, 95] on span "B & E Heating and Cooling, LLC - PHX-S" at bounding box center [487, 94] width 398 height 21
copy span "B & E Heating and Cooling"
click at [246, 196] on div "All work orders 5976 W Alameda Rd Glendale, AZ 85310 Home details Vendor Info B…" at bounding box center [629, 280] width 1259 height 448
click at [627, 459] on section "B & E Heating and Cooling, LLC - PHX-S Paid Reference: 7GYZC8N2WN9K5-28d730409 …" at bounding box center [759, 279] width 943 height 391
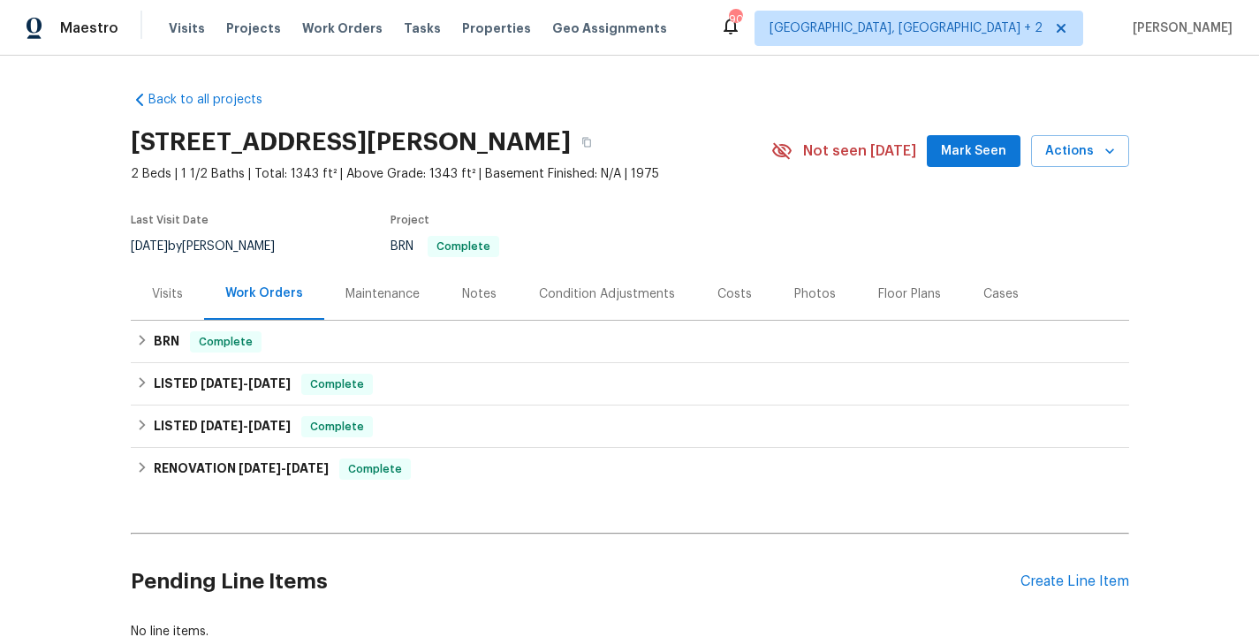
click at [733, 290] on div "Costs" at bounding box center [734, 294] width 34 height 18
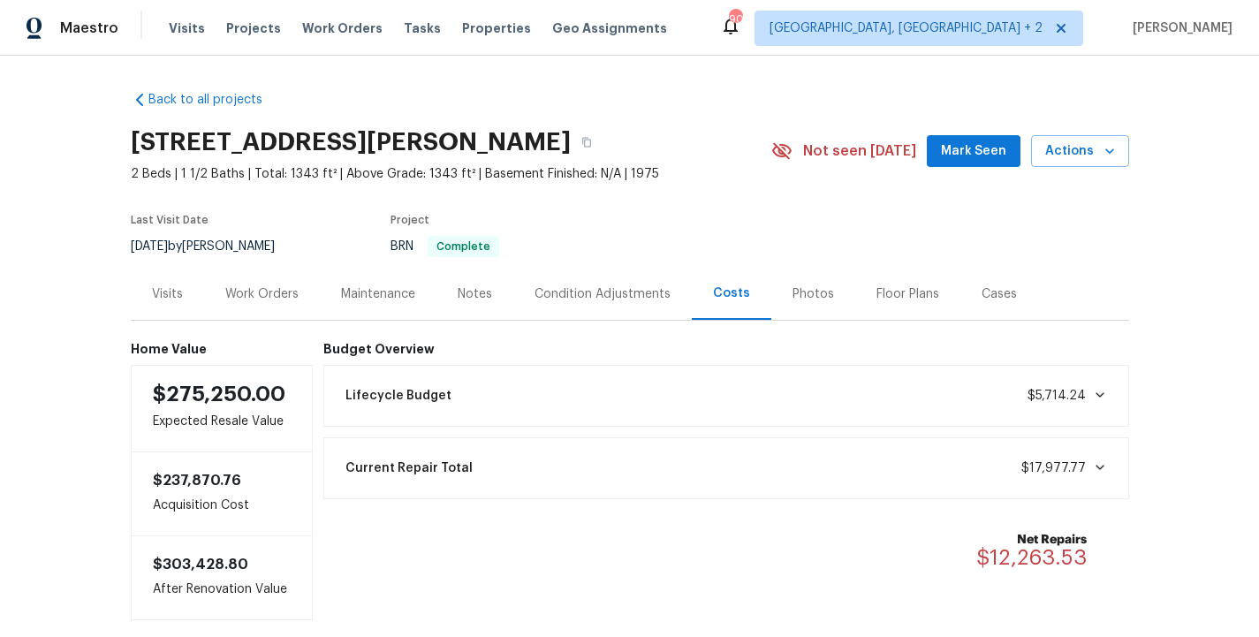
click at [1088, 454] on div "Current Repair Total $17,977.77" at bounding box center [726, 468] width 783 height 39
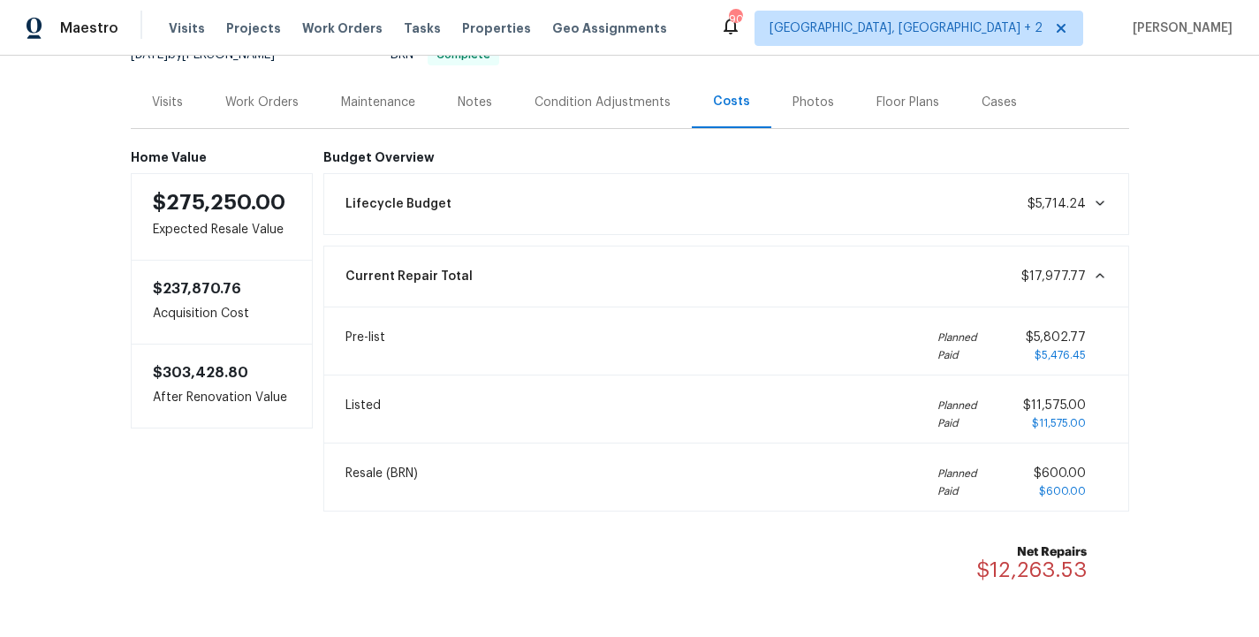
scroll to position [209, 0]
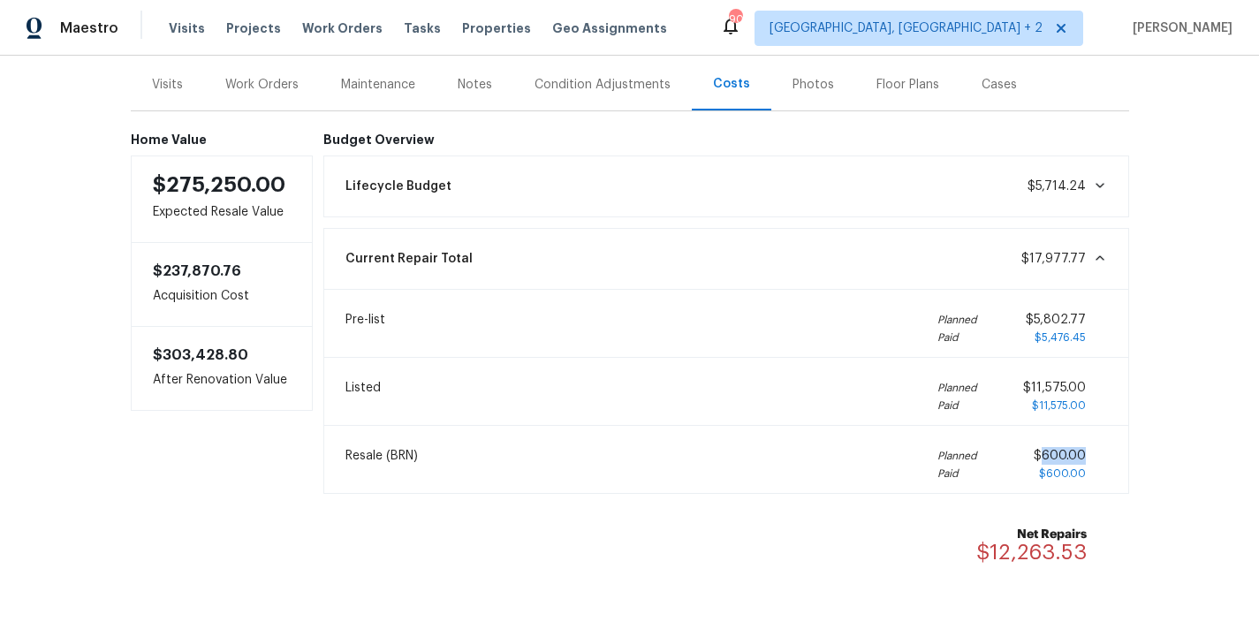
drag, startPoint x: 1093, startPoint y: 454, endPoint x: 1042, endPoint y: 453, distance: 51.3
click at [1042, 453] on div "$600.00 $600.00" at bounding box center [1070, 464] width 73 height 35
copy span "600.00"
click at [264, 74] on div "Work Orders" at bounding box center [262, 84] width 116 height 52
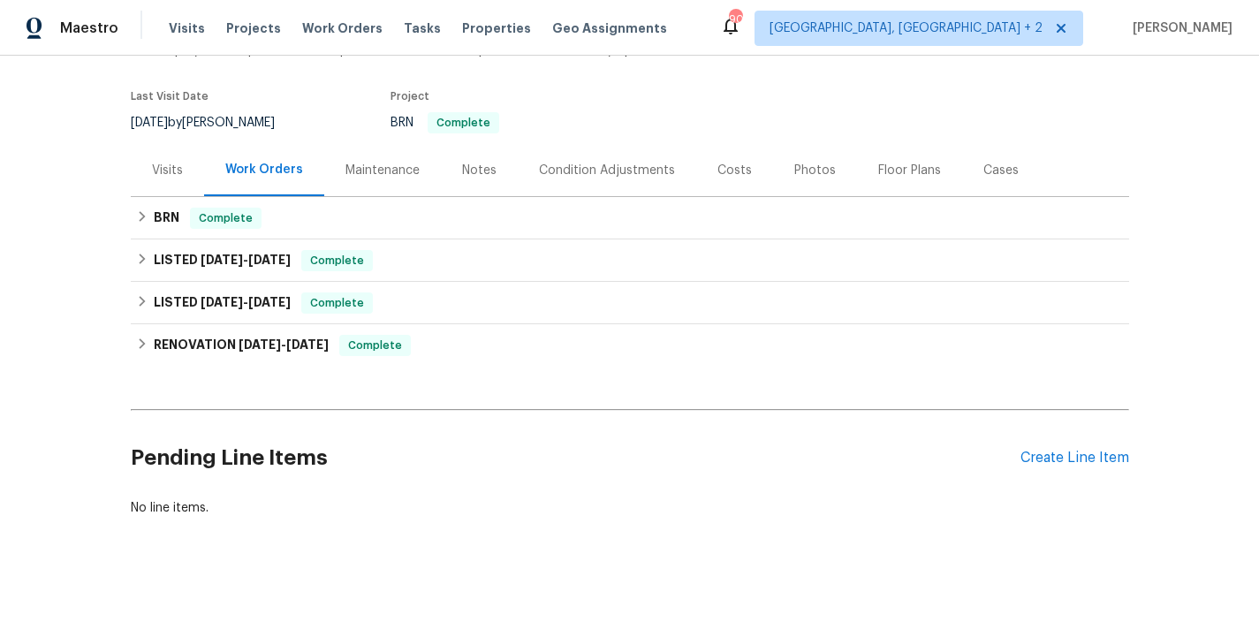
scroll to position [124, 0]
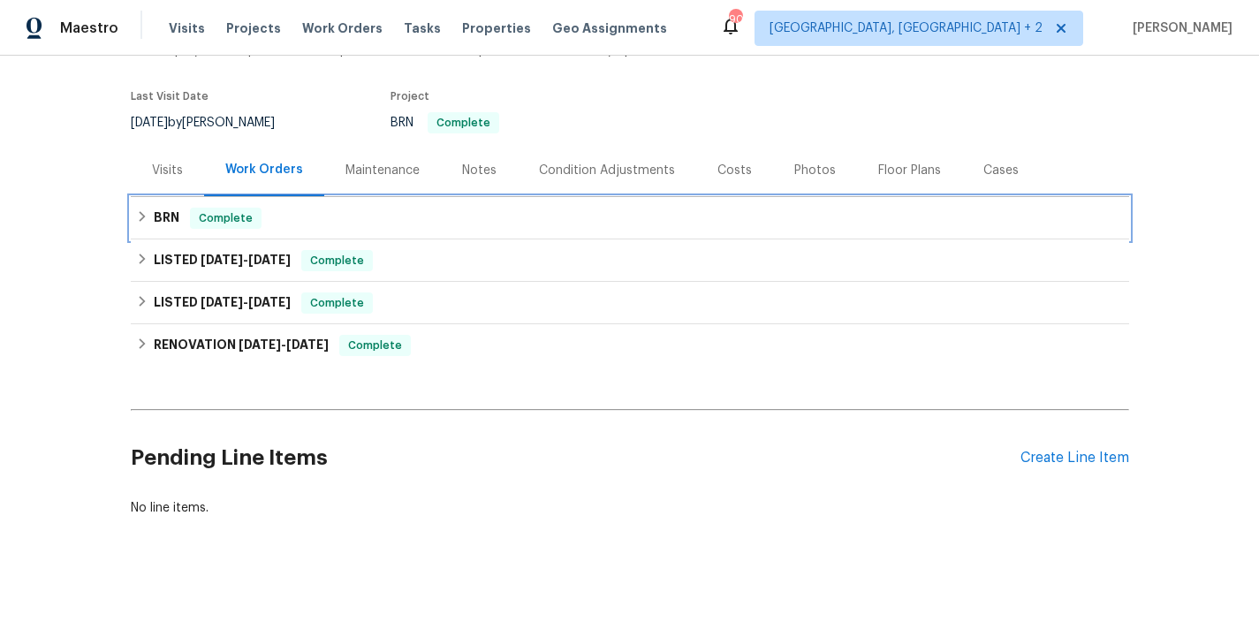
click at [335, 216] on div "BRN Complete" at bounding box center [630, 218] width 988 height 21
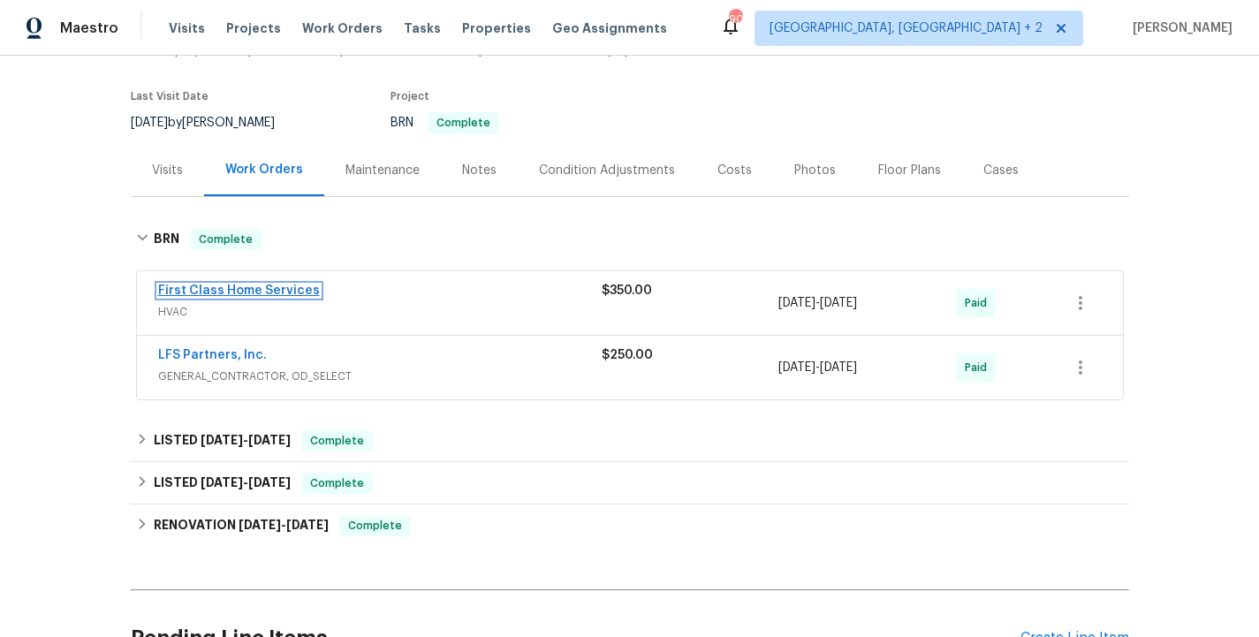
click at [268, 294] on link "First Class Home Services" at bounding box center [239, 290] width 162 height 12
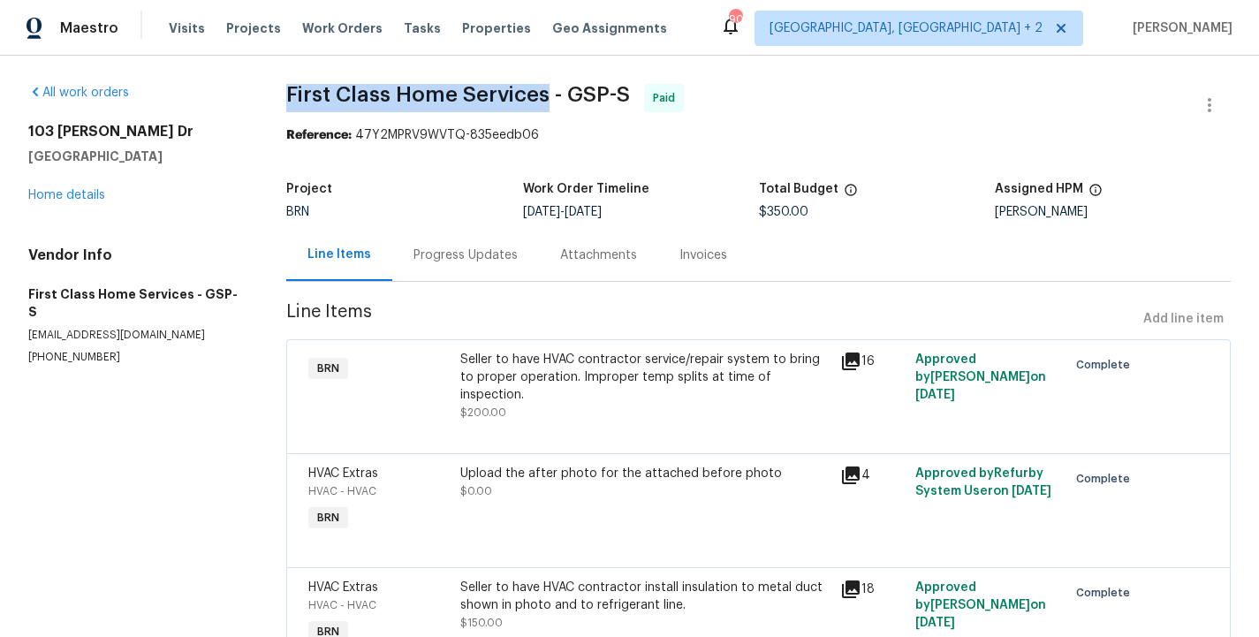
drag, startPoint x: 283, startPoint y: 92, endPoint x: 544, endPoint y: 95, distance: 261.5
click at [544, 95] on div "All work orders 103 Gilstrap Dr Greenville, SC 29609 Home details Vendor Info F…" at bounding box center [629, 394] width 1259 height 676
copy span "First Class Home Services"
click at [436, 269] on div "Progress Updates" at bounding box center [465, 255] width 147 height 52
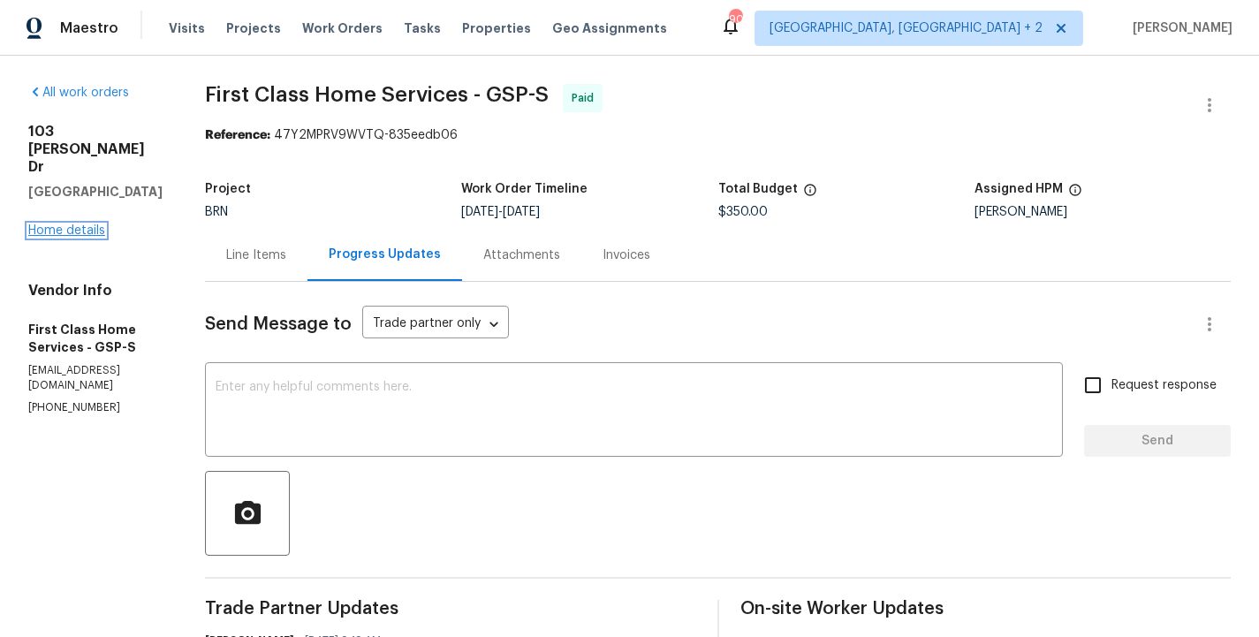
click at [76, 224] on link "Home details" at bounding box center [66, 230] width 77 height 12
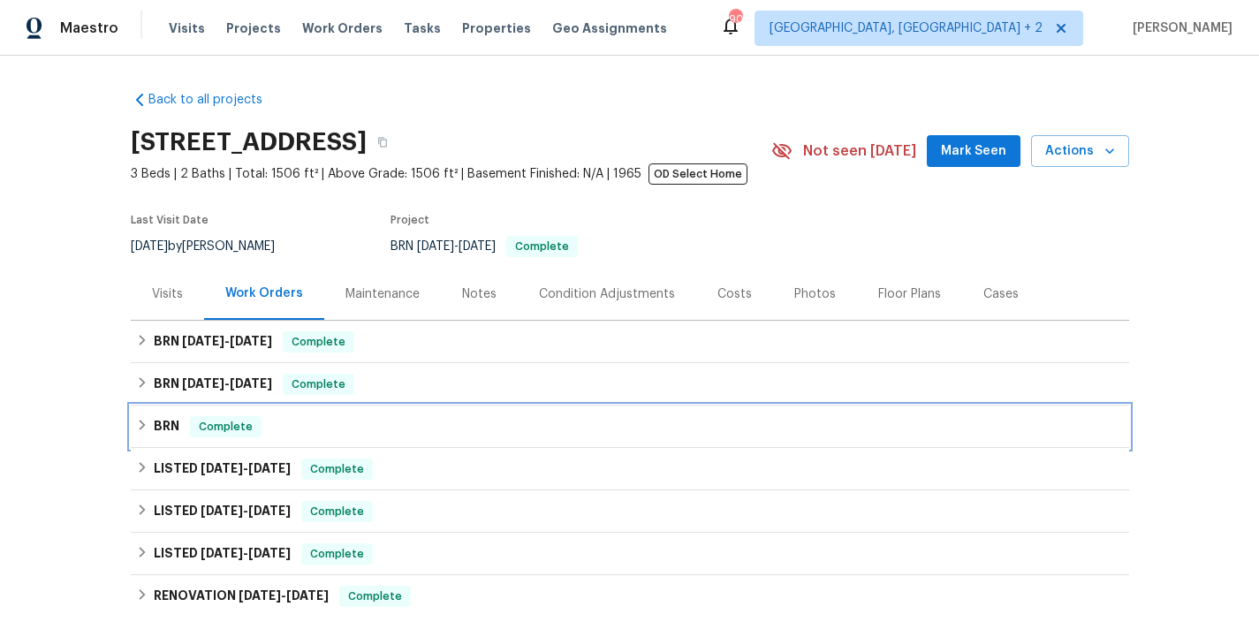
click at [294, 432] on div "BRN Complete" at bounding box center [630, 426] width 988 height 21
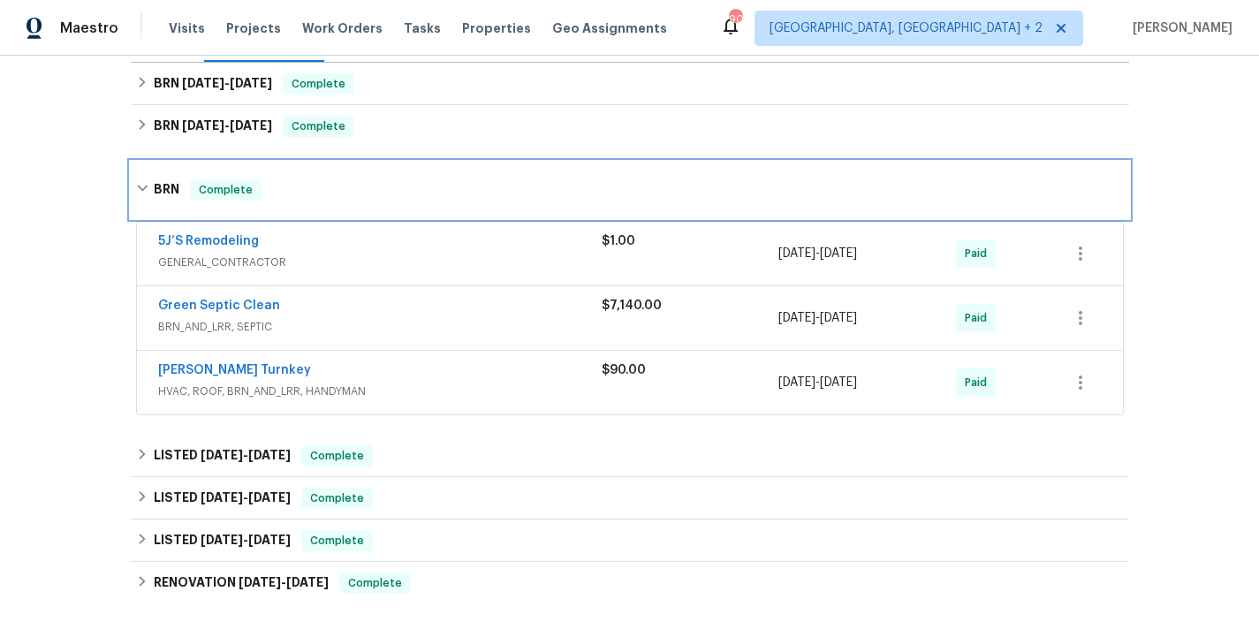
scroll to position [260, 0]
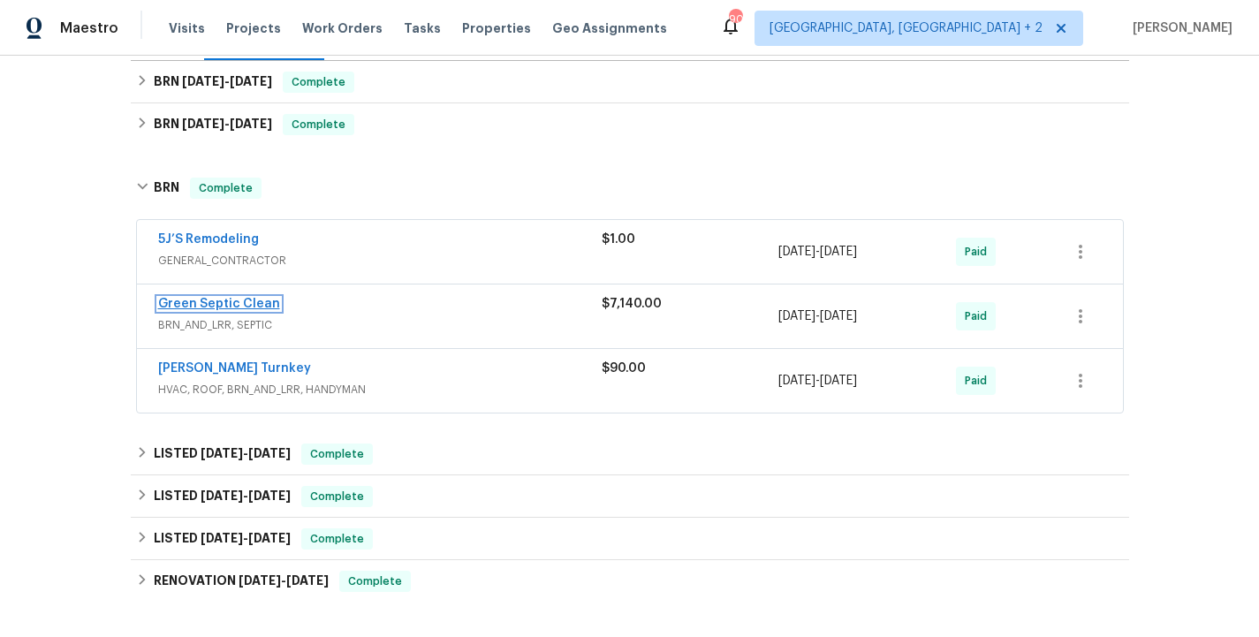
click at [224, 303] on link "Green Septic Clean" at bounding box center [219, 304] width 122 height 12
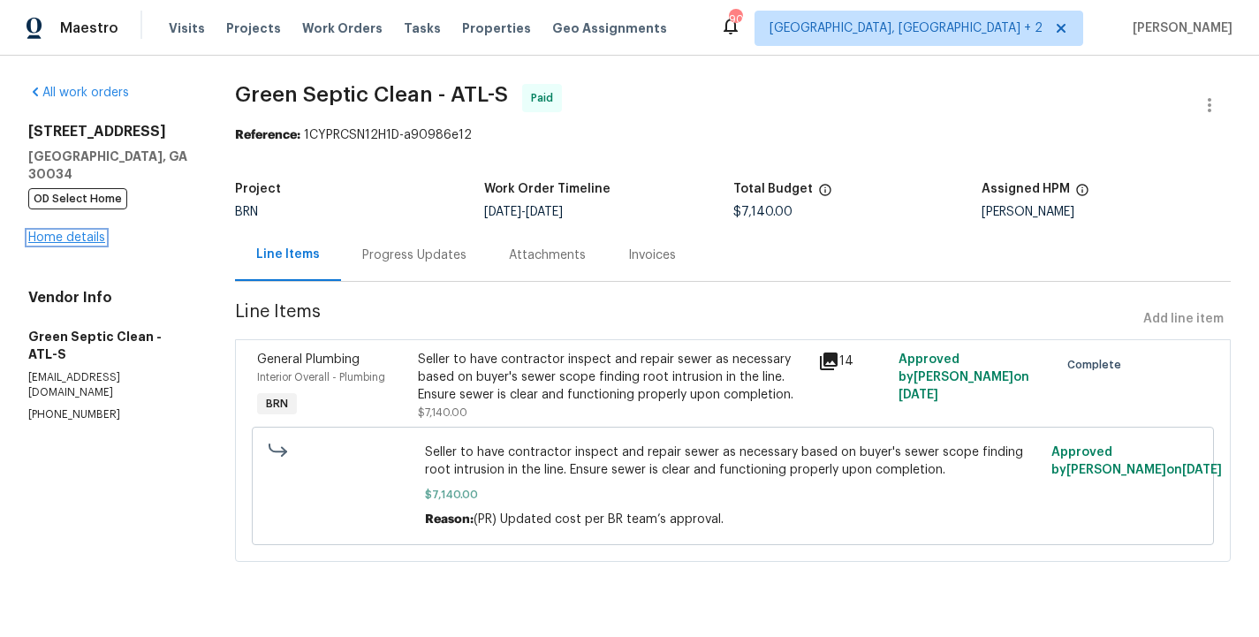
click at [72, 231] on link "Home details" at bounding box center [66, 237] width 77 height 12
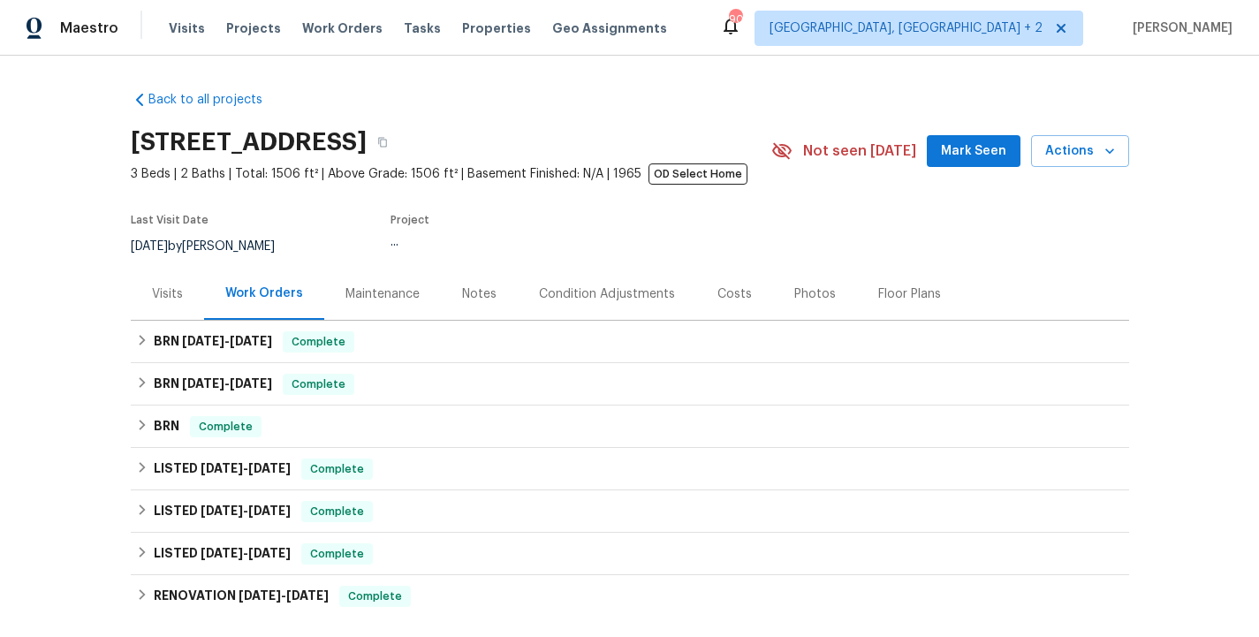
click at [717, 296] on div "Costs" at bounding box center [734, 294] width 34 height 18
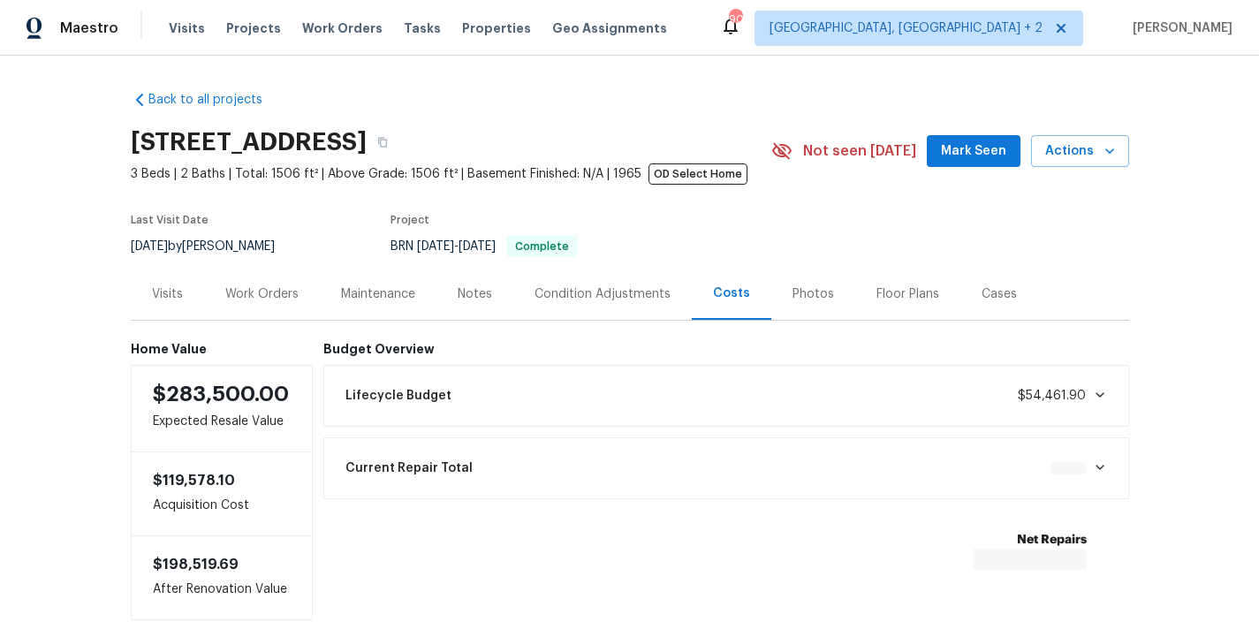
click at [1091, 474] on span at bounding box center [1096, 467] width 21 height 14
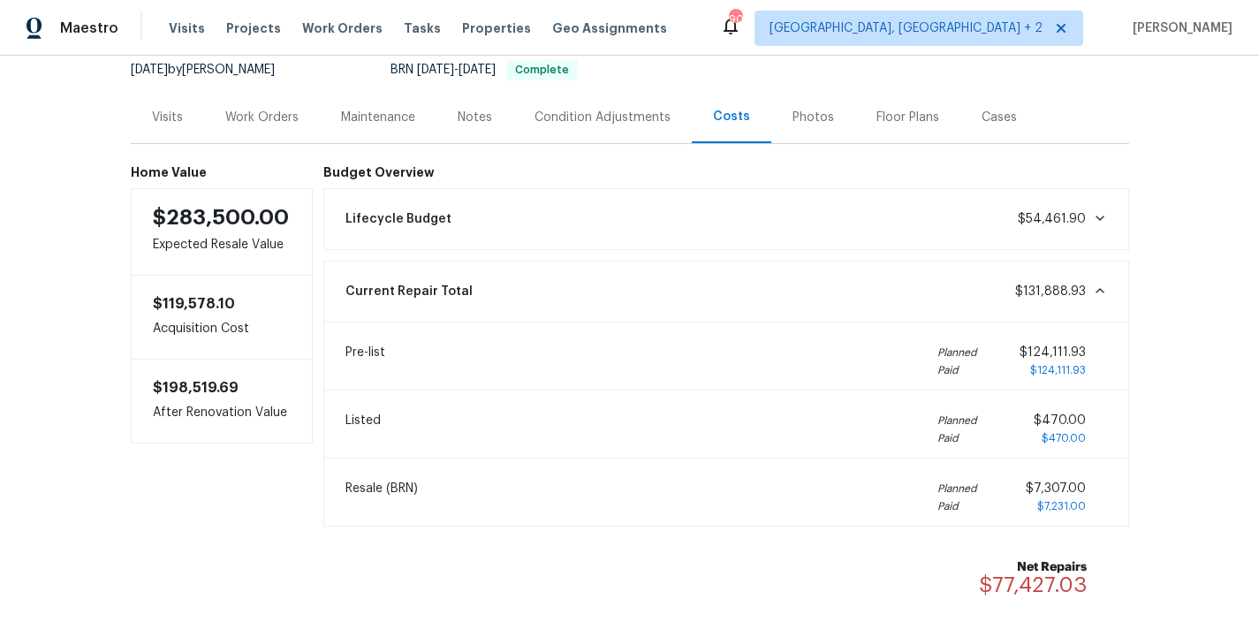
scroll to position [265, 0]
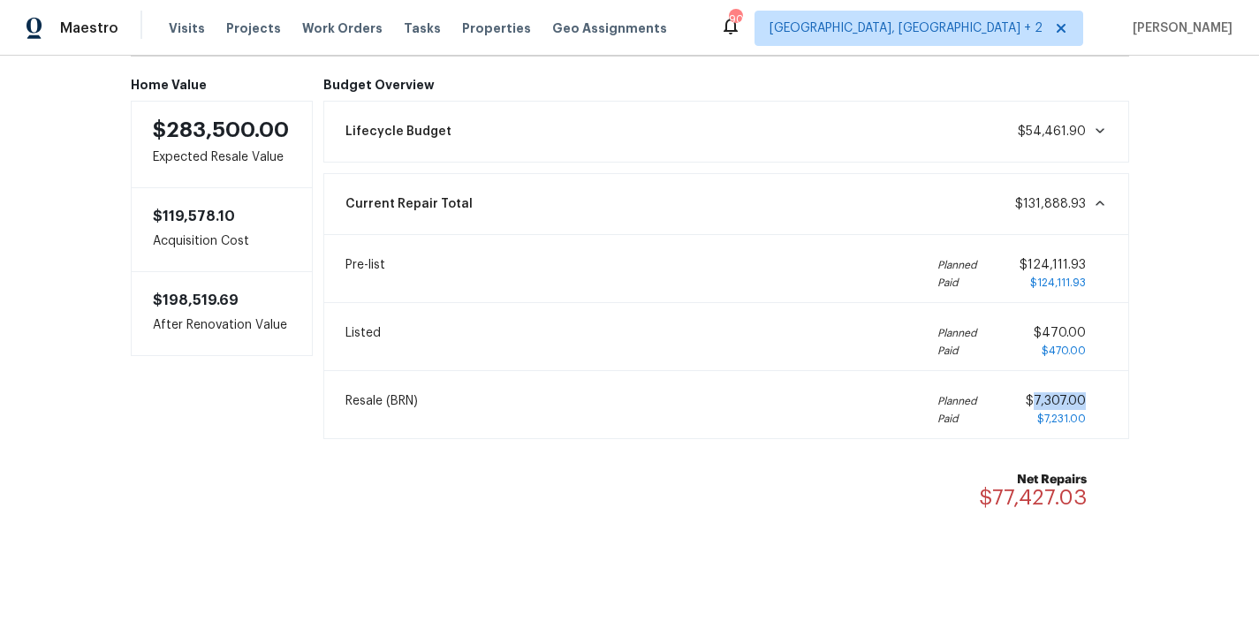
drag, startPoint x: 1092, startPoint y: 401, endPoint x: 1038, endPoint y: 400, distance: 53.9
click at [1038, 400] on div "$7,307.00 $7,231.00" at bounding box center [1066, 409] width 81 height 35
copy span "7,307.00"
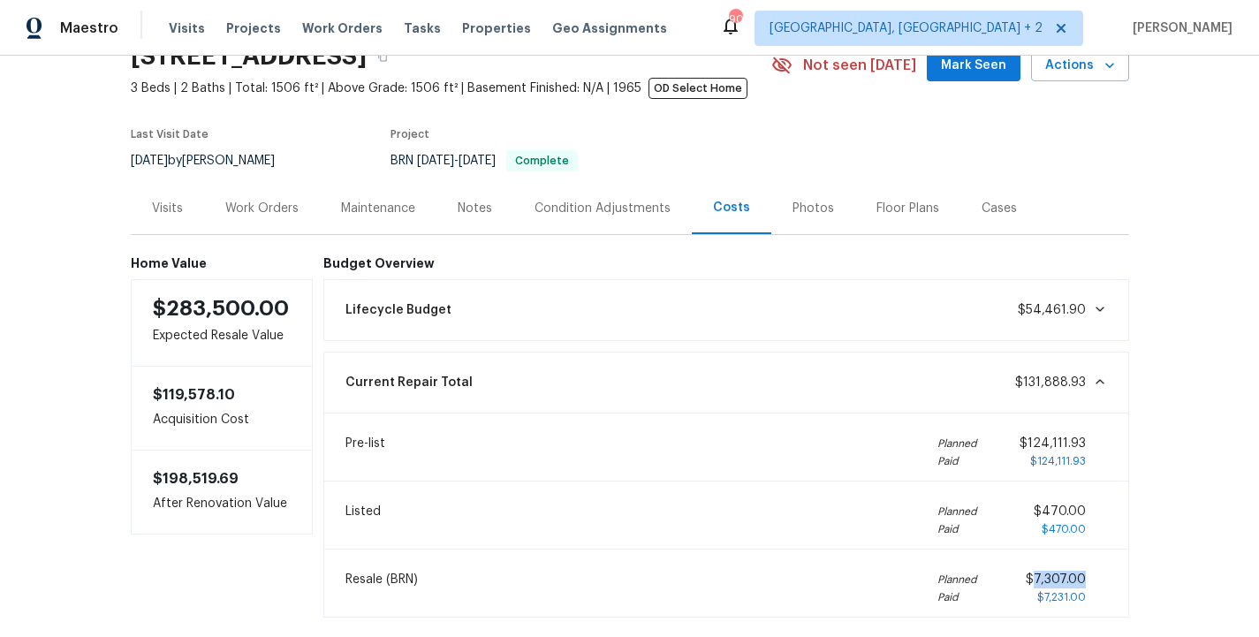
scroll to position [36, 0]
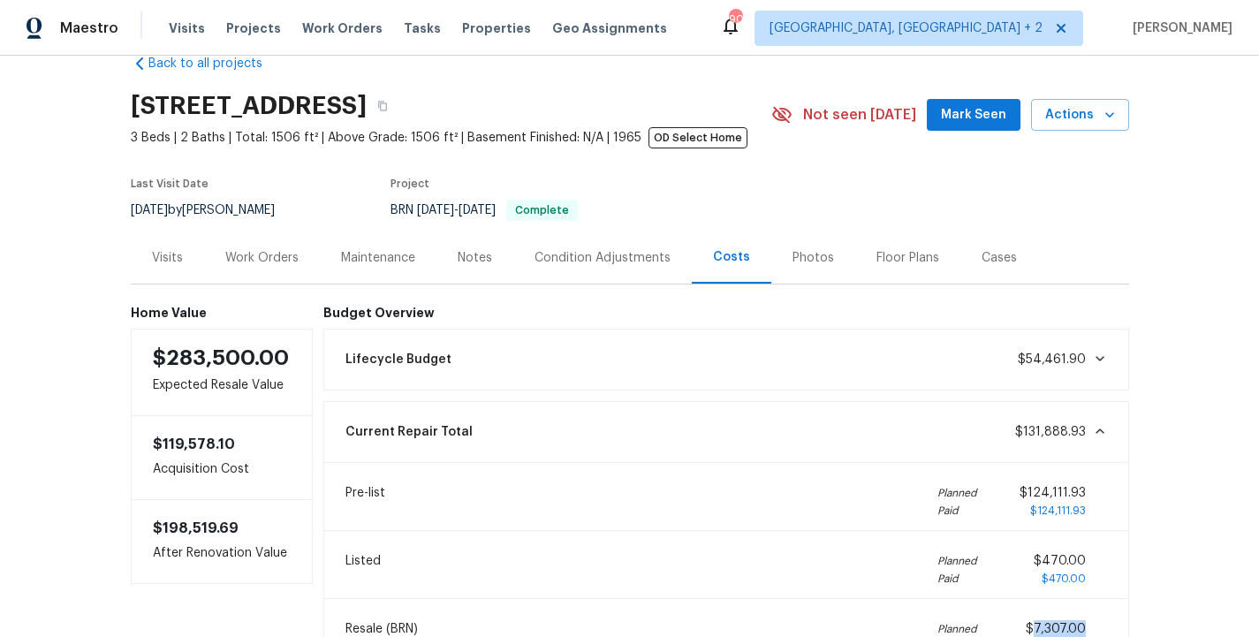
click at [262, 263] on div "Work Orders" at bounding box center [261, 258] width 73 height 18
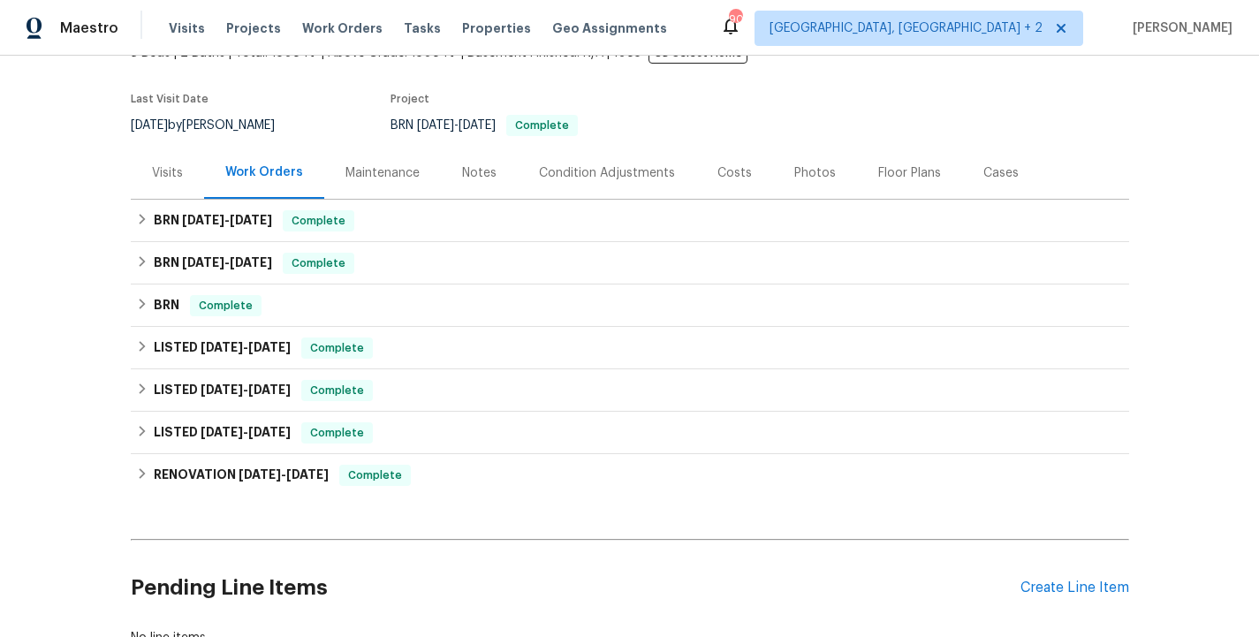
scroll to position [151, 0]
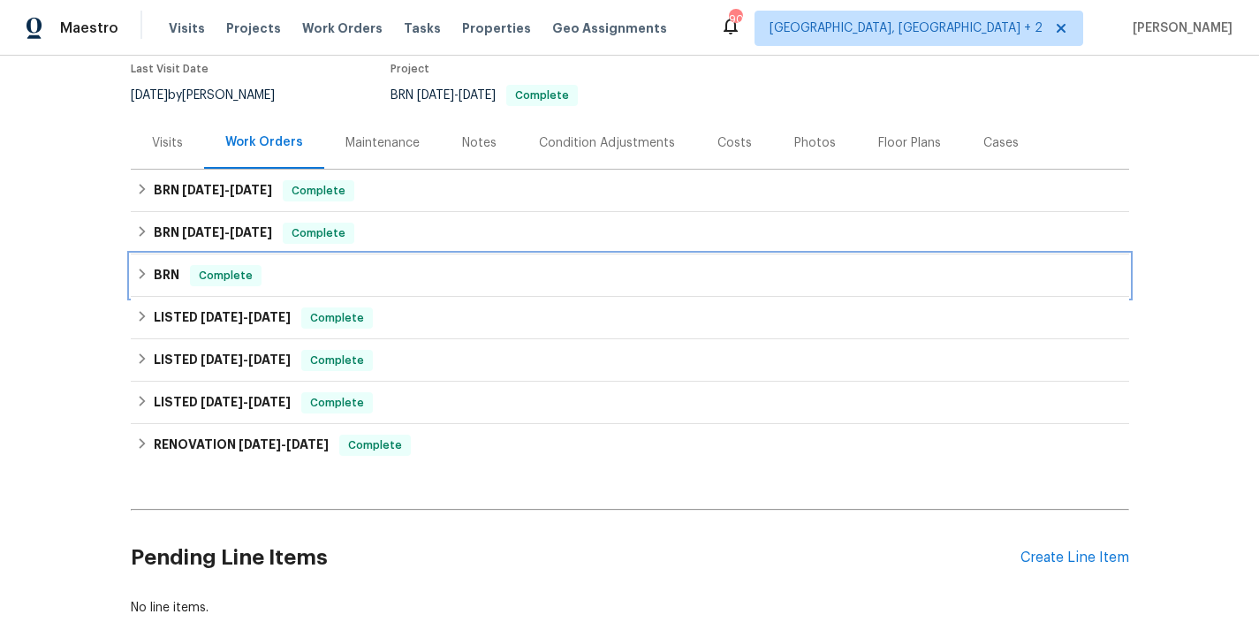
click at [342, 286] on div "BRN Complete" at bounding box center [630, 275] width 988 height 21
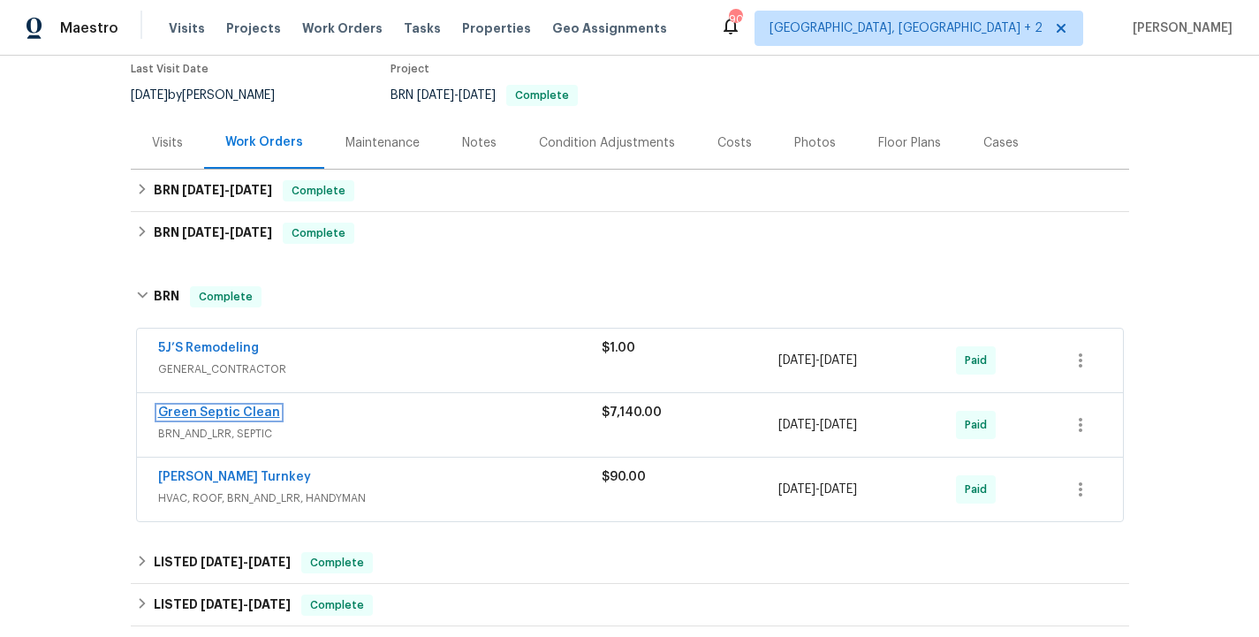
click at [235, 412] on link "Green Septic Clean" at bounding box center [219, 412] width 122 height 12
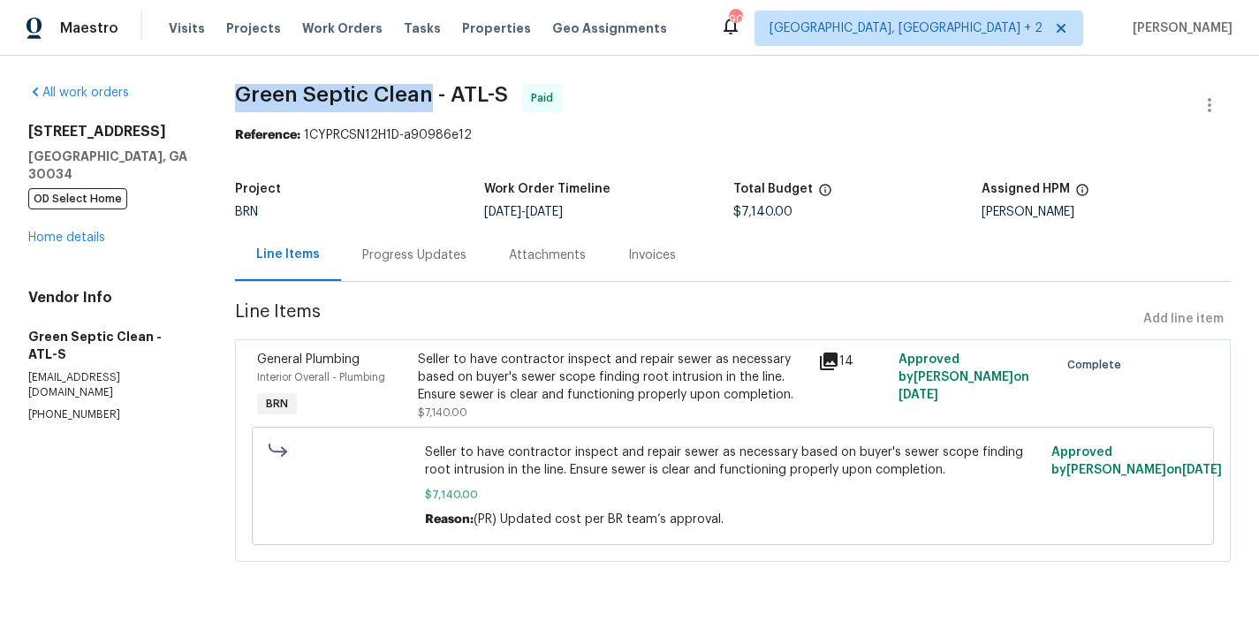
drag, startPoint x: 239, startPoint y: 96, endPoint x: 431, endPoint y: 93, distance: 191.8
click at [431, 93] on span "Green Septic Clean - ATL-S" at bounding box center [371, 94] width 273 height 21
copy span "Green Septic Clean"
click at [87, 231] on link "Home details" at bounding box center [66, 237] width 77 height 12
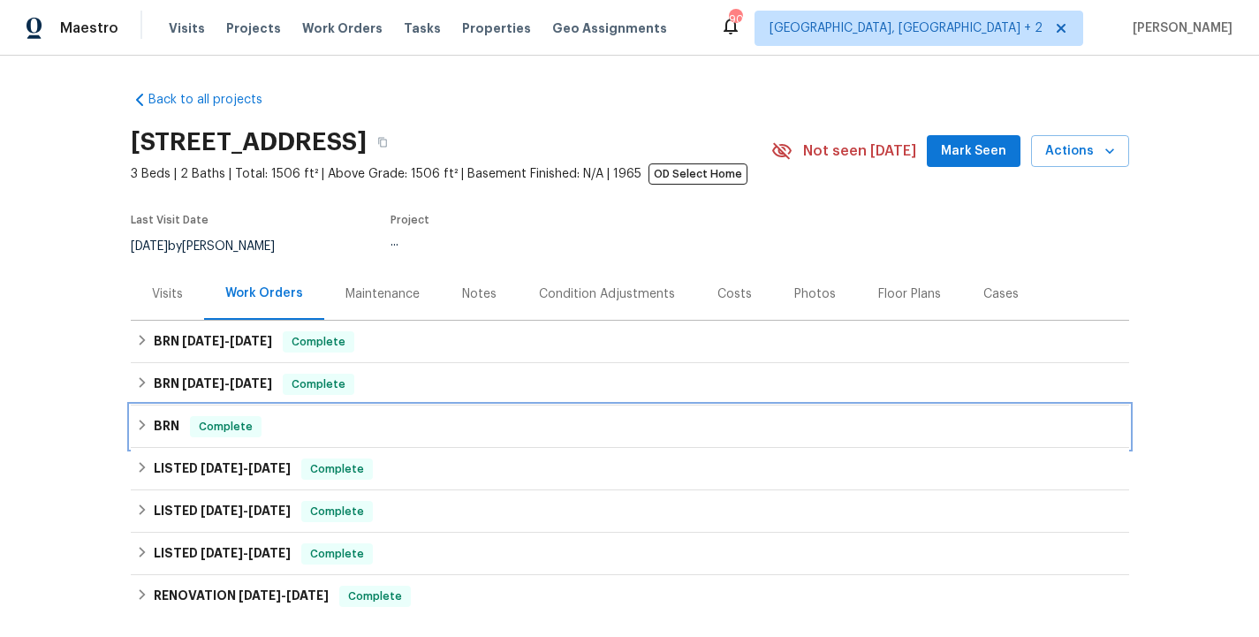
click at [369, 428] on div "BRN Complete" at bounding box center [630, 426] width 988 height 21
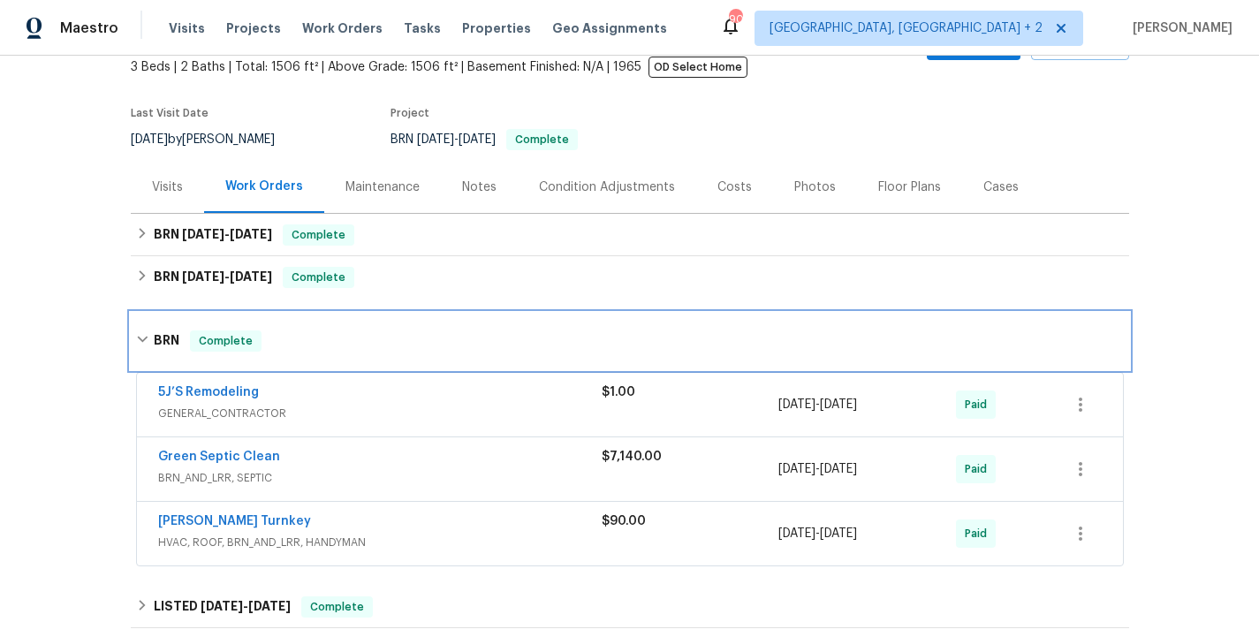
scroll to position [109, 0]
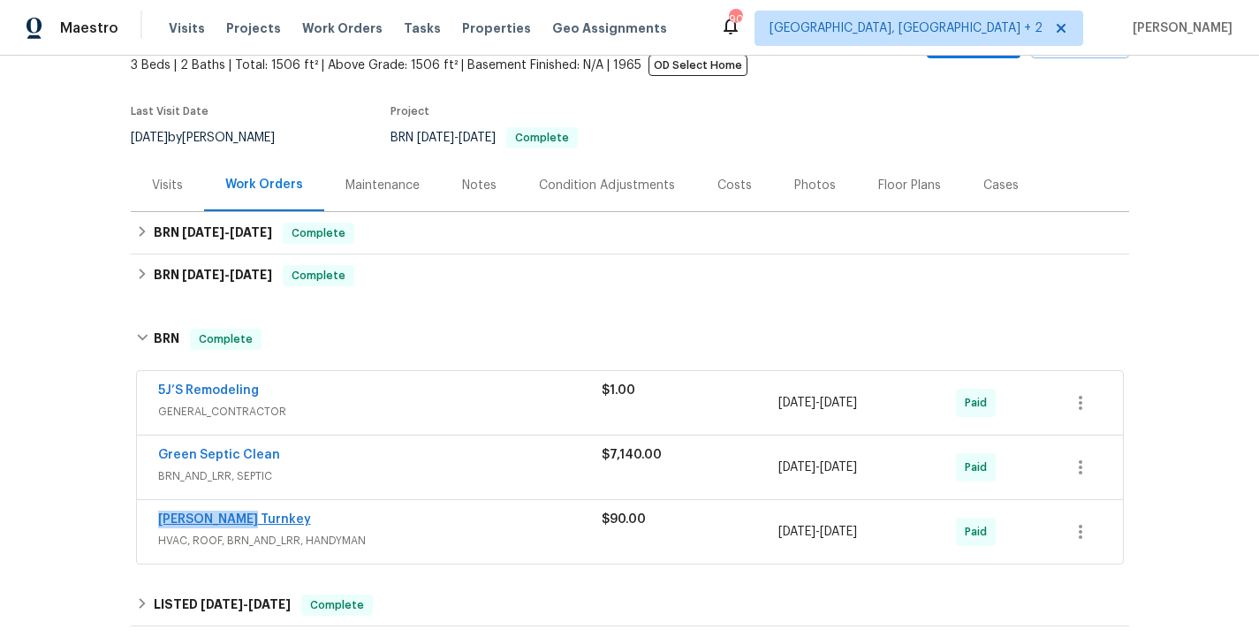
drag, startPoint x: 246, startPoint y: 516, endPoint x: 157, endPoint y: 516, distance: 88.4
click at [158, 516] on div "[PERSON_NAME] Turnkey" at bounding box center [380, 521] width 444 height 21
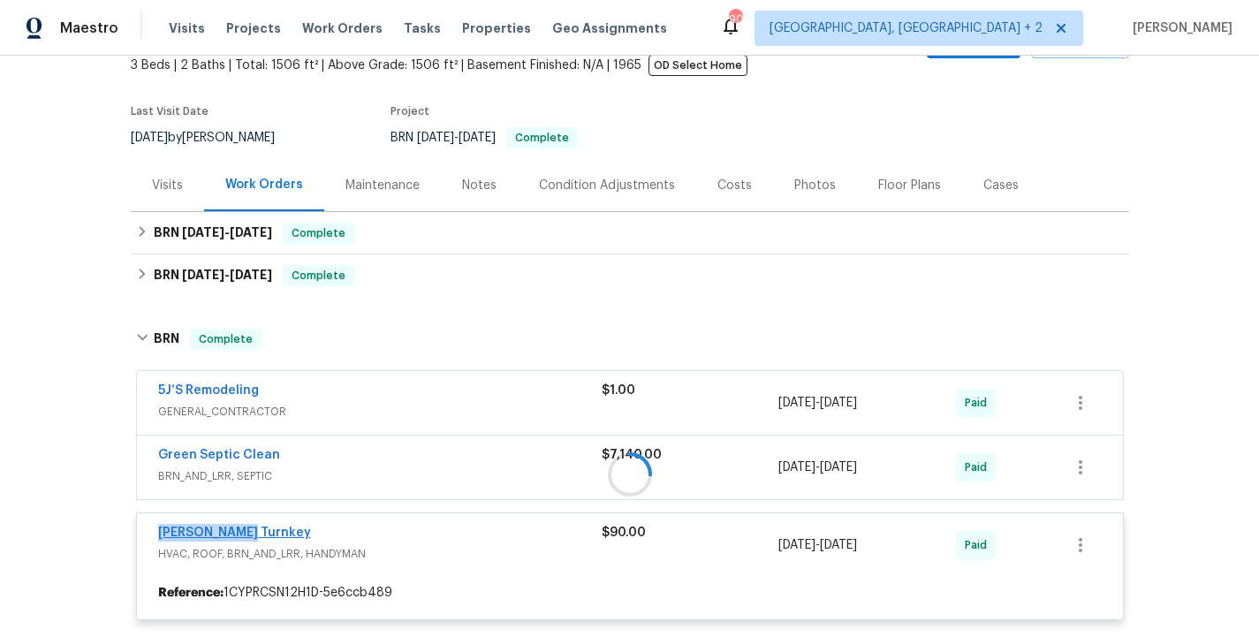
copy link "[PERSON_NAME] Turnkey"
click at [432, 529] on div "[PERSON_NAME] Turnkey" at bounding box center [380, 534] width 444 height 21
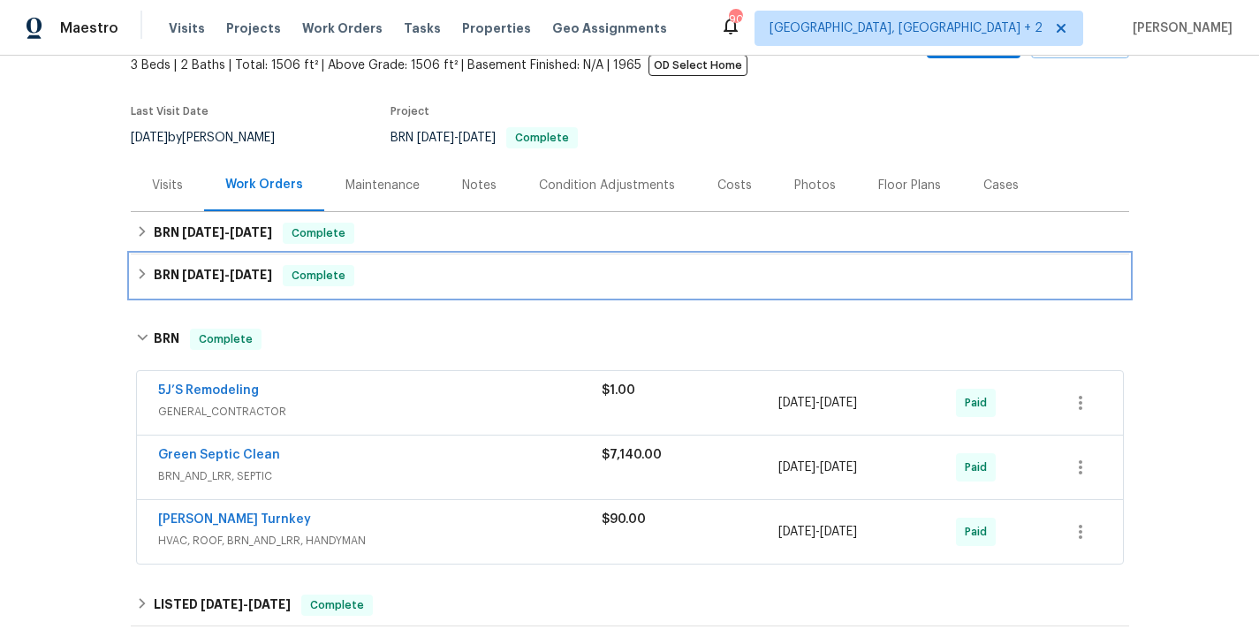
click at [395, 280] on div "BRN [DATE] - [DATE] Complete" at bounding box center [630, 275] width 988 height 21
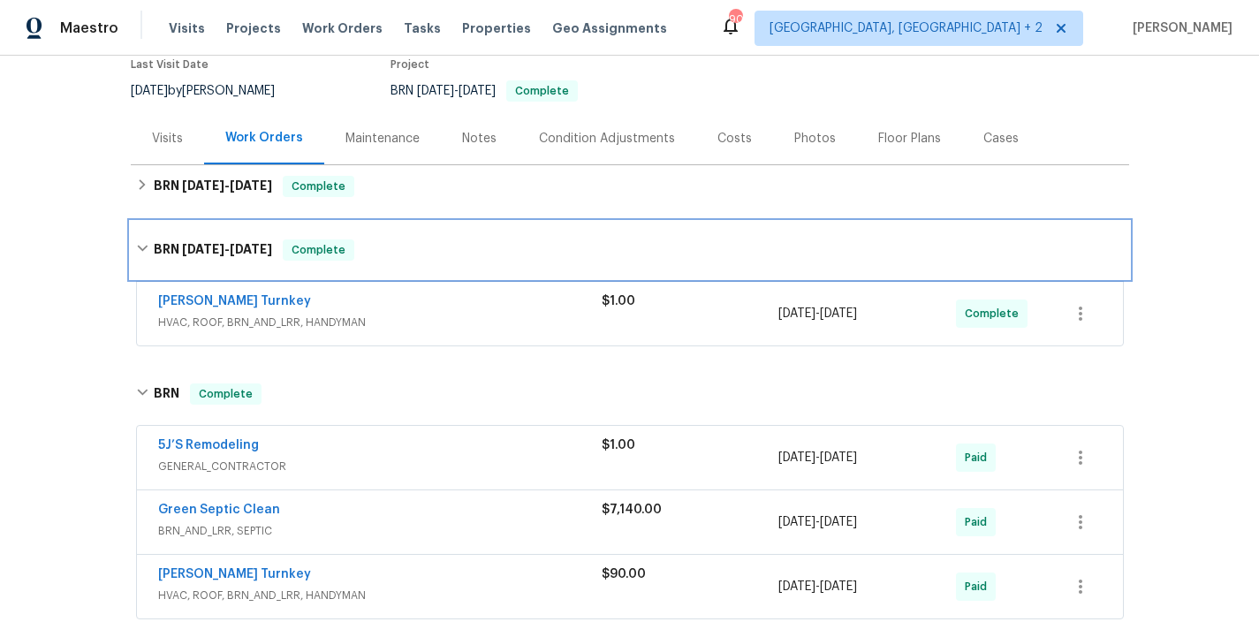
scroll to position [156, 0]
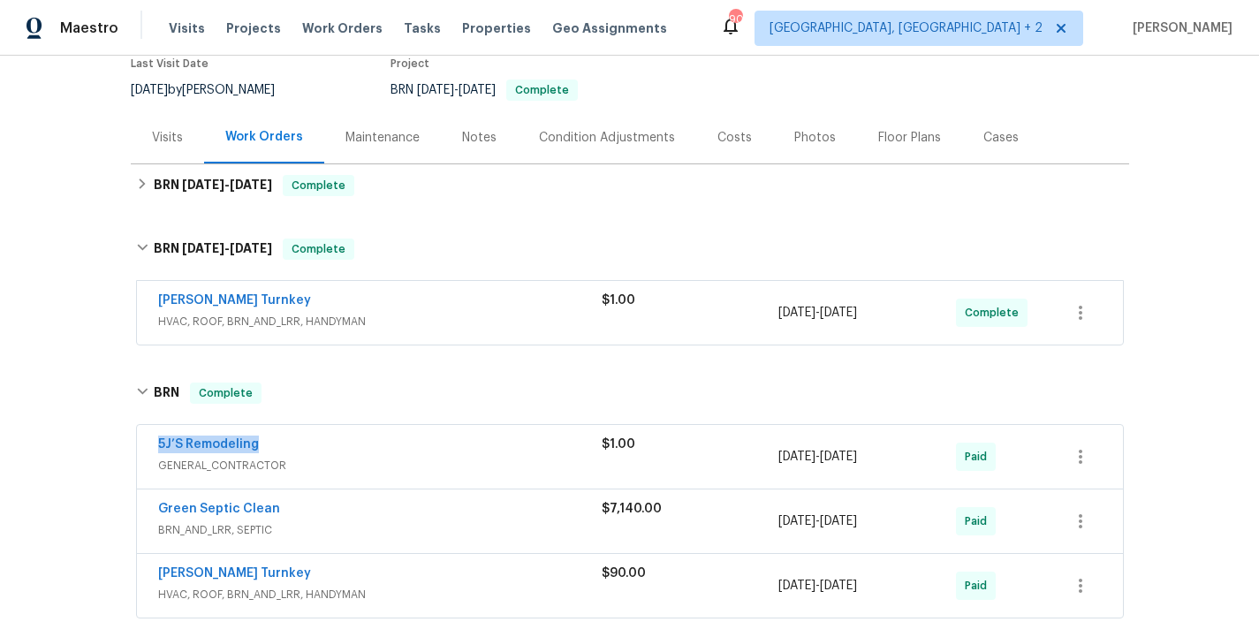
drag, startPoint x: 263, startPoint y: 446, endPoint x: 151, endPoint y: 446, distance: 112.2
click at [151, 446] on div "5J’S Remodeling GENERAL_CONTRACTOR $1.00 [DATE] - [DATE] Paid" at bounding box center [630, 457] width 986 height 64
copy link "5J’S Remodeling"
drag, startPoint x: 242, startPoint y: 303, endPoint x: 158, endPoint y: 300, distance: 84.0
click at [158, 300] on div "[PERSON_NAME] Turnkey" at bounding box center [380, 302] width 444 height 21
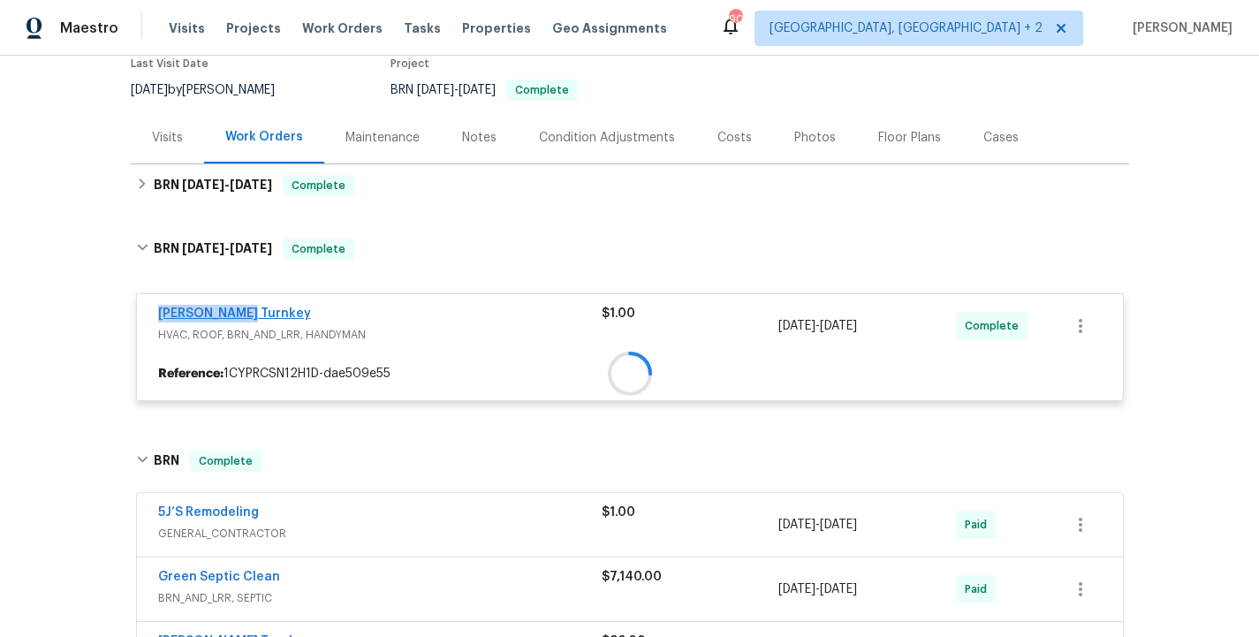
copy link "[PERSON_NAME] Turnkey"
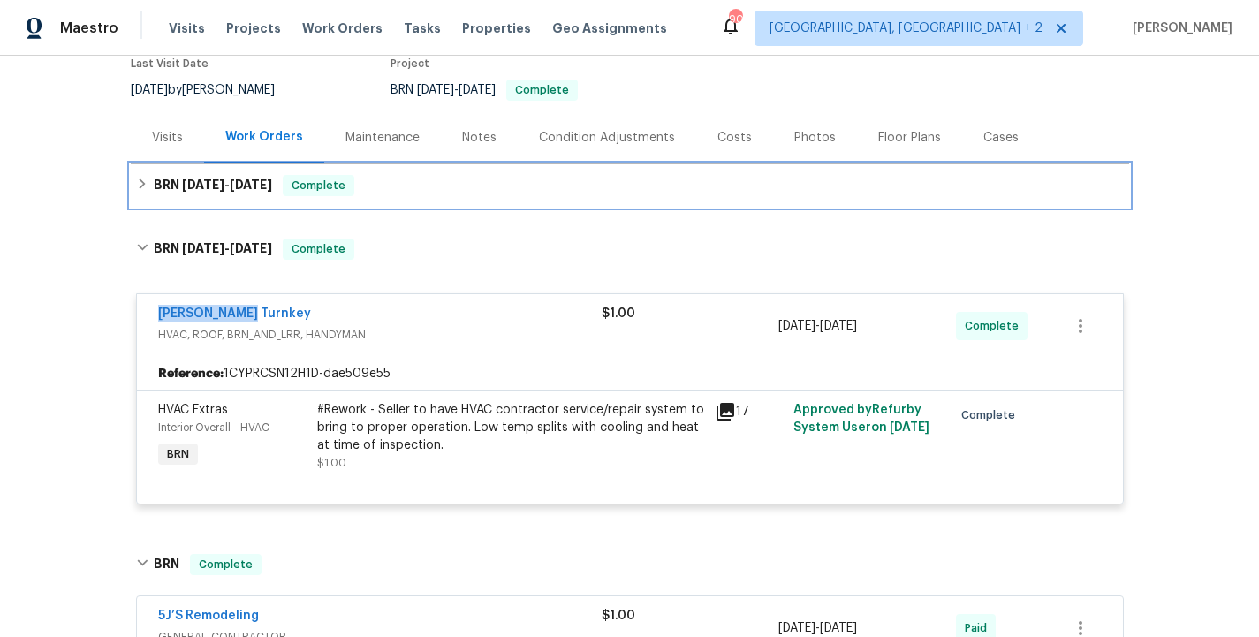
click at [369, 171] on div "BRN [DATE] - [DATE] Complete" at bounding box center [630, 185] width 998 height 42
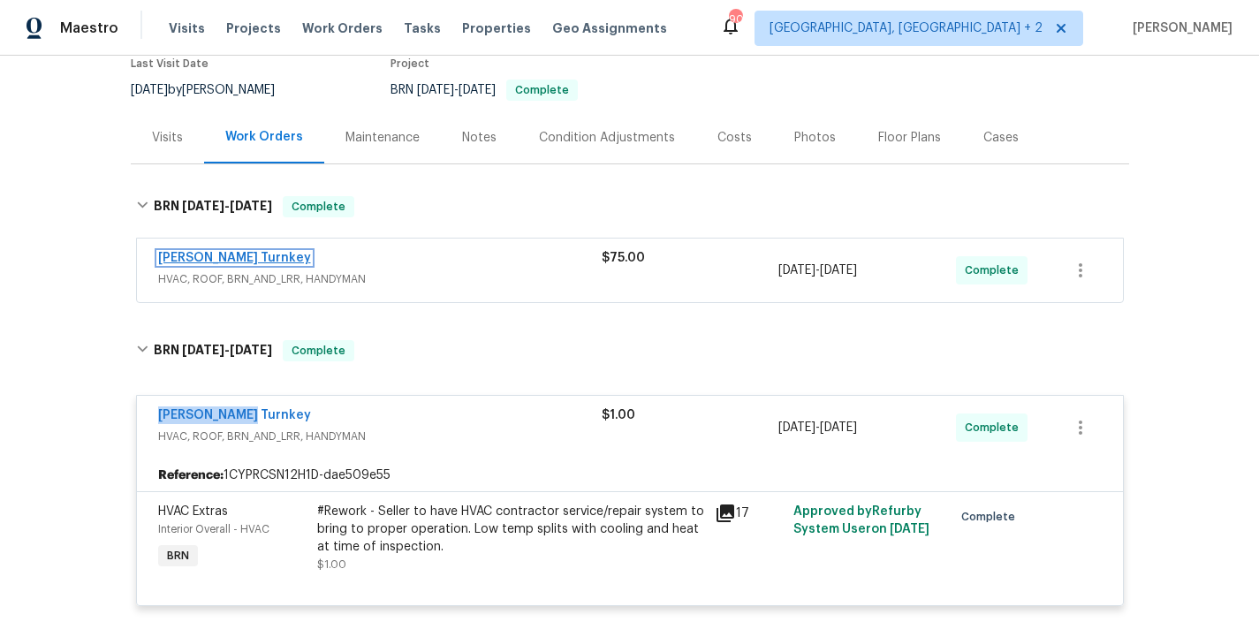
click at [236, 254] on link "[PERSON_NAME] Turnkey" at bounding box center [234, 258] width 153 height 12
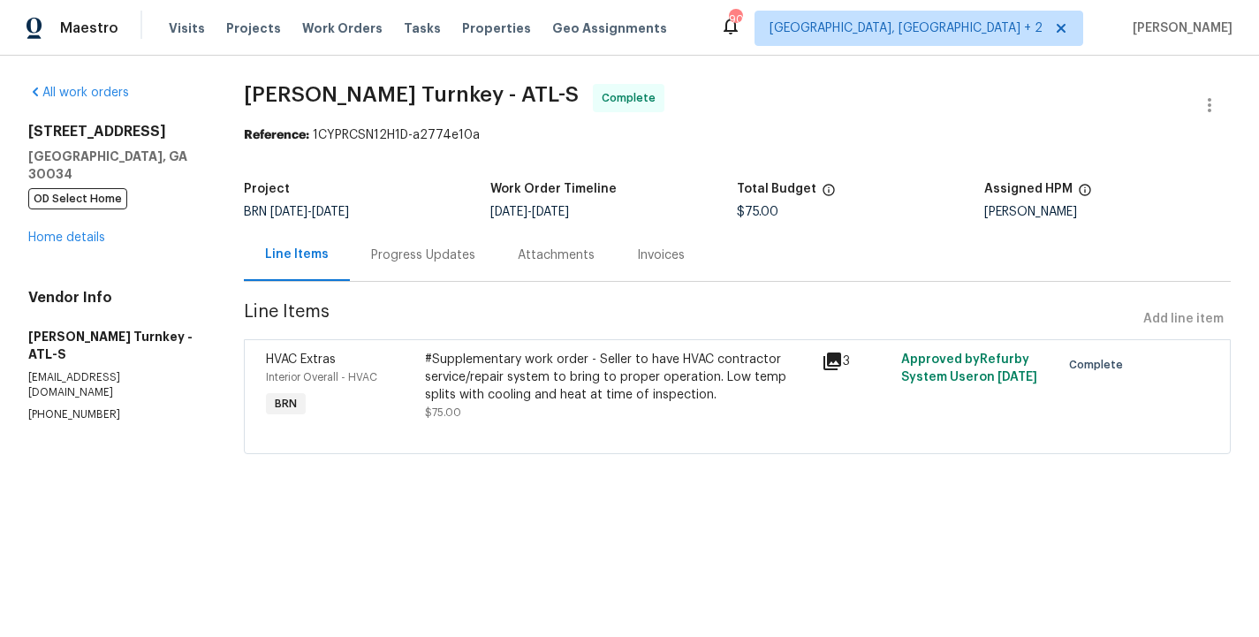
click at [405, 254] on div "Progress Updates" at bounding box center [423, 256] width 104 height 18
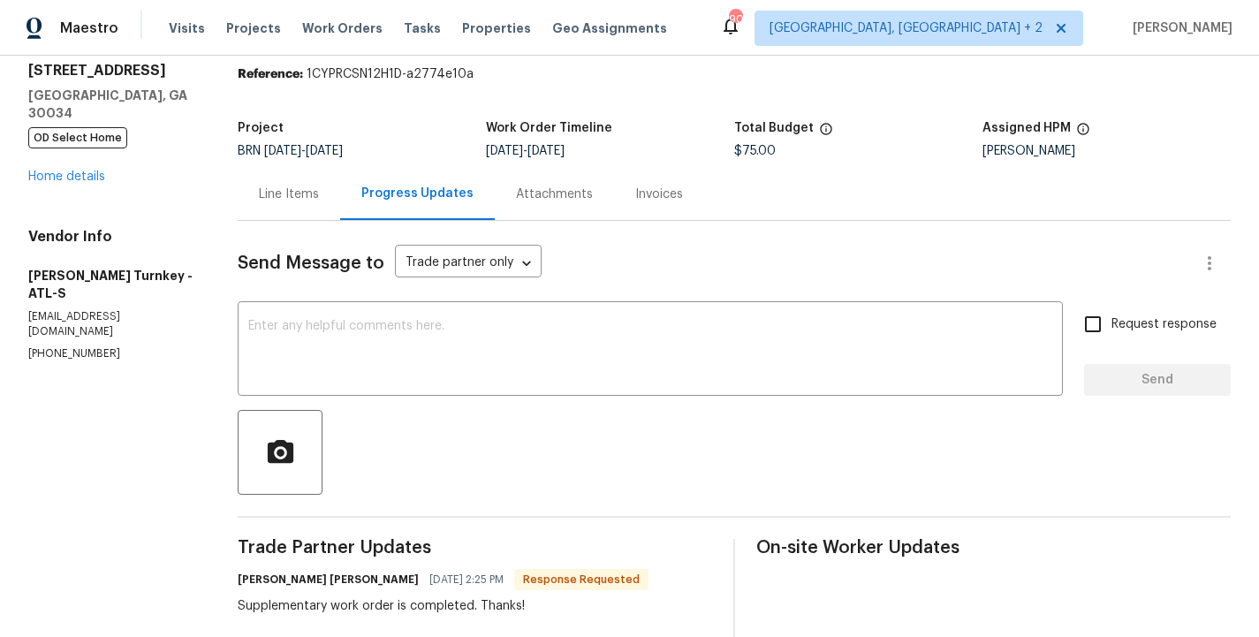
scroll to position [46, 0]
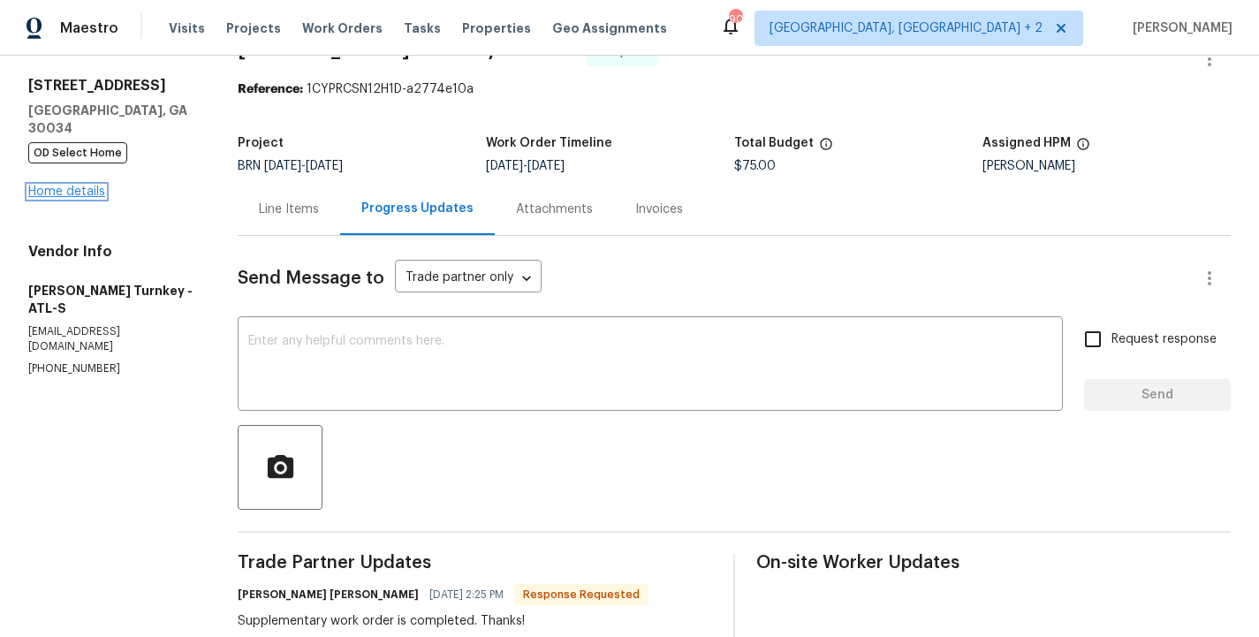
click at [72, 192] on link "Home details" at bounding box center [66, 192] width 77 height 12
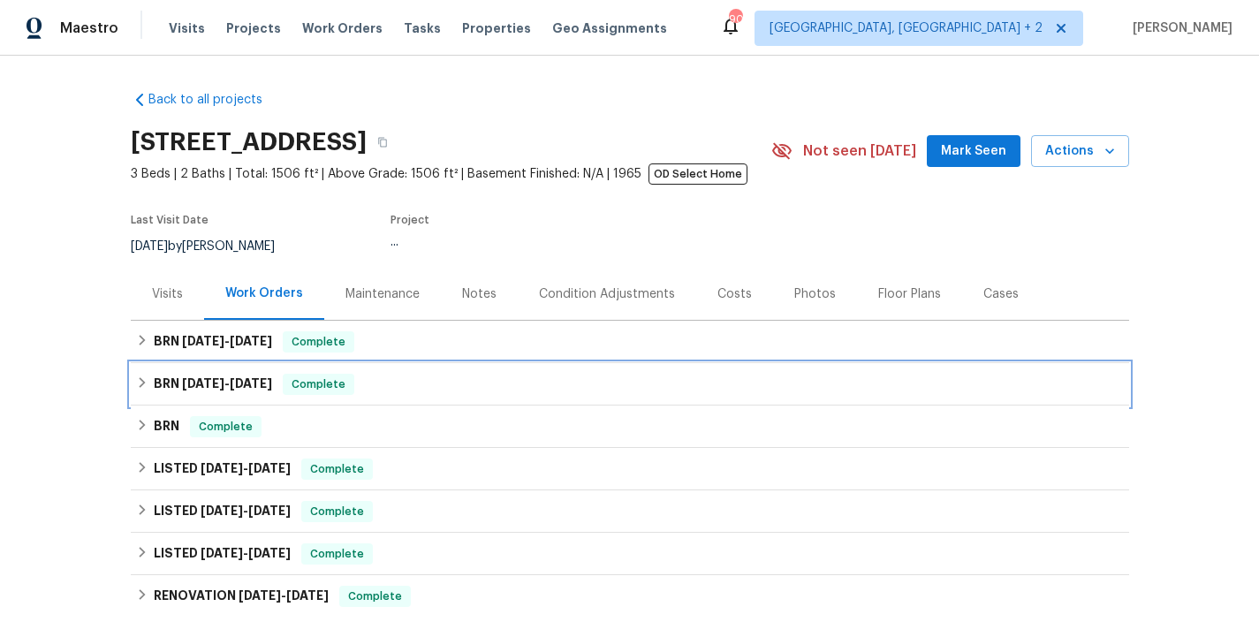
click at [320, 387] on span "Complete" at bounding box center [318, 384] width 68 height 18
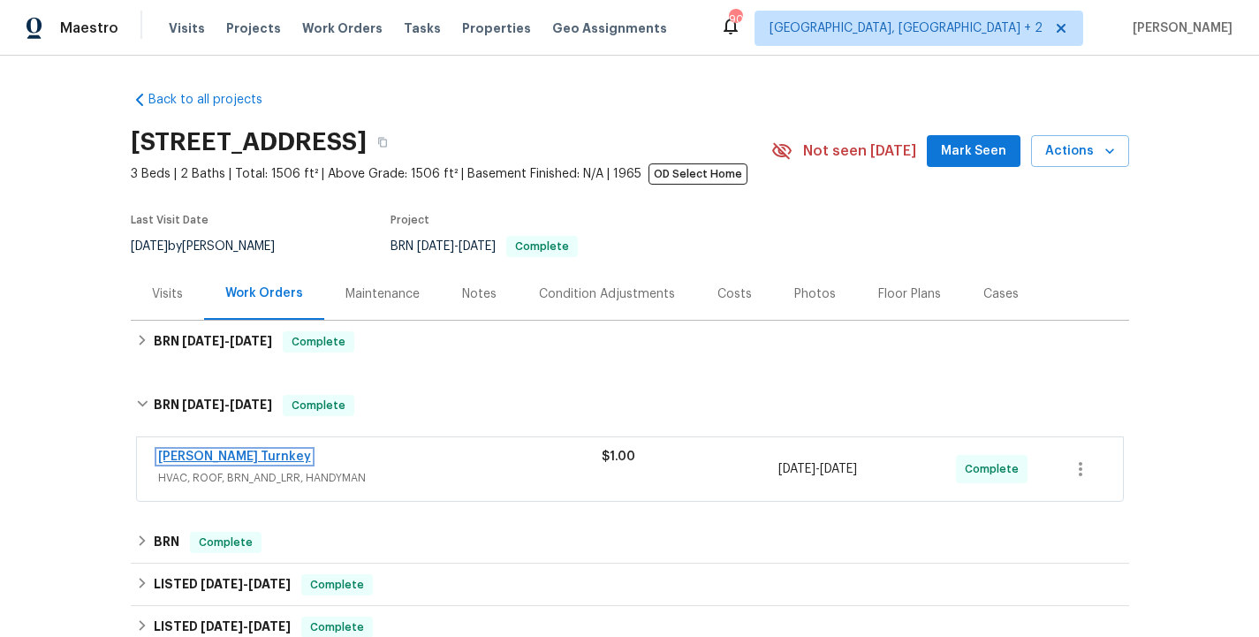
click at [222, 451] on link "[PERSON_NAME] Turnkey" at bounding box center [234, 457] width 153 height 12
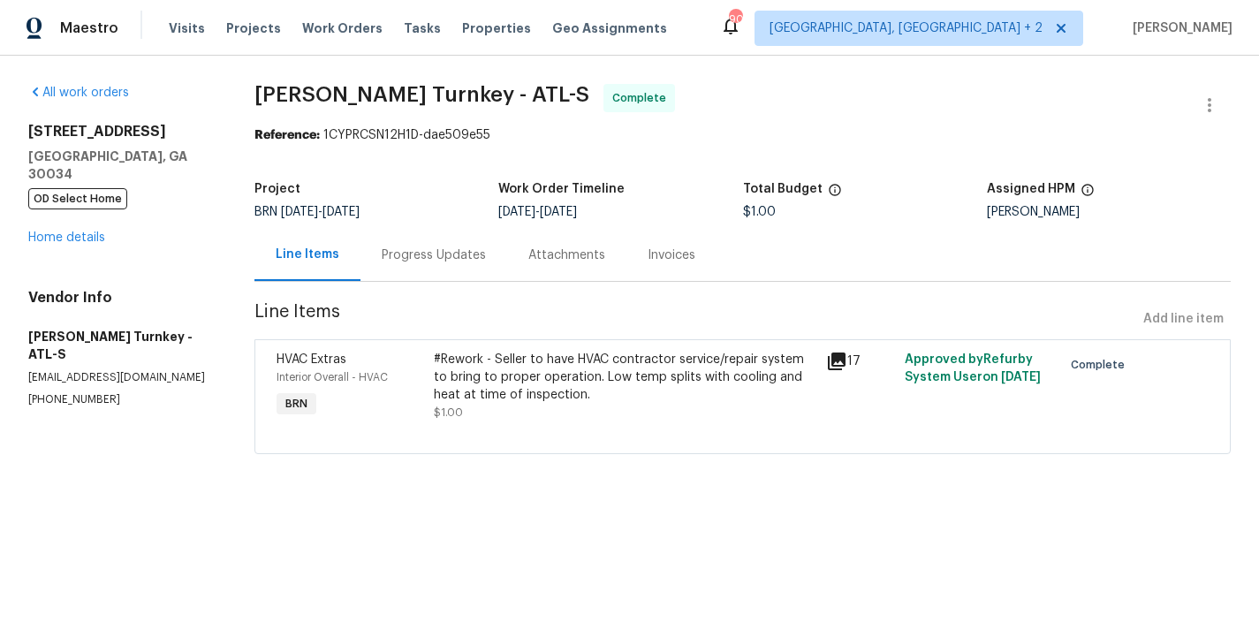
click at [428, 259] on div "Progress Updates" at bounding box center [434, 256] width 104 height 18
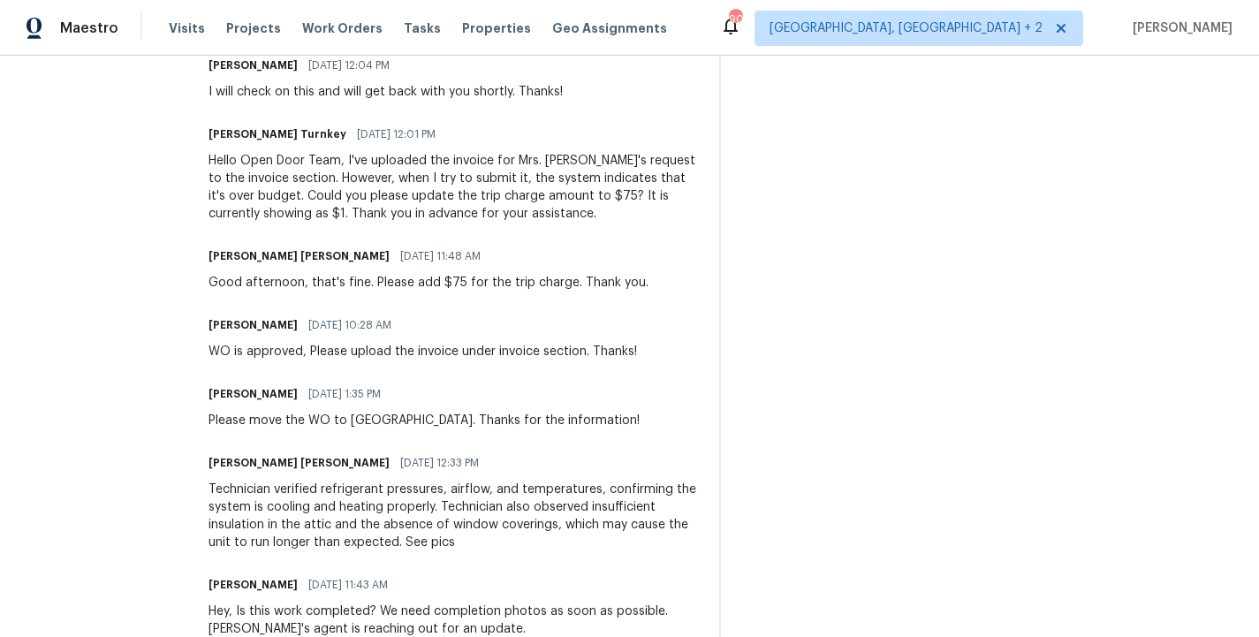
scroll to position [838, 0]
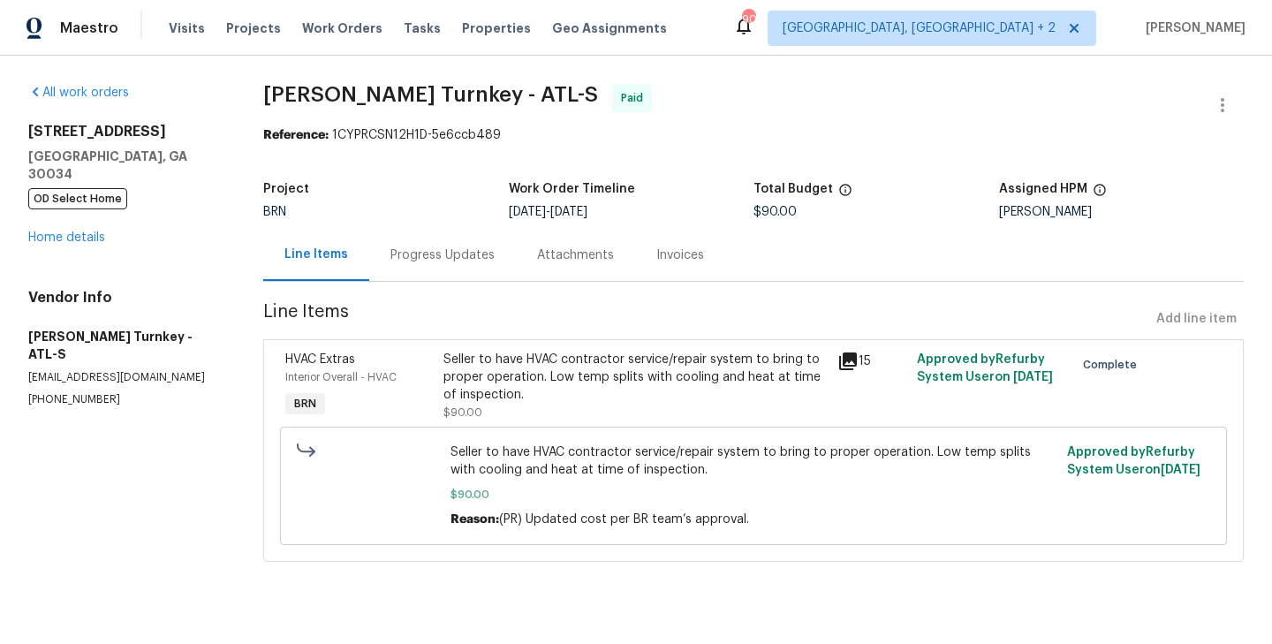
click at [453, 258] on div "Progress Updates" at bounding box center [443, 256] width 104 height 18
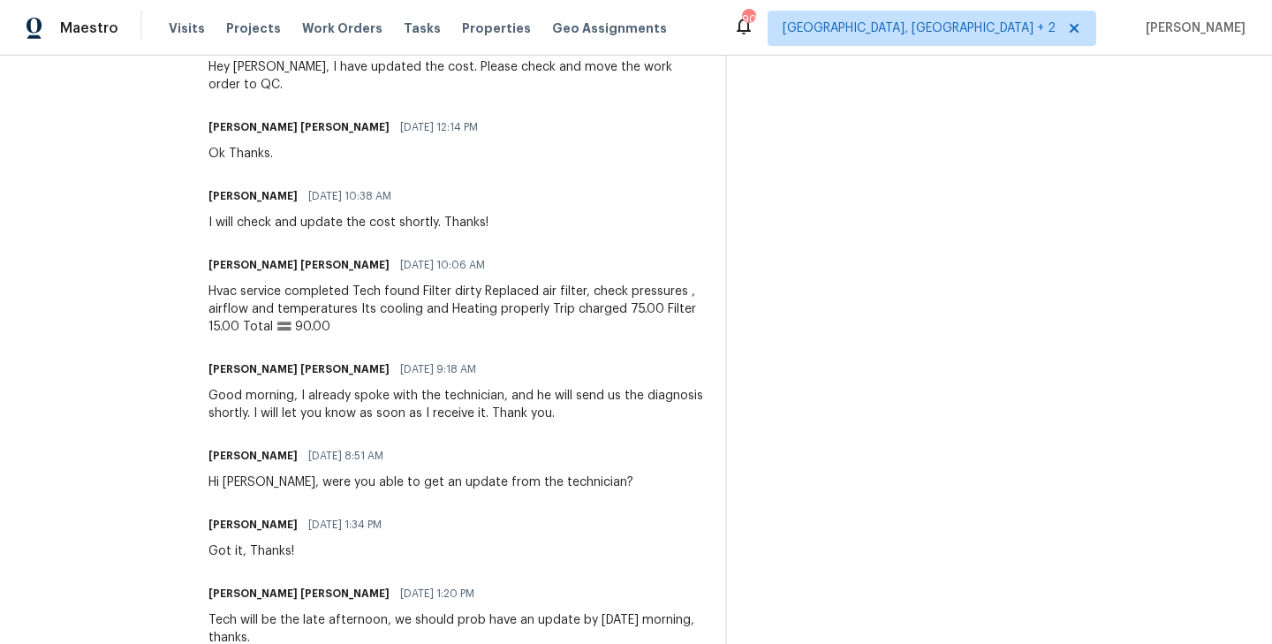
scroll to position [715, 0]
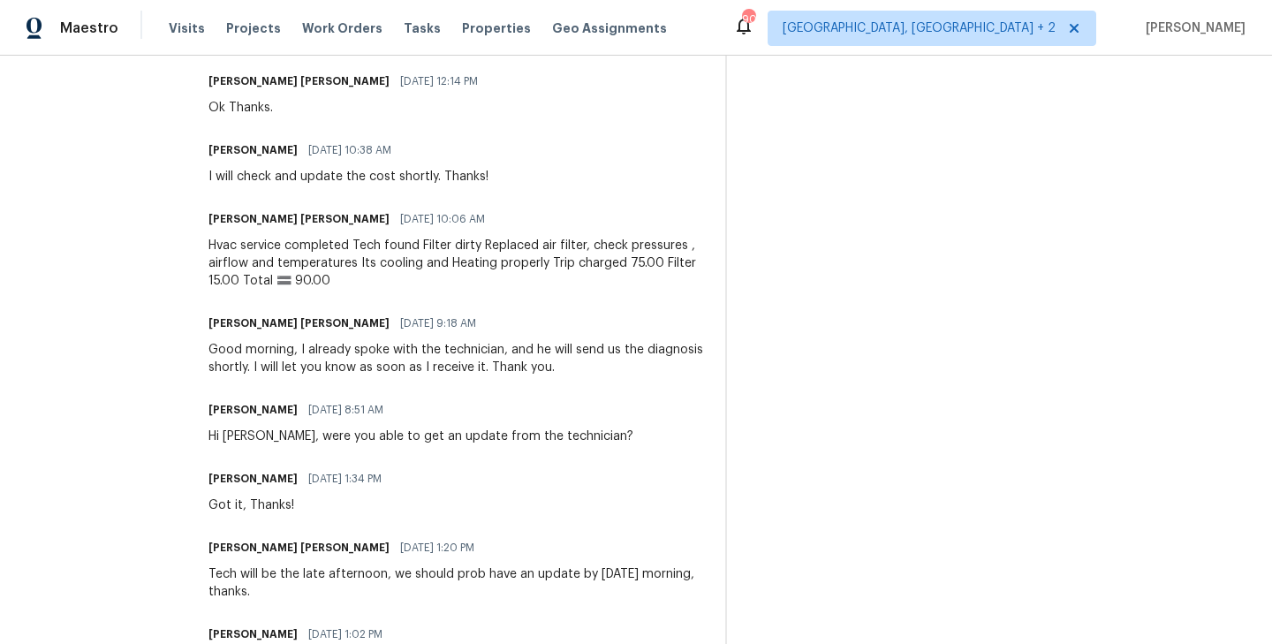
click at [574, 466] on div "[PERSON_NAME] R [DATE] 1:34 PM Got it, Thanks!" at bounding box center [457, 490] width 496 height 48
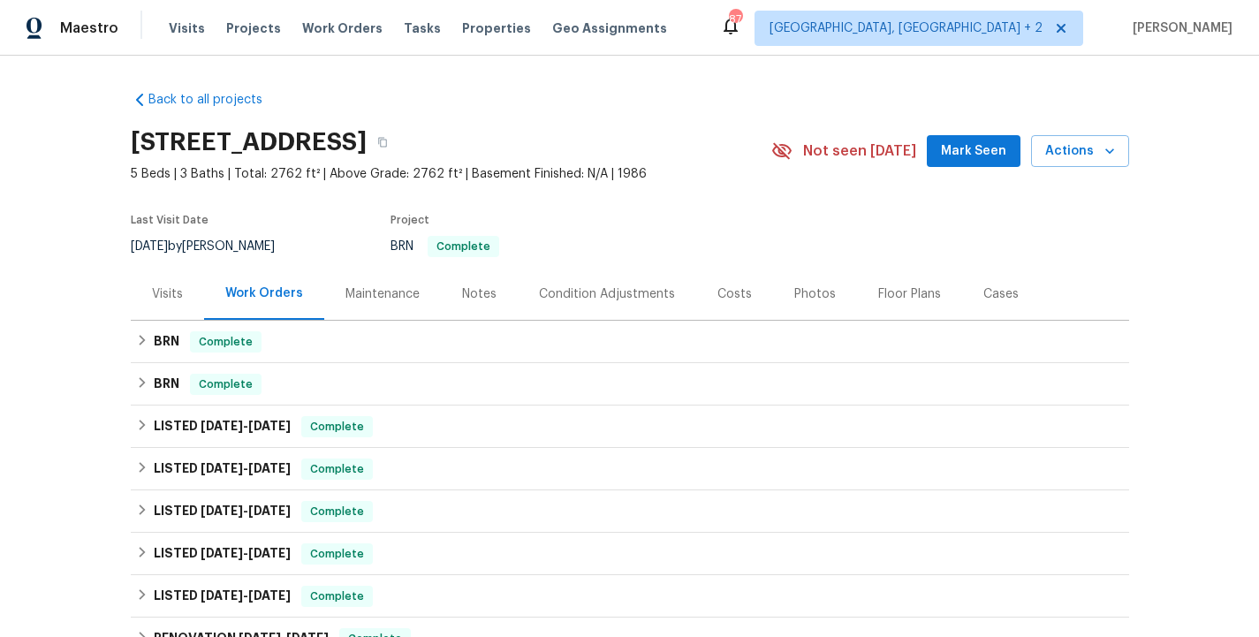
click at [727, 305] on div "Costs" at bounding box center [734, 294] width 77 height 52
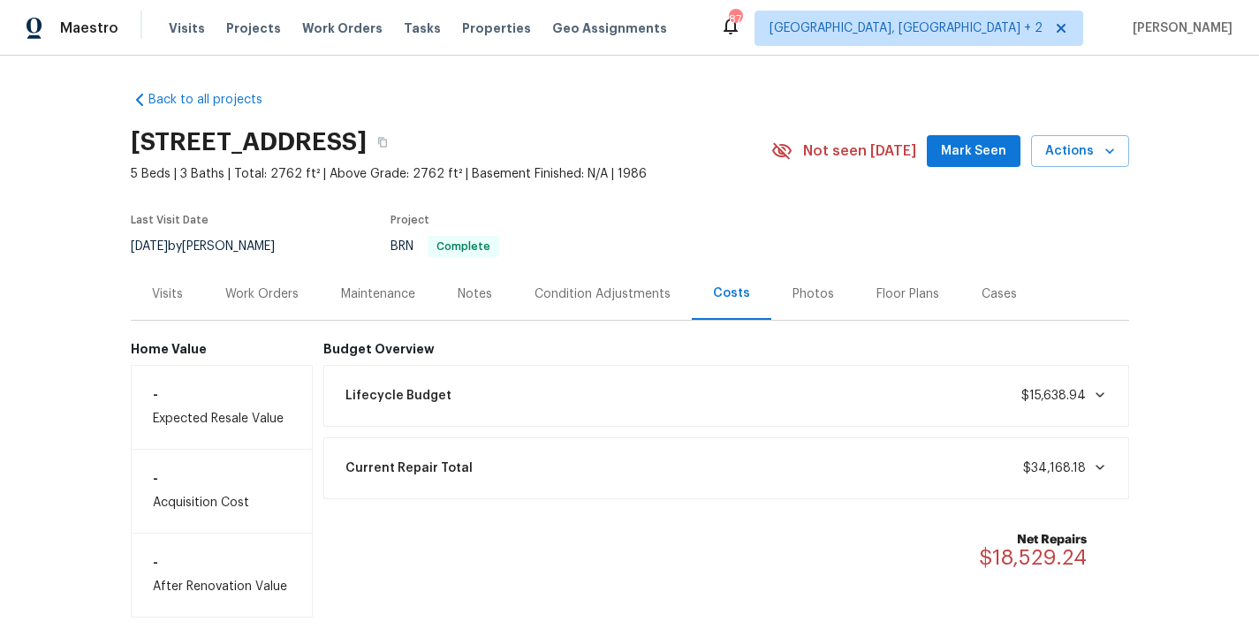
click at [1088, 458] on div "Current Repair Total $34,168.18" at bounding box center [726, 468] width 783 height 39
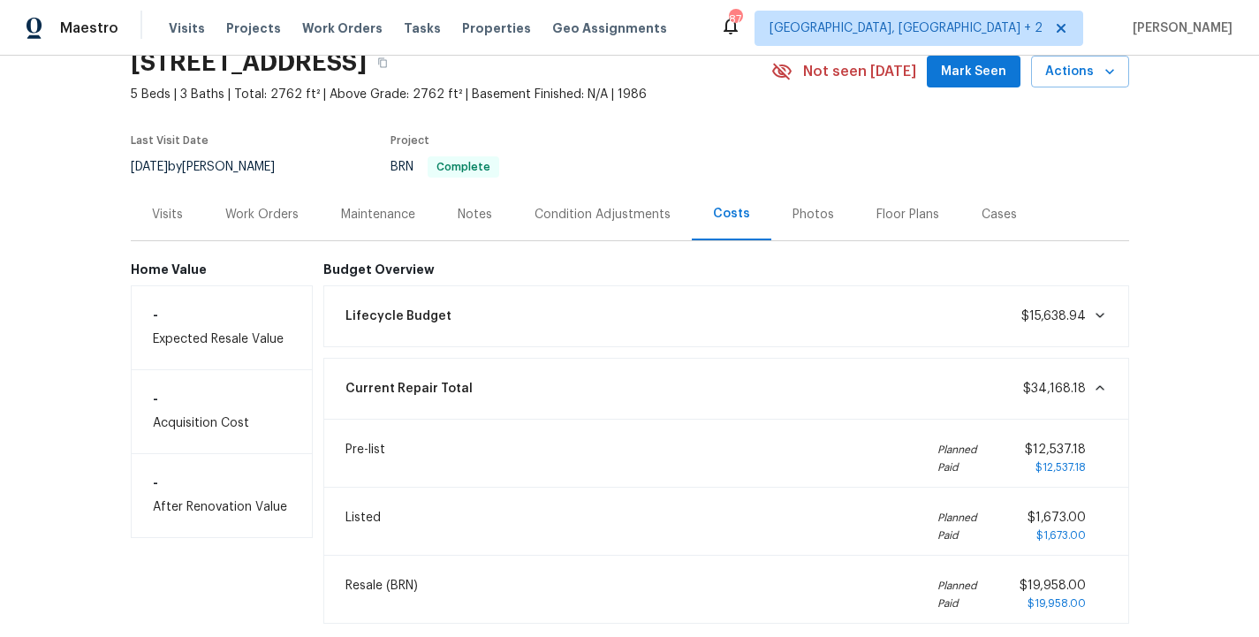
scroll to position [177, 0]
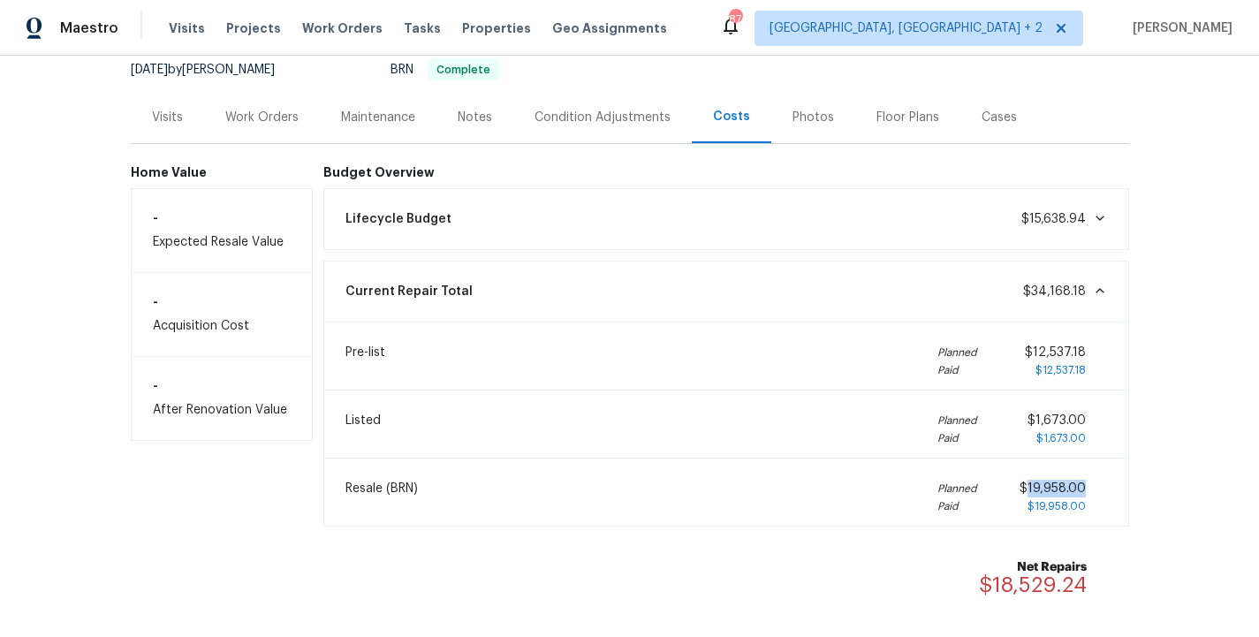
drag, startPoint x: 1090, startPoint y: 492, endPoint x: 1029, endPoint y: 489, distance: 61.0
click at [1029, 489] on div "$19,958.00 $19,958.00" at bounding box center [1063, 497] width 87 height 35
copy span "19,958.00"
click at [235, 109] on div "Work Orders" at bounding box center [261, 118] width 73 height 18
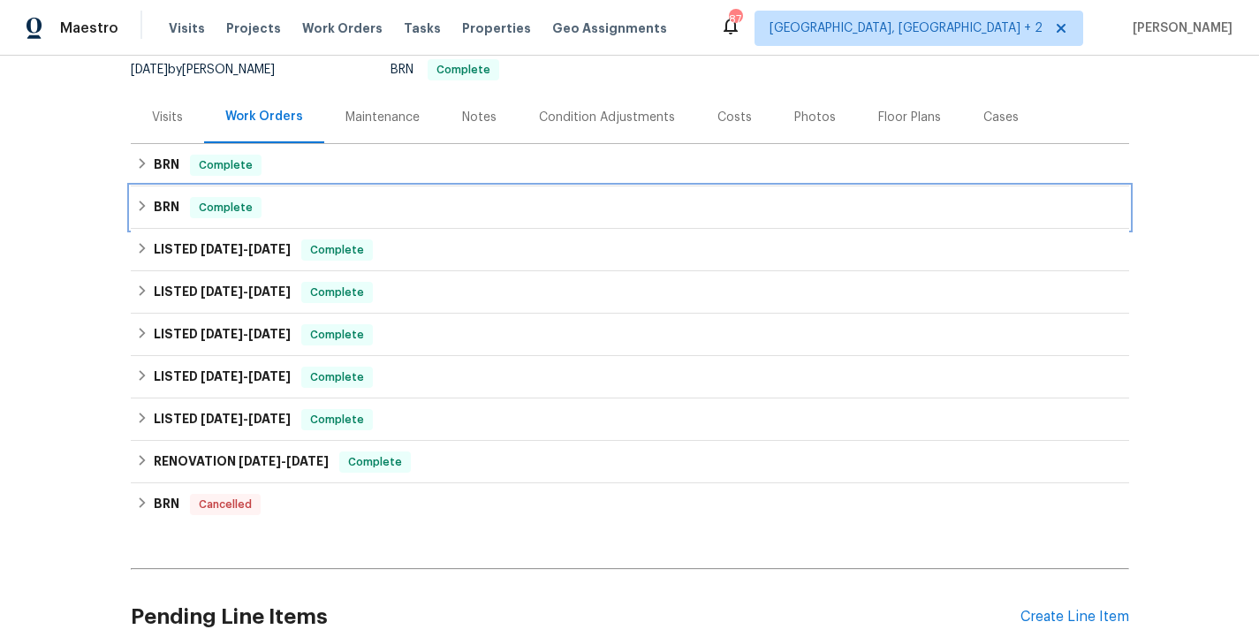
click at [305, 207] on div "BRN Complete" at bounding box center [630, 207] width 988 height 21
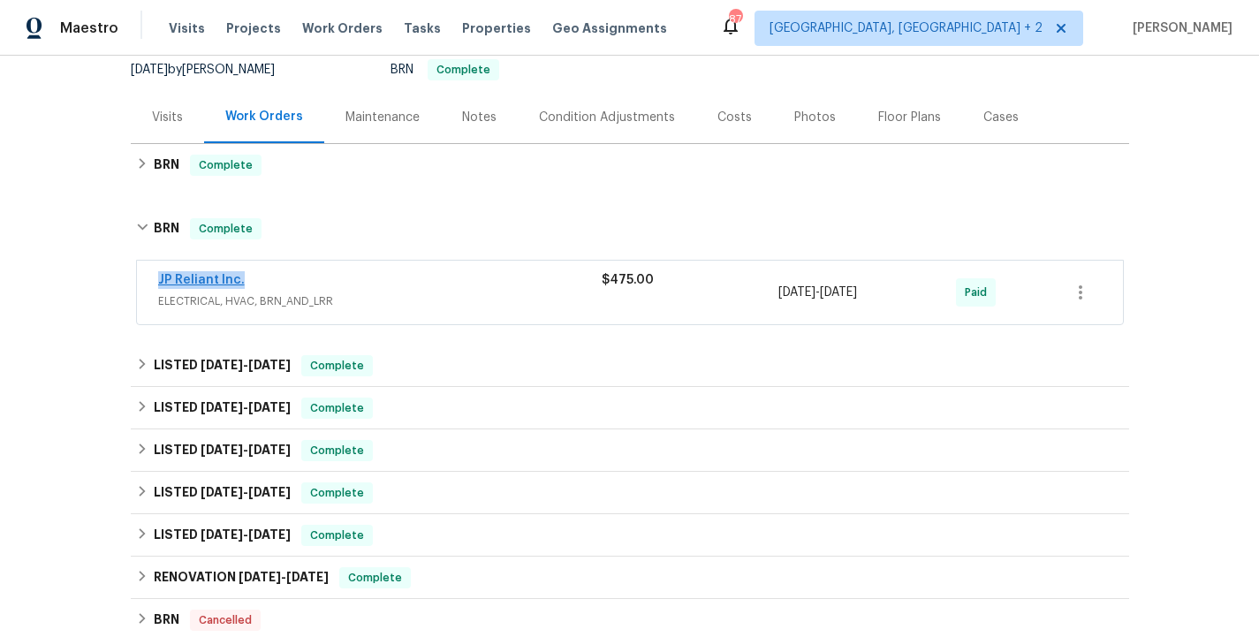
drag, startPoint x: 247, startPoint y: 277, endPoint x: 158, endPoint y: 278, distance: 88.4
click at [158, 278] on div "JP Reliant Inc." at bounding box center [380, 281] width 444 height 21
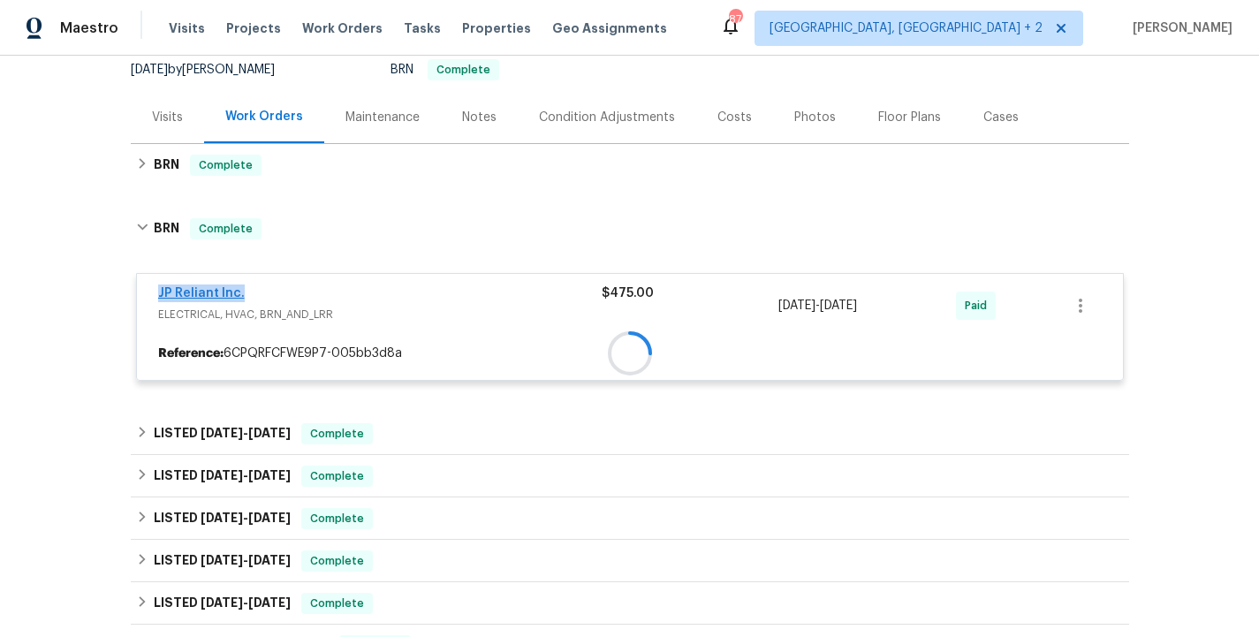
copy link "JP Reliant Inc."
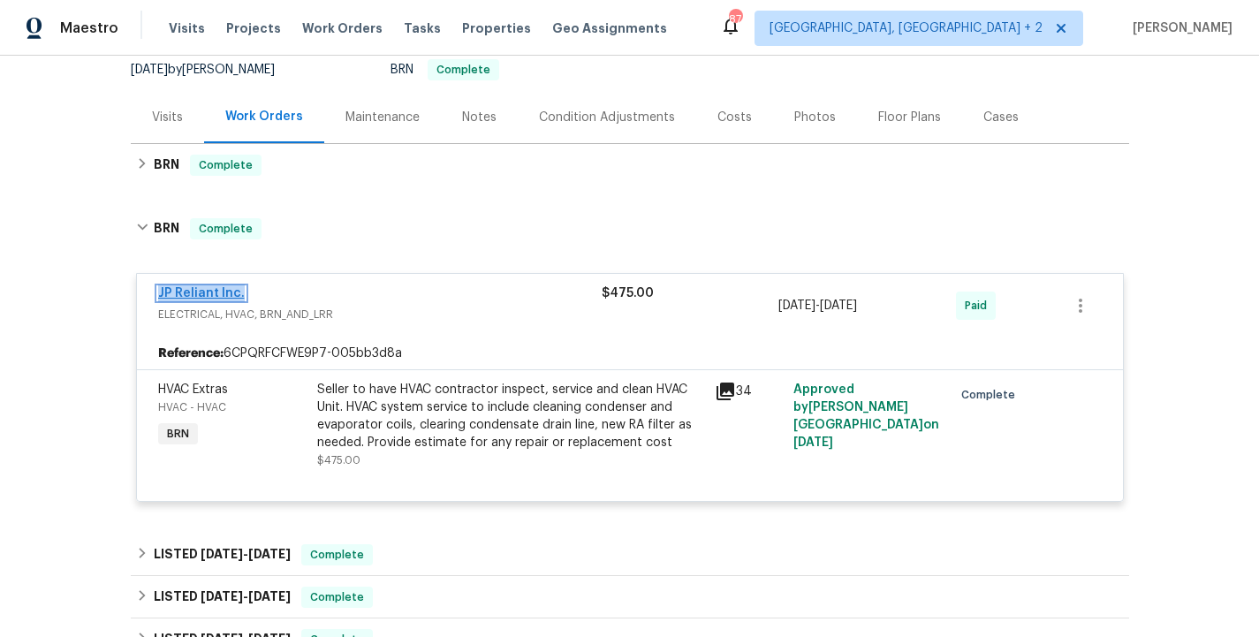
click at [201, 296] on link "JP Reliant Inc." at bounding box center [201, 293] width 87 height 12
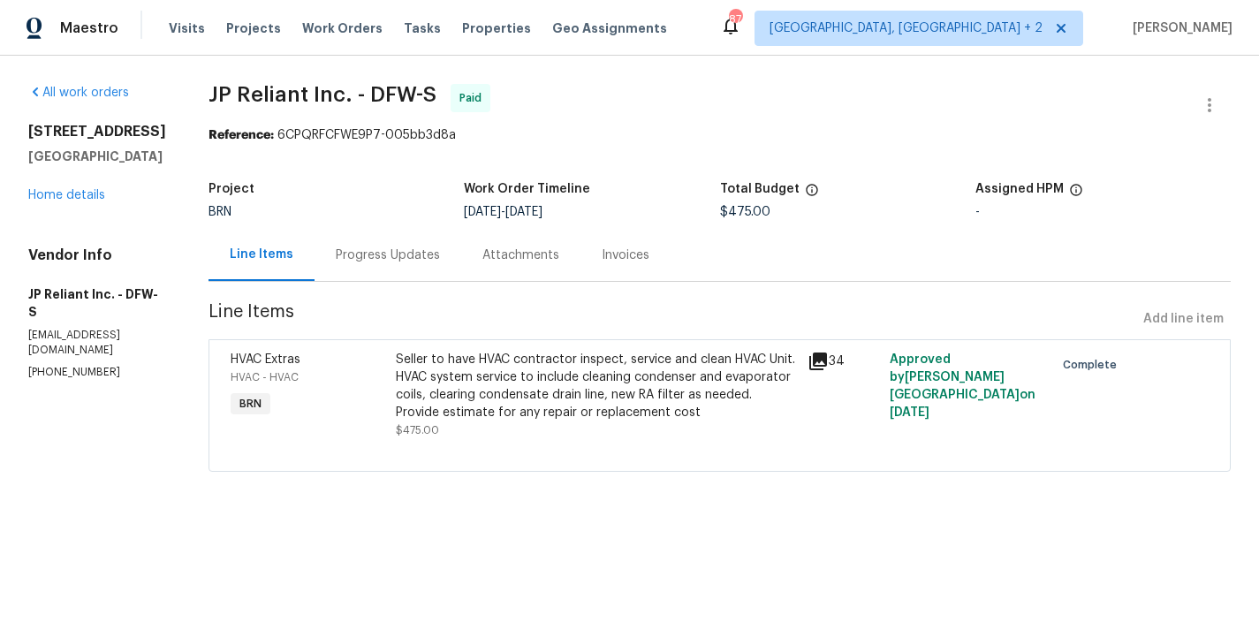
click at [423, 267] on div "Progress Updates" at bounding box center [388, 255] width 147 height 52
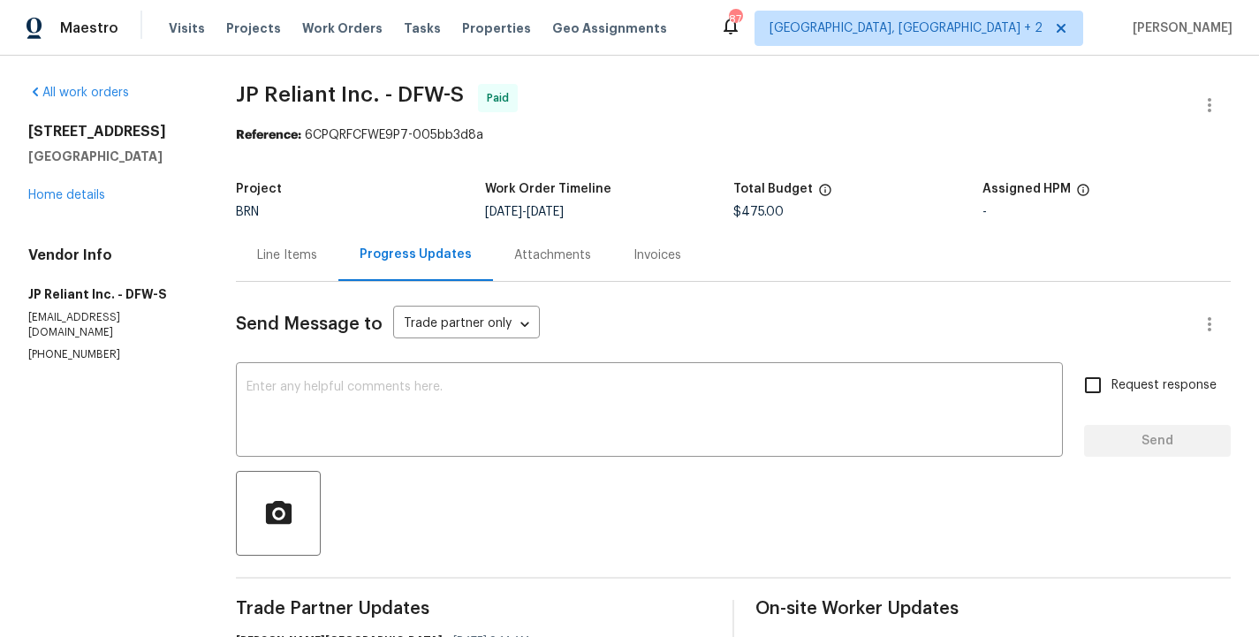
click at [78, 347] on p "[PHONE_NUMBER]" at bounding box center [110, 354] width 165 height 15
click at [62, 347] on p "[PHONE_NUMBER]" at bounding box center [110, 354] width 165 height 15
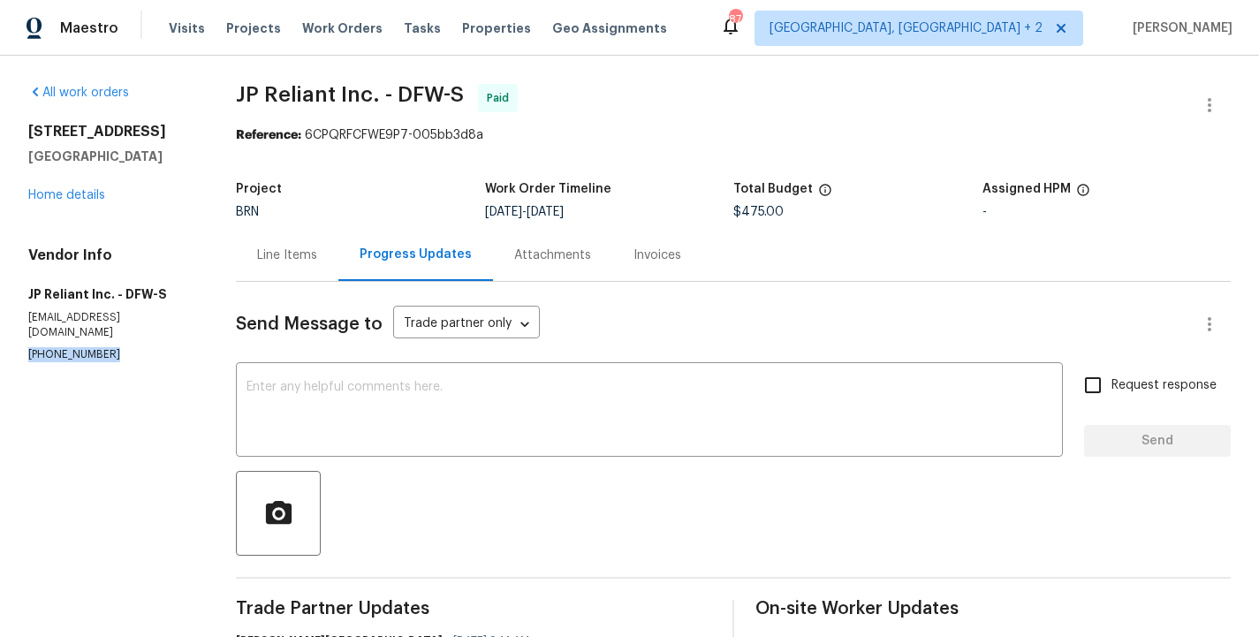
copy p "[PHONE_NUMBER]"
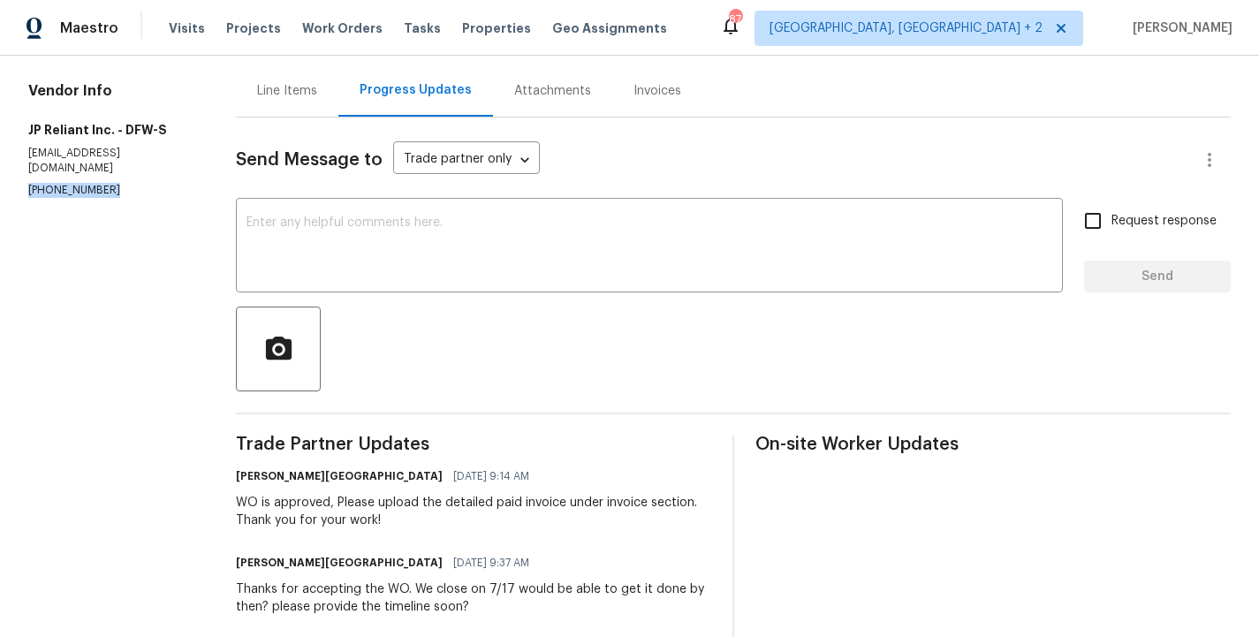
scroll to position [297, 0]
